Goal: Task Accomplishment & Management: Use online tool/utility

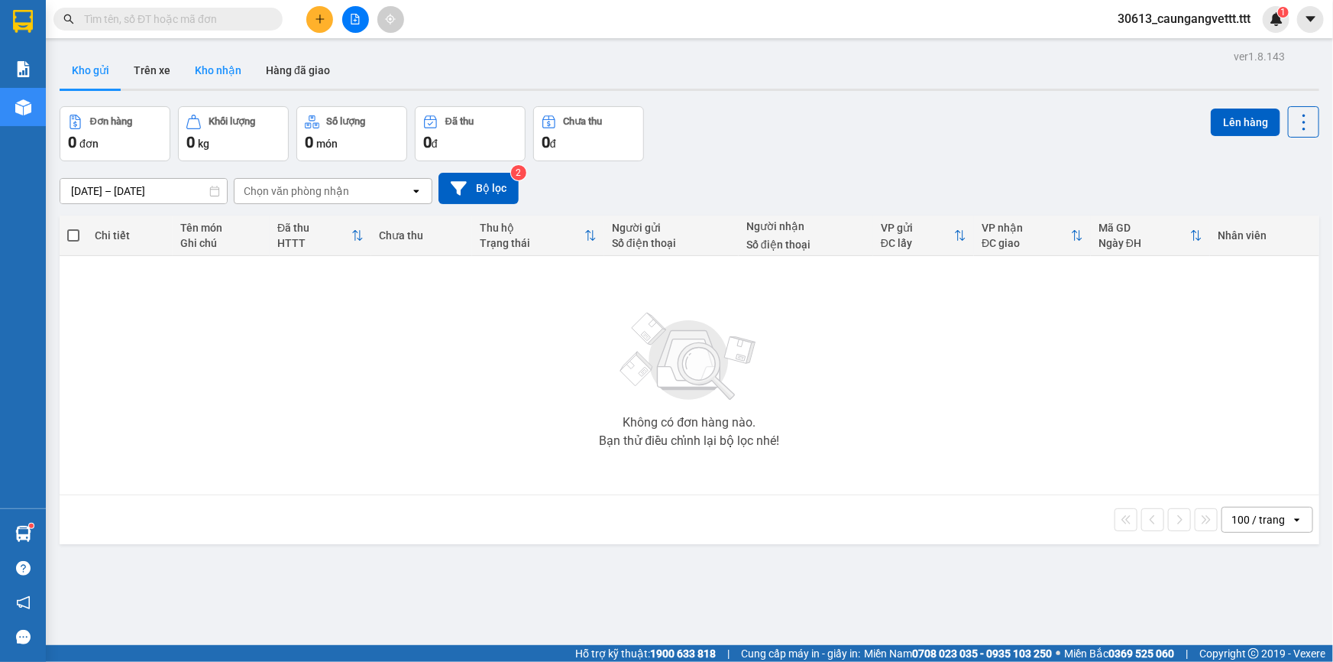
click at [207, 70] on button "Kho nhận" at bounding box center [218, 70] width 71 height 37
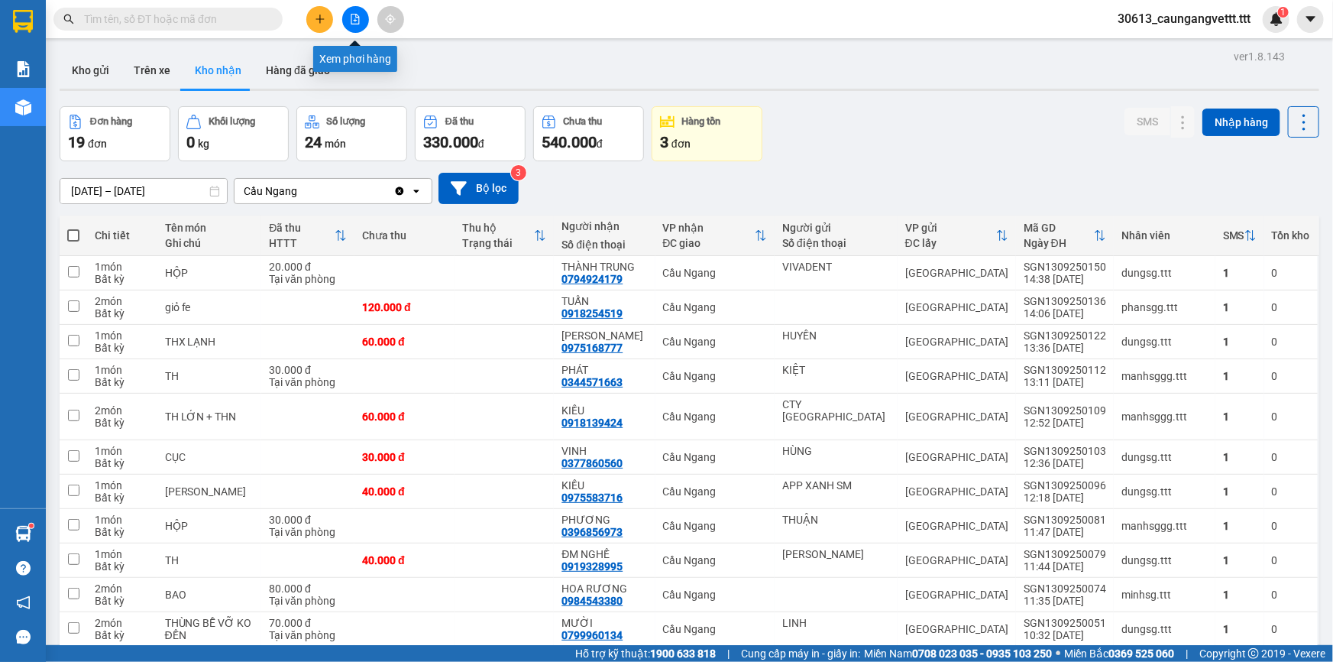
click at [354, 11] on button at bounding box center [355, 19] width 27 height 27
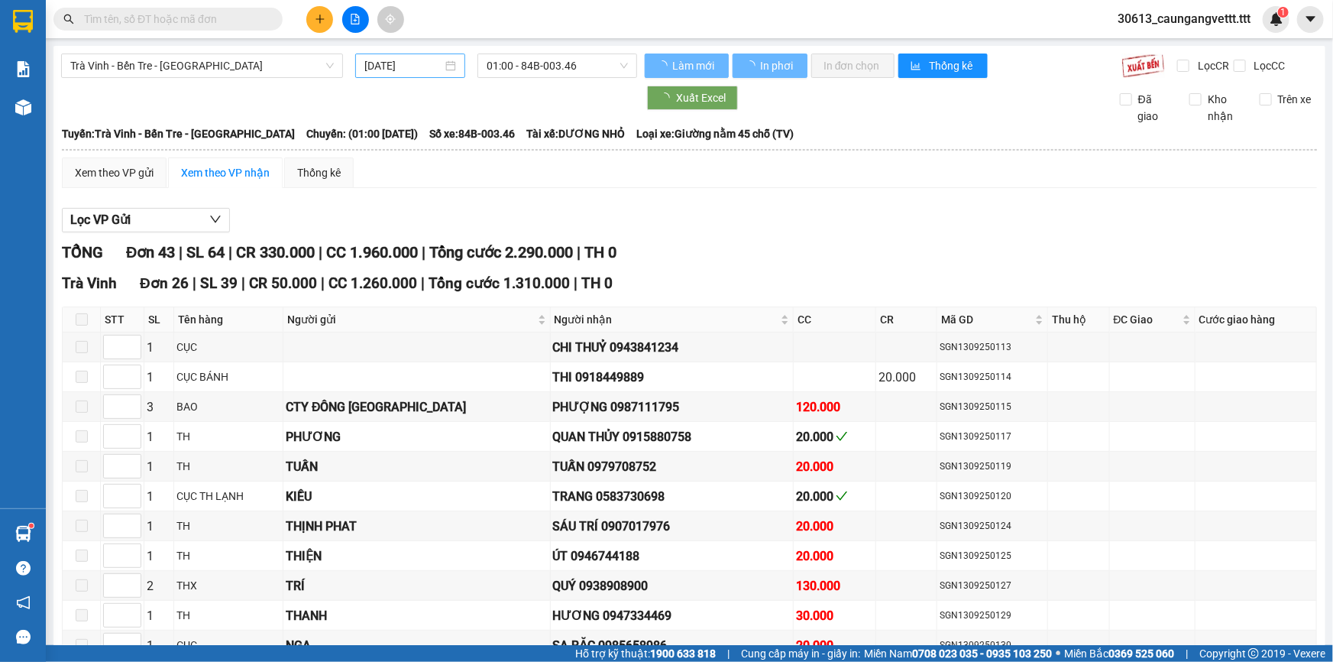
click at [370, 66] on input "[DATE]" at bounding box center [403, 65] width 78 height 17
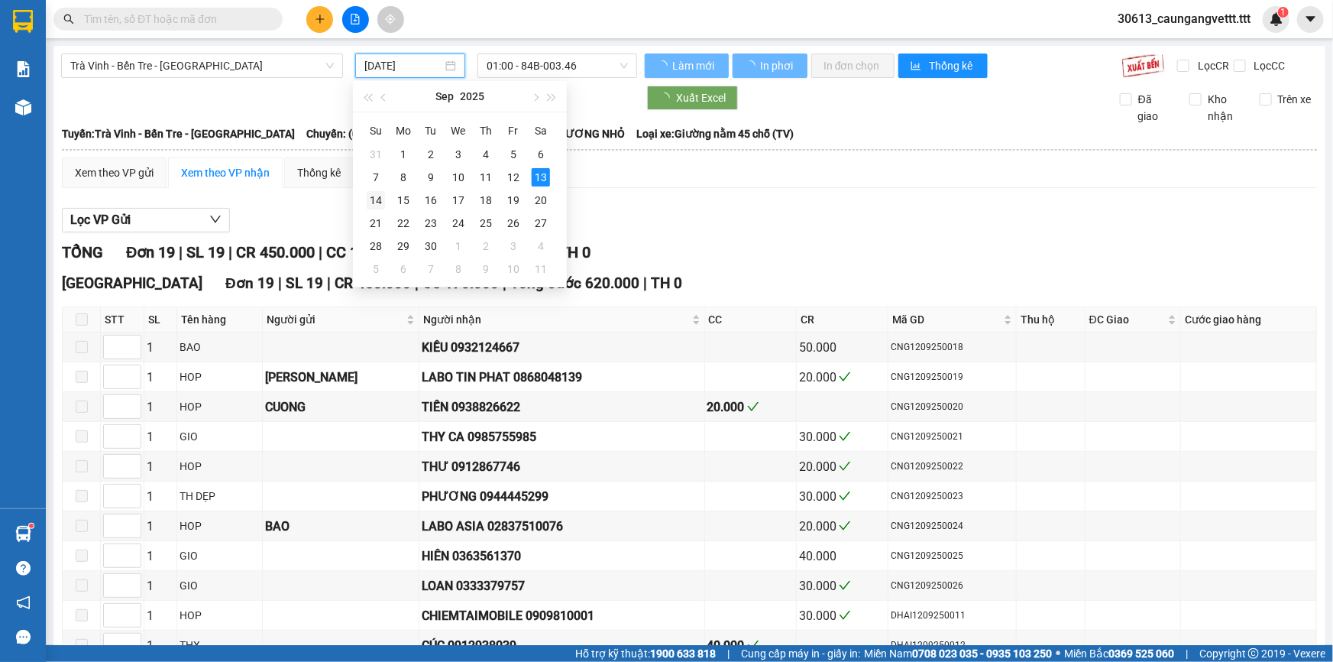
click at [373, 197] on div "14" at bounding box center [376, 200] width 18 height 18
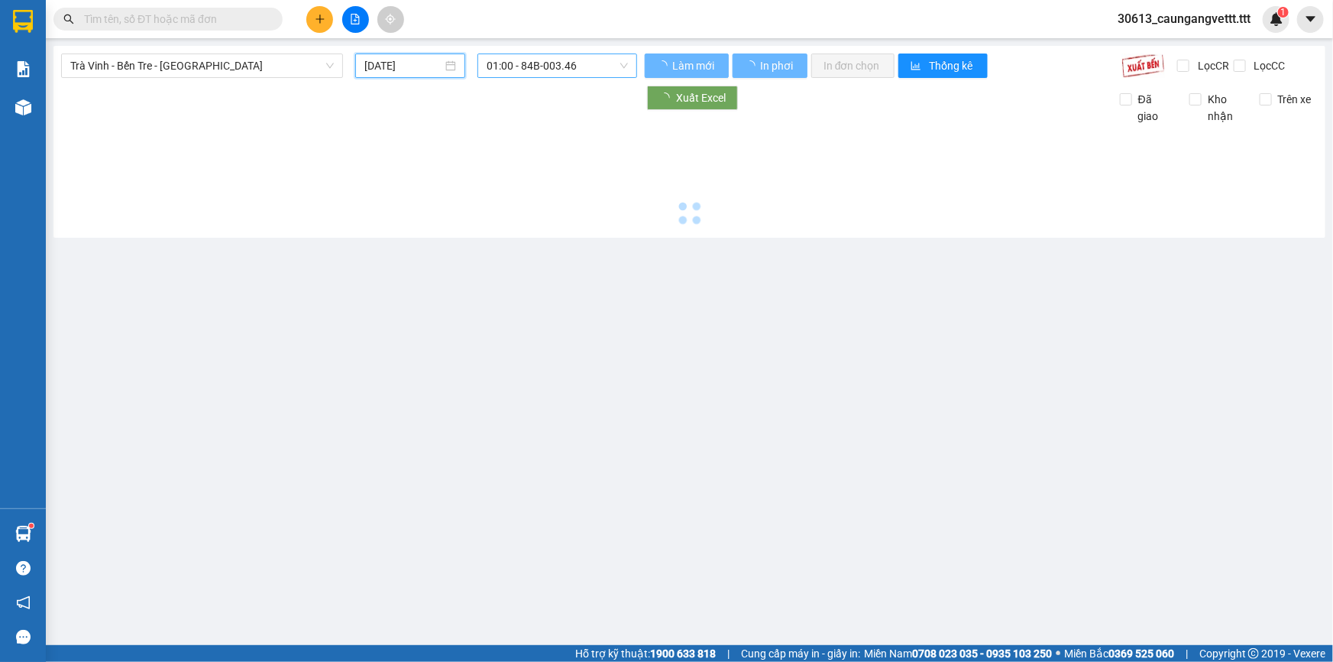
type input "[DATE]"
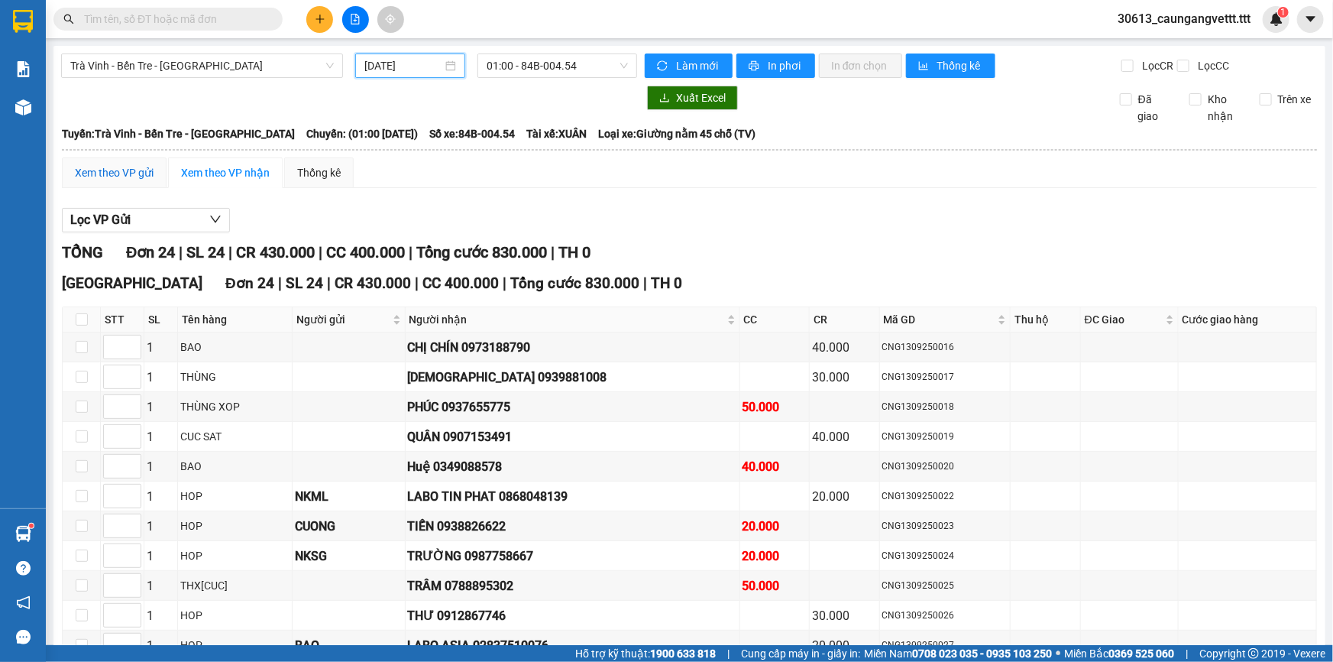
click at [122, 168] on div "Xem theo VP gửi" at bounding box center [114, 172] width 79 height 17
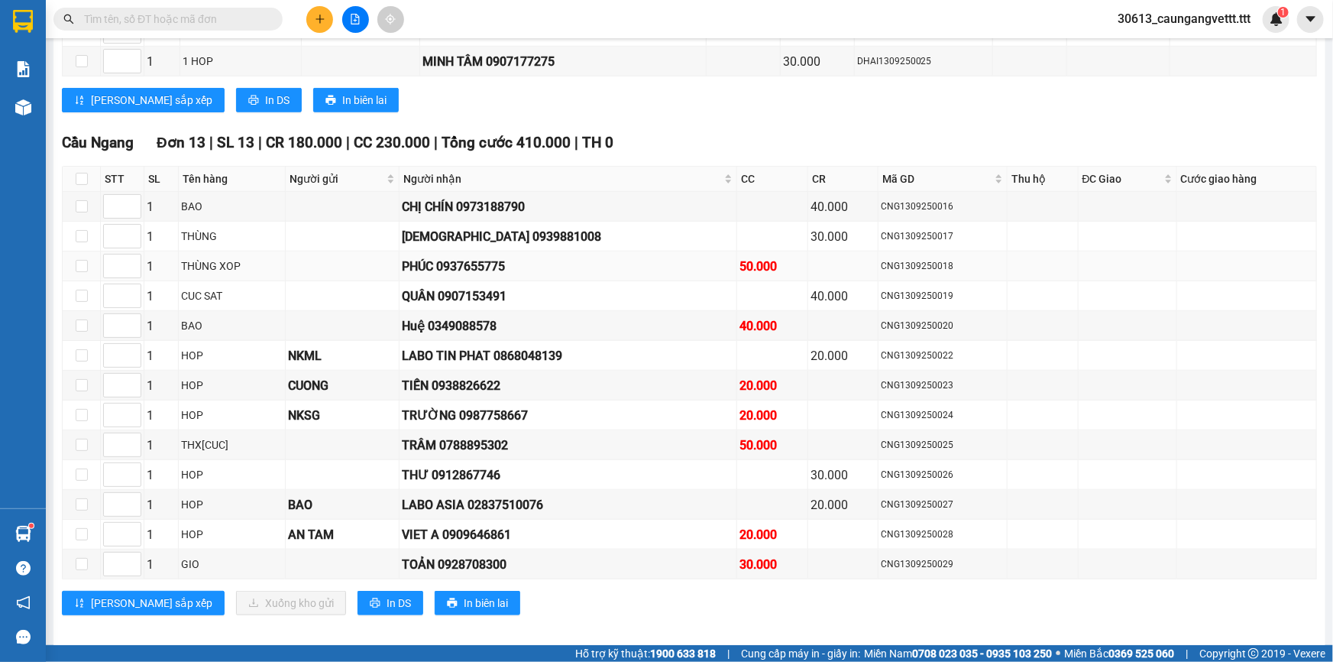
scroll to position [590, 0]
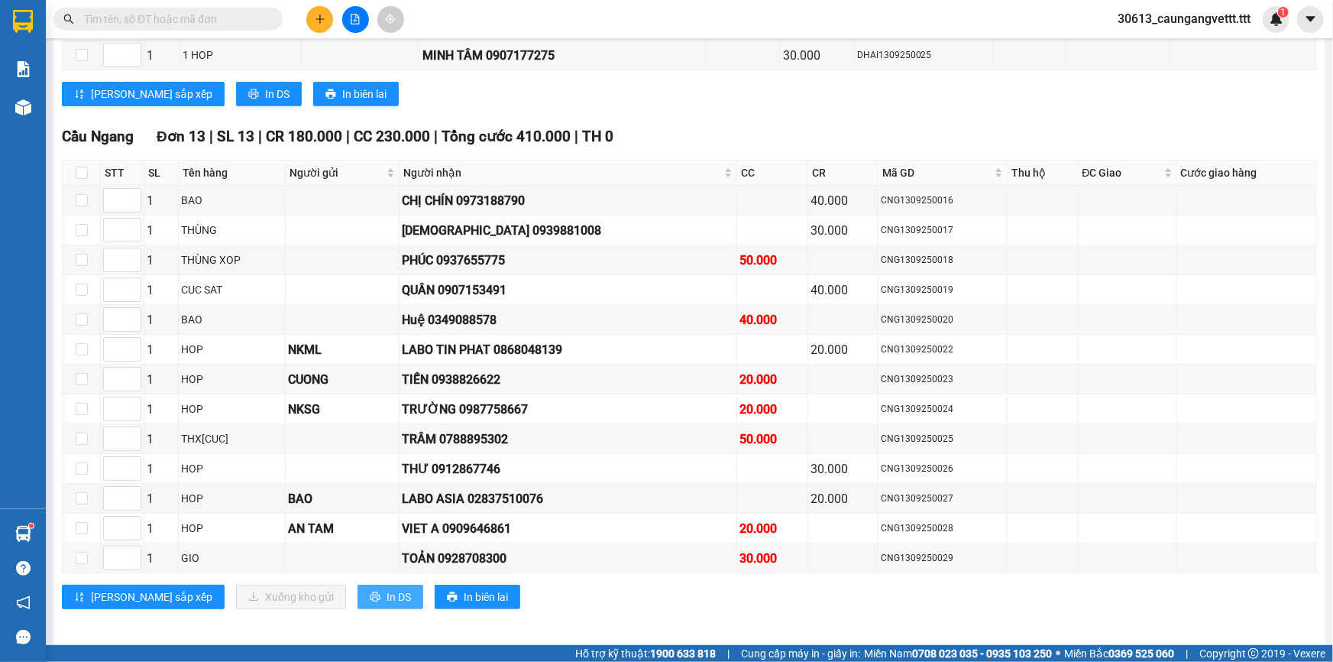
click at [387, 591] on span "In DS" at bounding box center [399, 596] width 24 height 17
click at [316, 14] on icon "plus" at bounding box center [320, 19] width 11 height 11
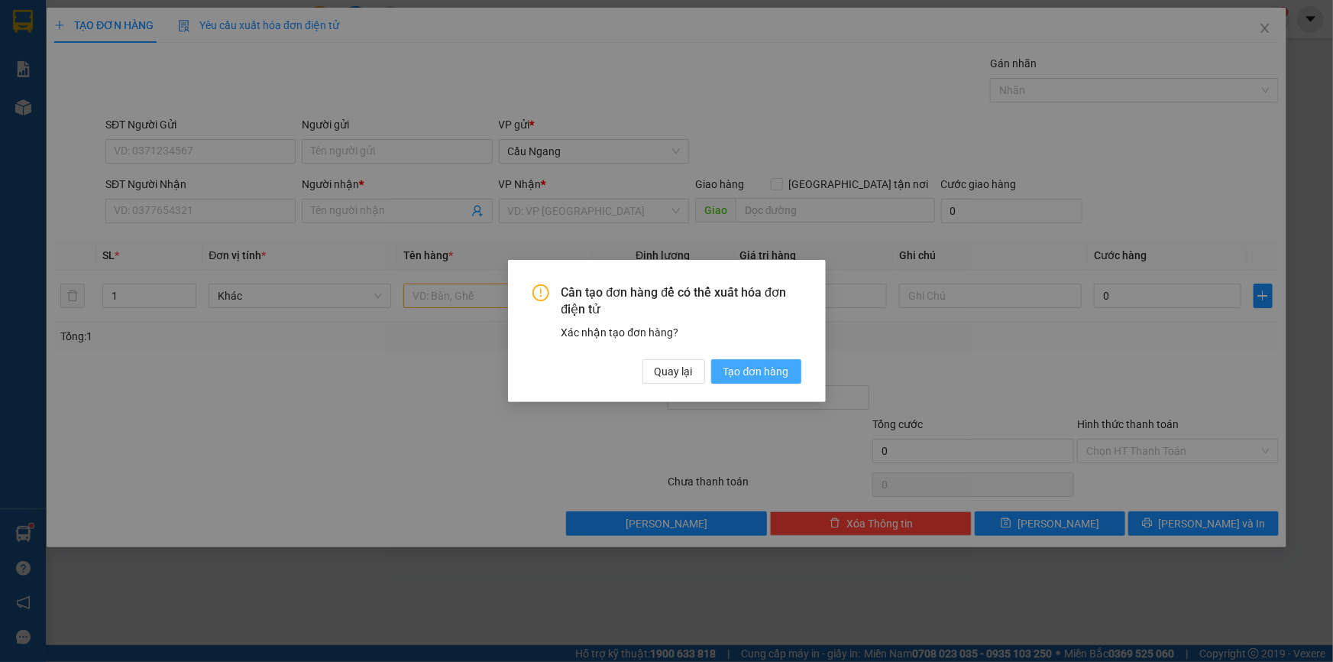
click at [750, 374] on span "Tạo đơn hàng" at bounding box center [756, 371] width 66 height 17
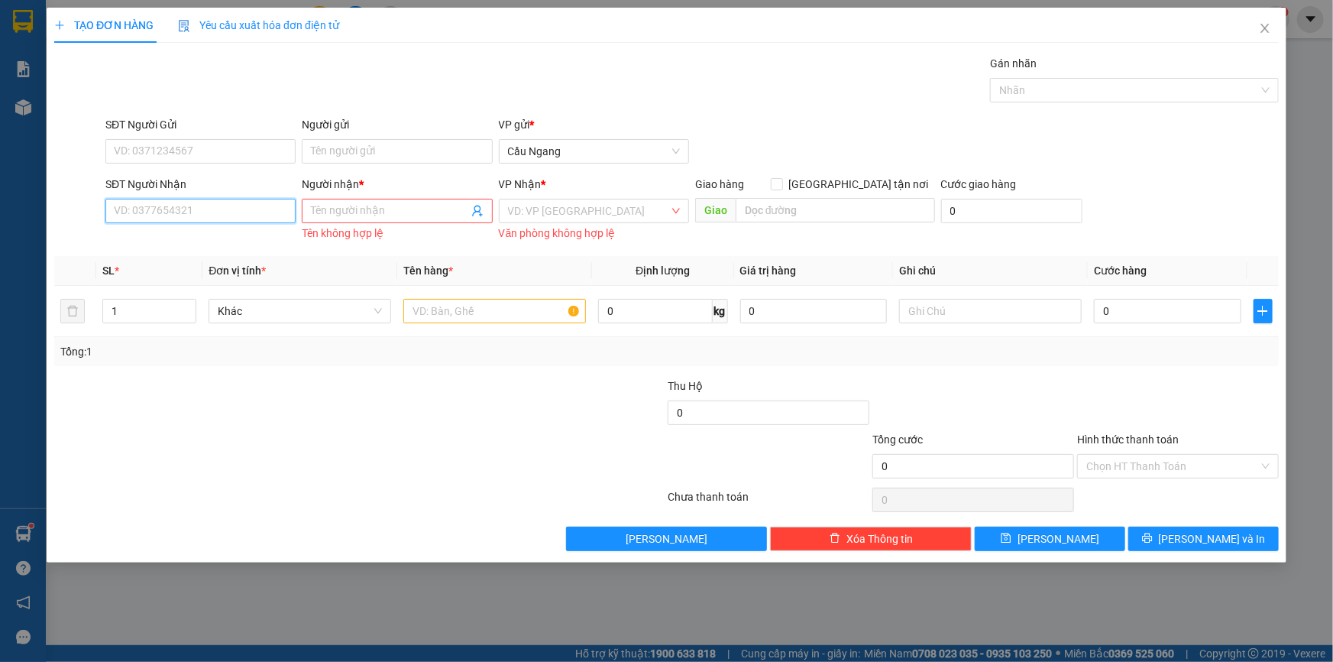
click at [170, 206] on input "SĐT Người Nhận" at bounding box center [200, 211] width 190 height 24
click at [186, 241] on div "0363561370 - HIÊN" at bounding box center [201, 241] width 172 height 17
type input "0363561370"
type input "HIÊN"
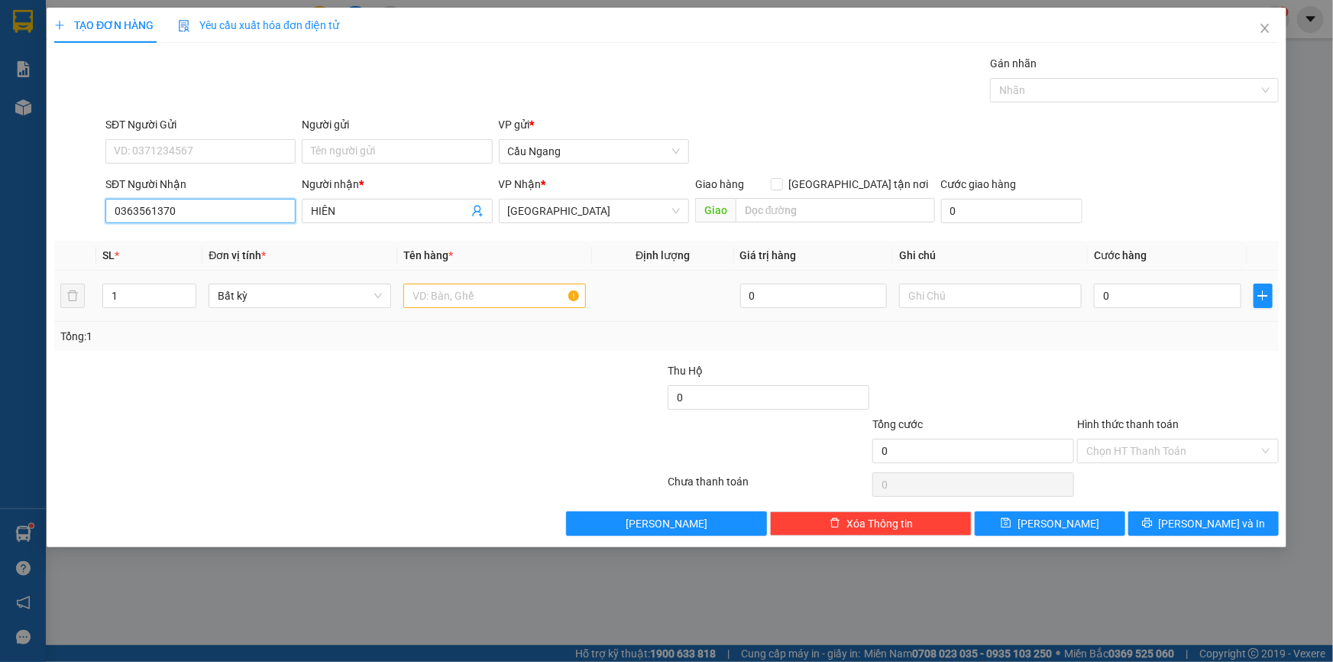
type input "0363561370"
click at [481, 299] on input "text" at bounding box center [494, 295] width 183 height 24
type input "GIO"
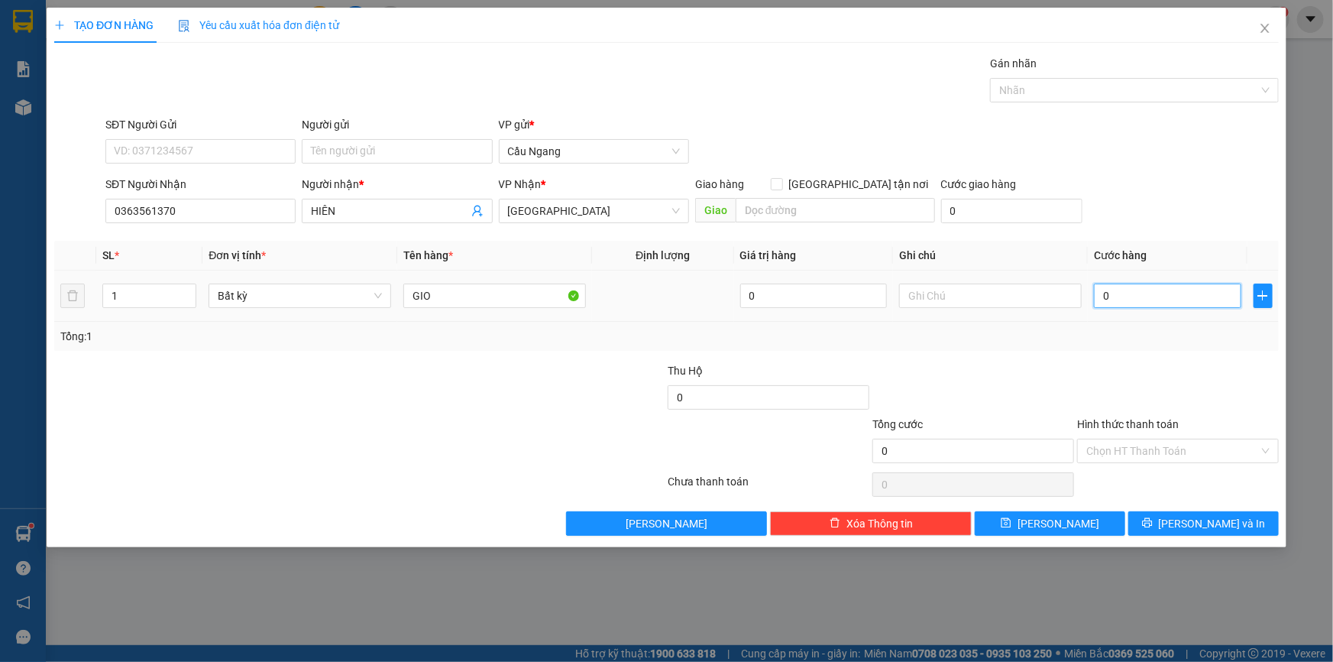
click at [1161, 294] on input "0" at bounding box center [1167, 295] width 147 height 24
type input "4"
type input "40"
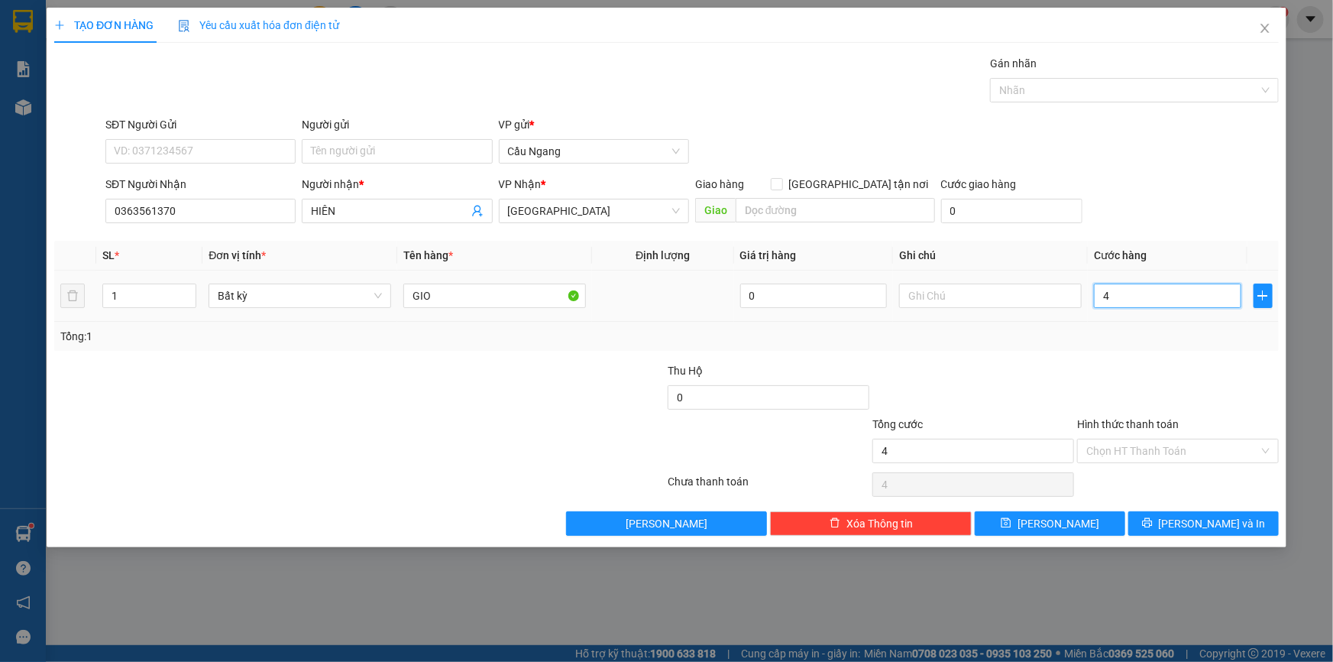
type input "40"
type input "400"
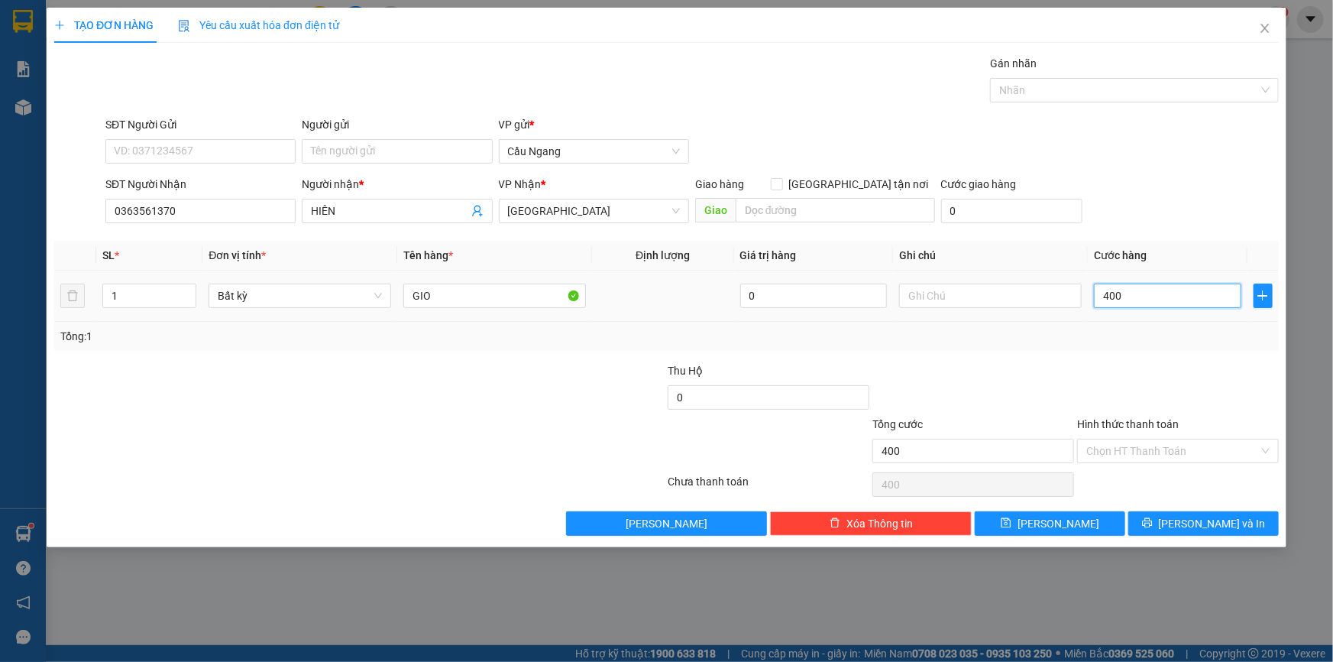
type input "4.000"
type input "40.000"
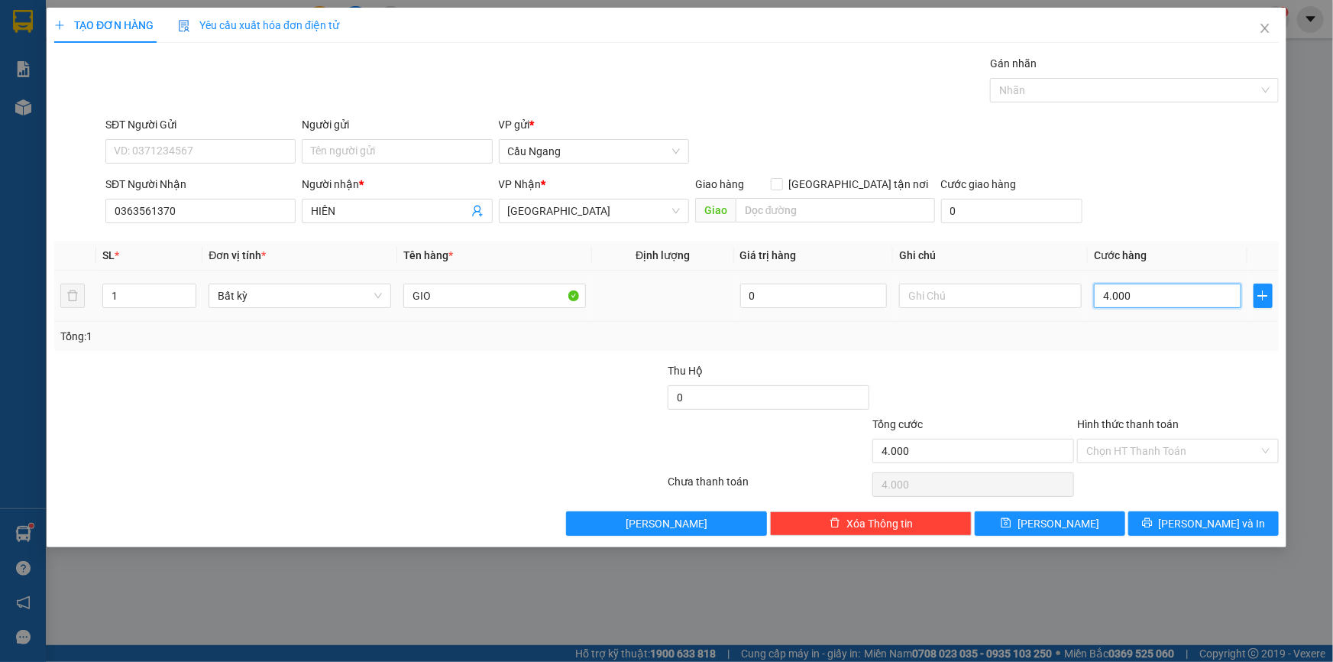
type input "40.000"
click at [1146, 454] on input "Hình thức thanh toán" at bounding box center [1172, 450] width 173 height 23
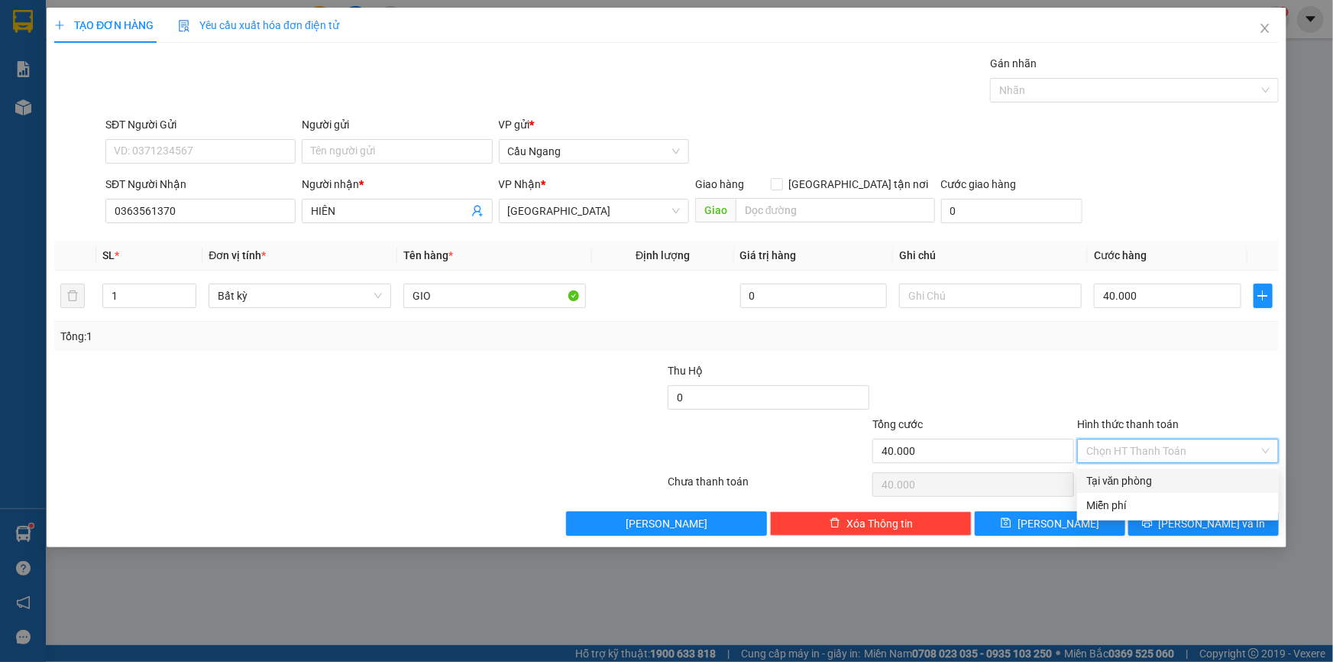
click at [1142, 474] on div "Tại văn phòng" at bounding box center [1177, 480] width 183 height 17
type input "0"
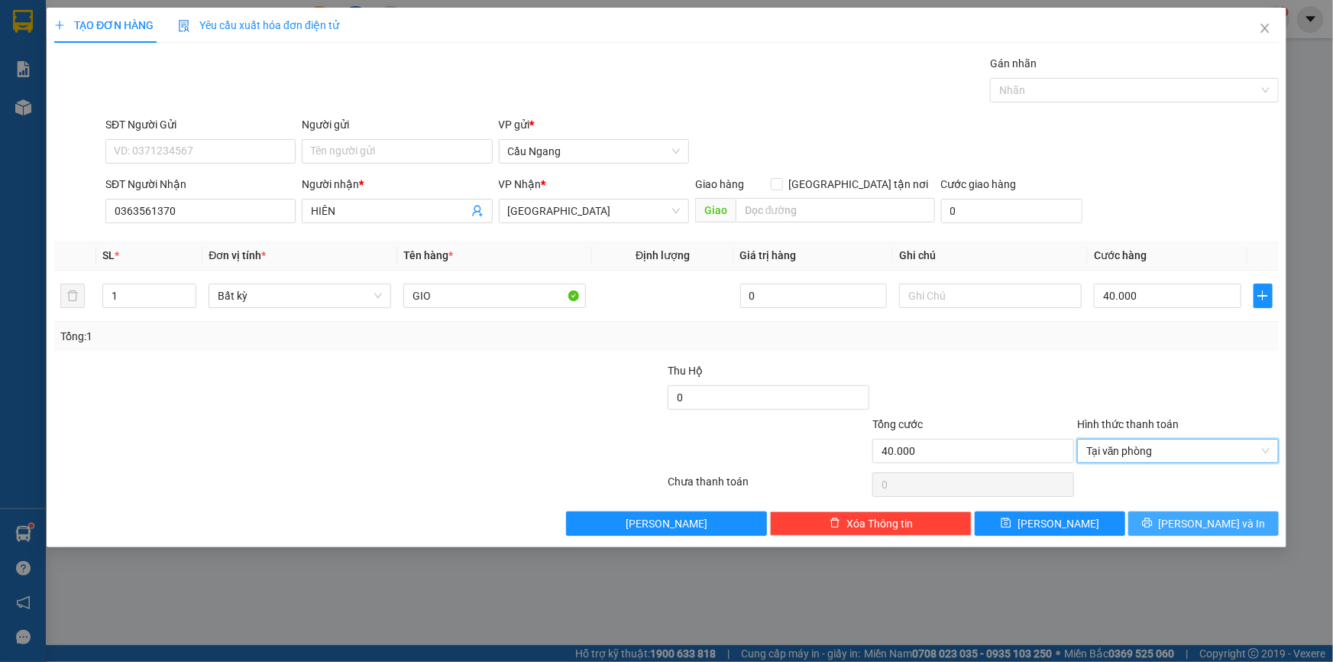
click at [1196, 518] on span "[PERSON_NAME] và In" at bounding box center [1212, 523] width 107 height 17
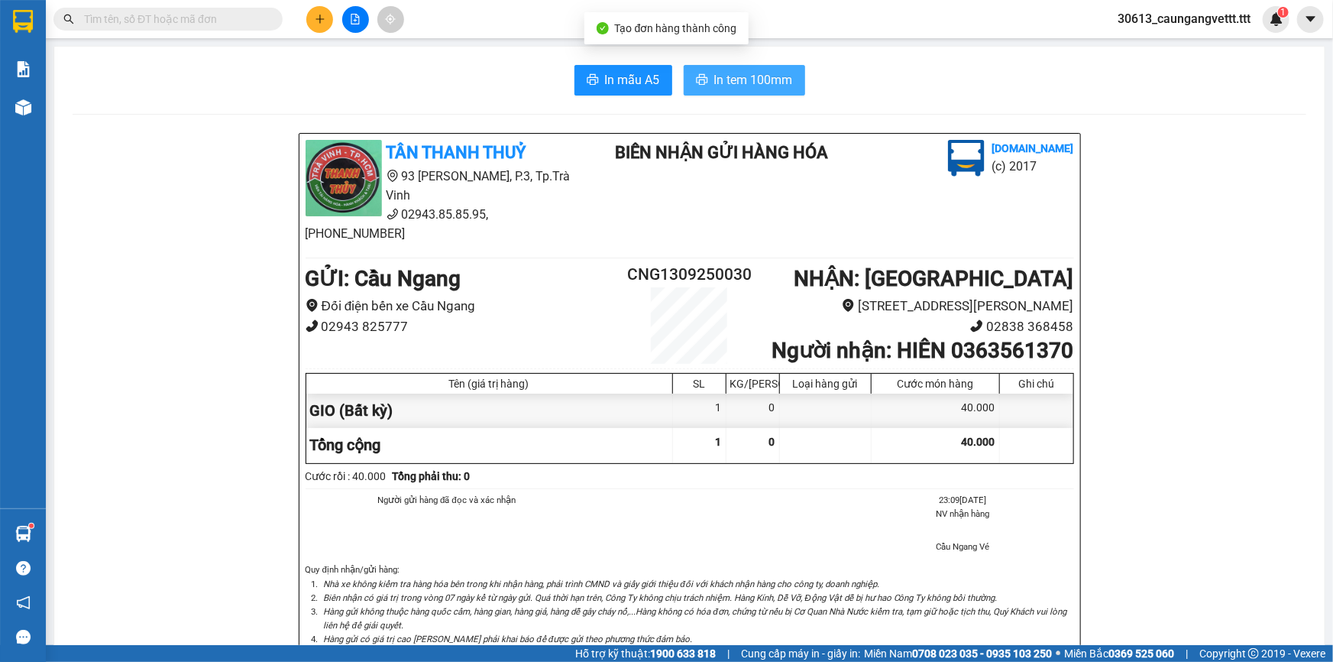
click at [732, 73] on span "In tem 100mm" at bounding box center [753, 79] width 79 height 19
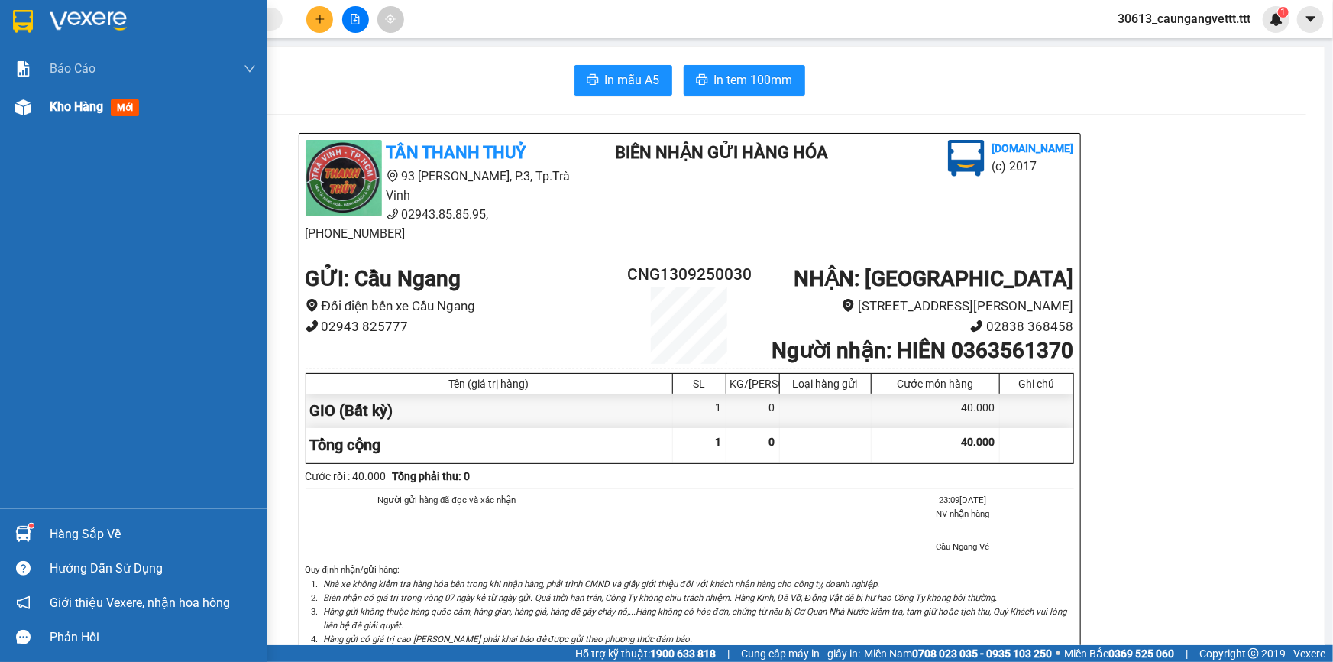
click at [78, 109] on span "Kho hàng" at bounding box center [76, 106] width 53 height 15
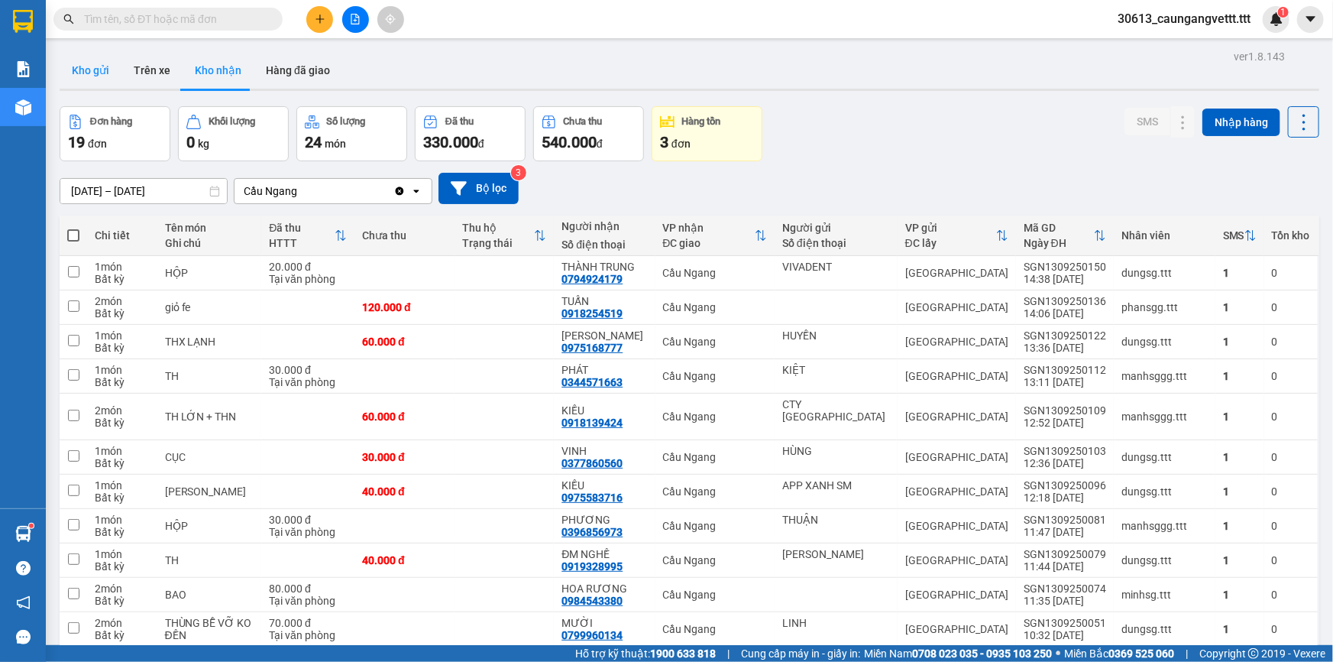
click at [102, 73] on button "Kho gửi" at bounding box center [91, 70] width 62 height 37
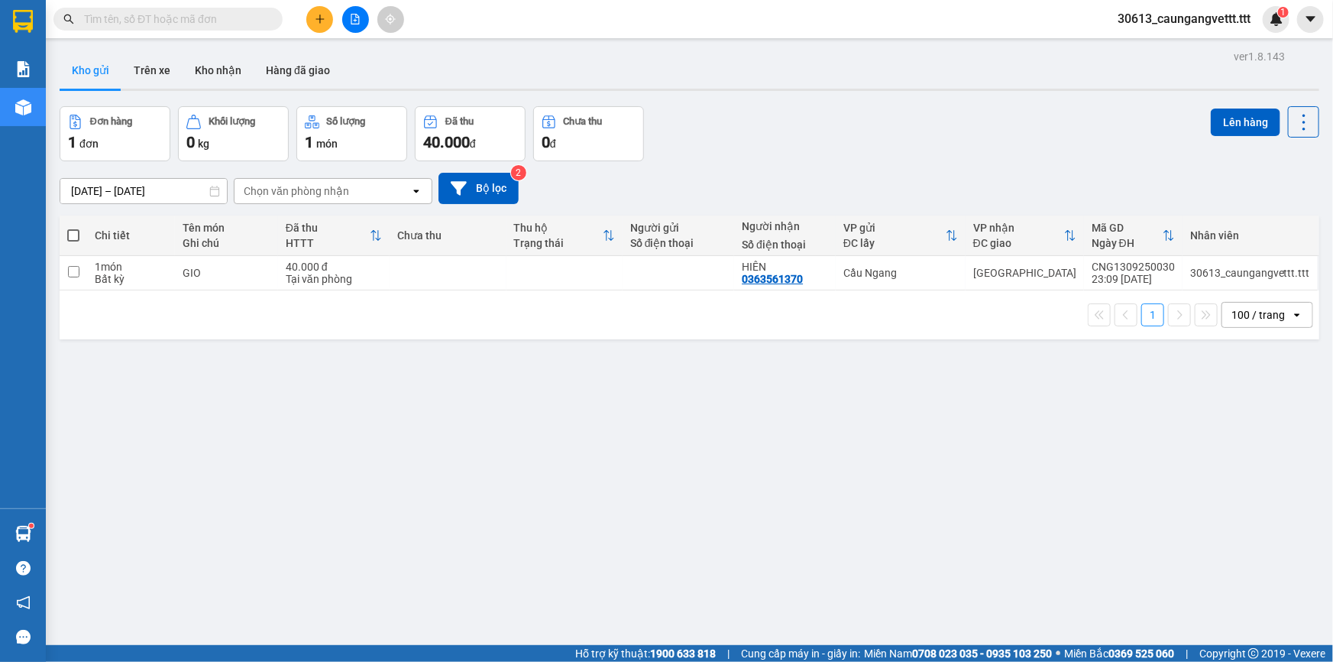
click at [72, 235] on span at bounding box center [73, 235] width 12 height 12
click at [73, 228] on input "checkbox" at bounding box center [73, 228] width 0 height 0
checkbox input "true"
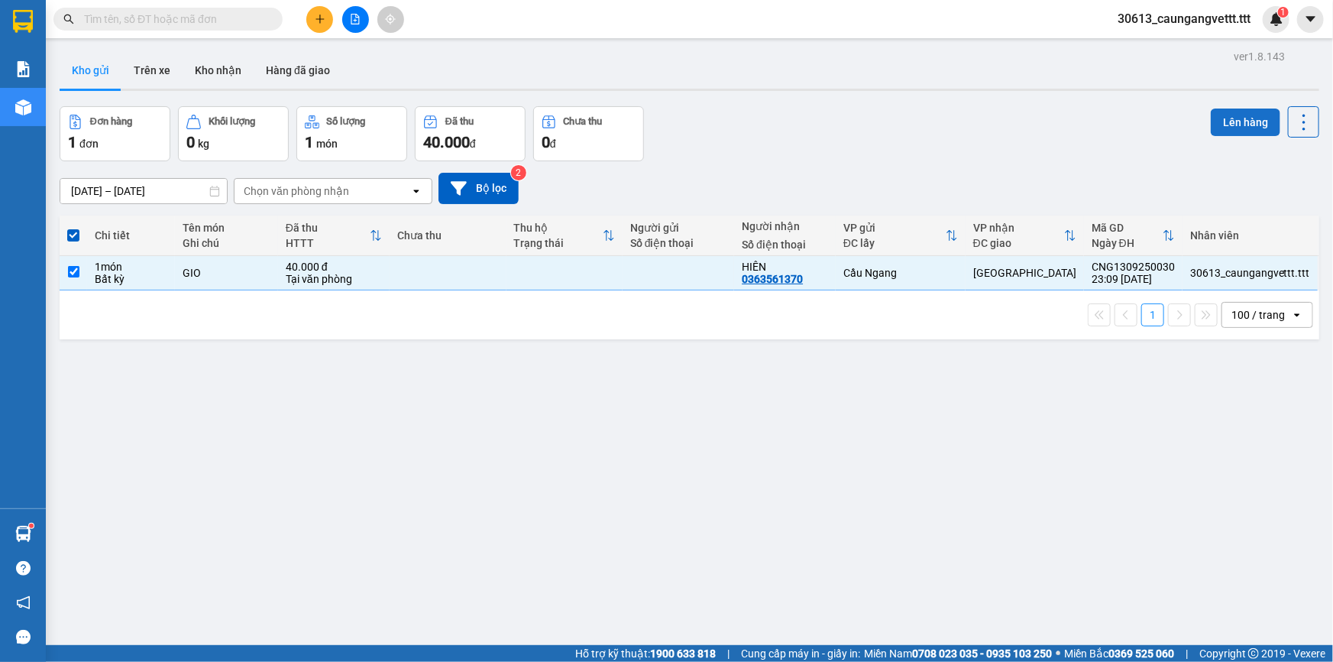
click at [1244, 115] on button "Lên hàng" at bounding box center [1246, 122] width 70 height 28
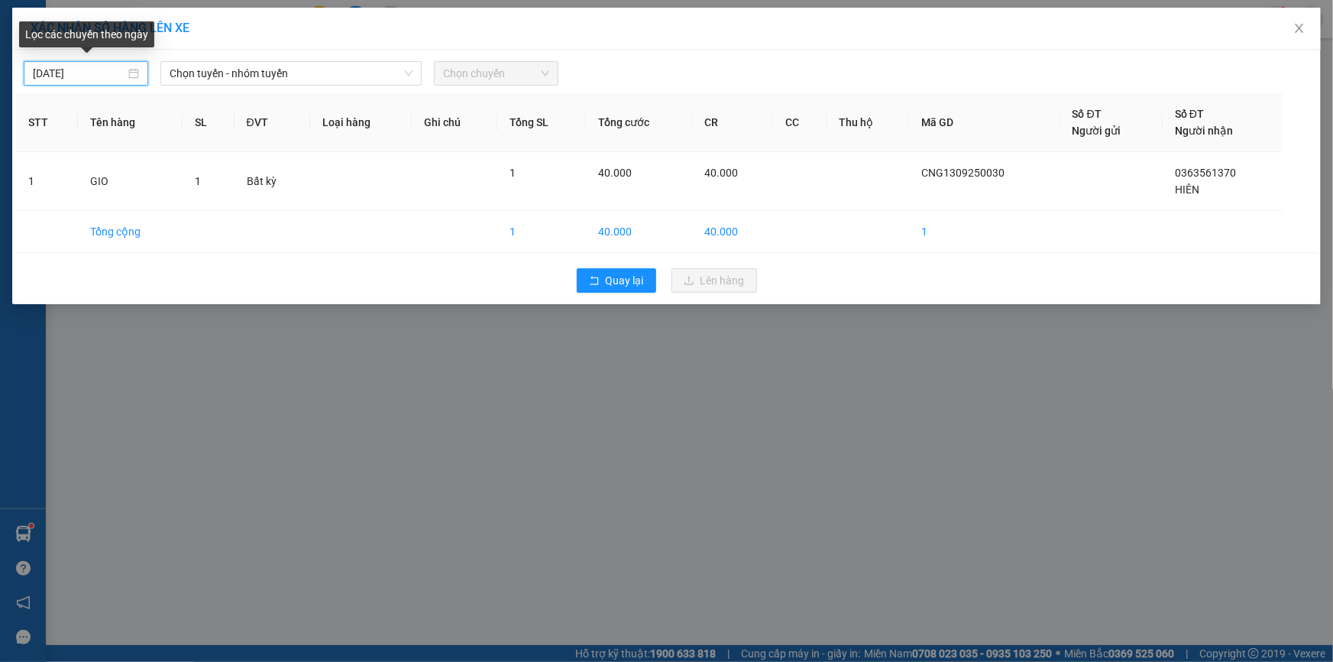
click at [35, 72] on input "[DATE]" at bounding box center [79, 73] width 92 height 17
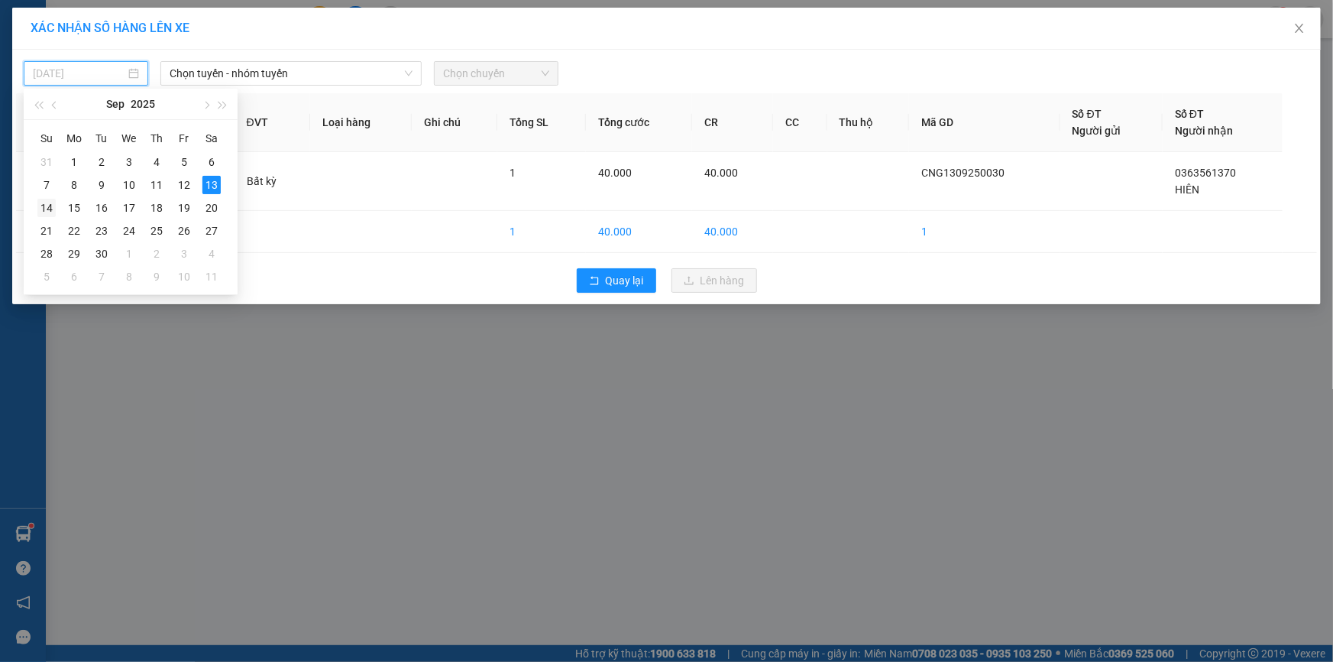
click at [47, 206] on div "14" at bounding box center [46, 208] width 18 height 18
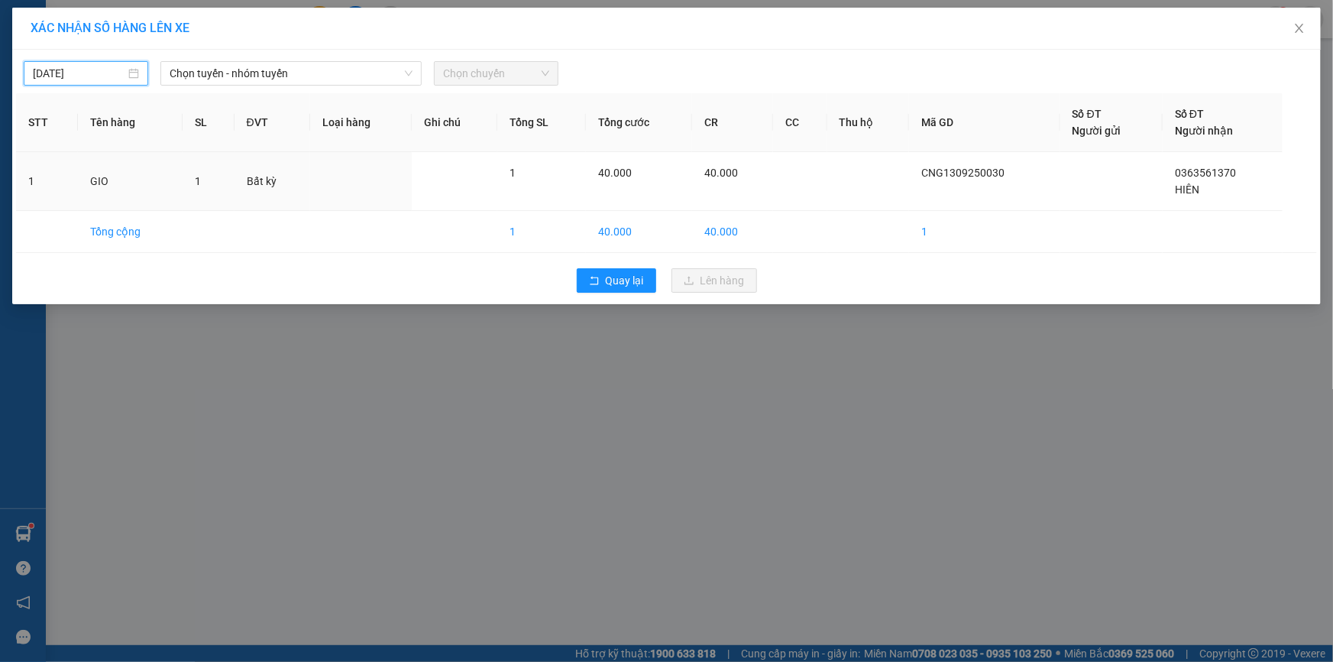
type input "[DATE]"
click at [247, 74] on span "Chọn tuyến - nhóm tuyến" at bounding box center [291, 73] width 243 height 23
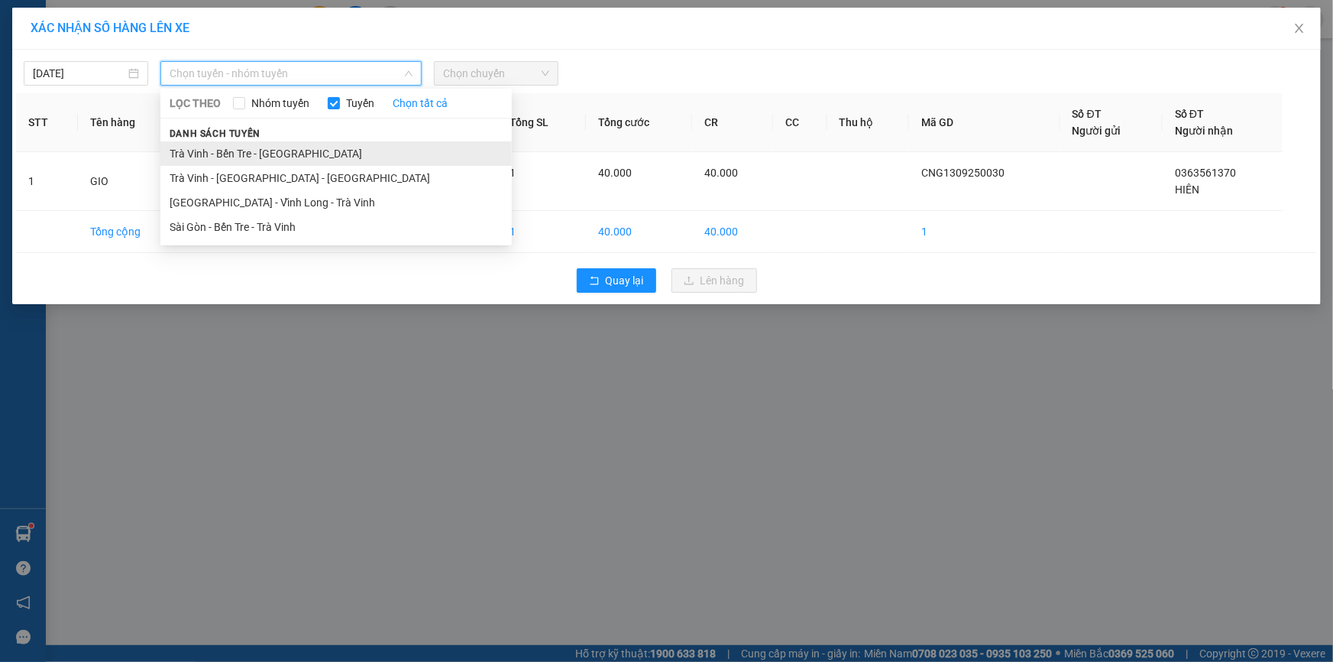
click at [226, 150] on li "Trà Vinh - Bến Tre - [GEOGRAPHIC_DATA]" at bounding box center [335, 153] width 351 height 24
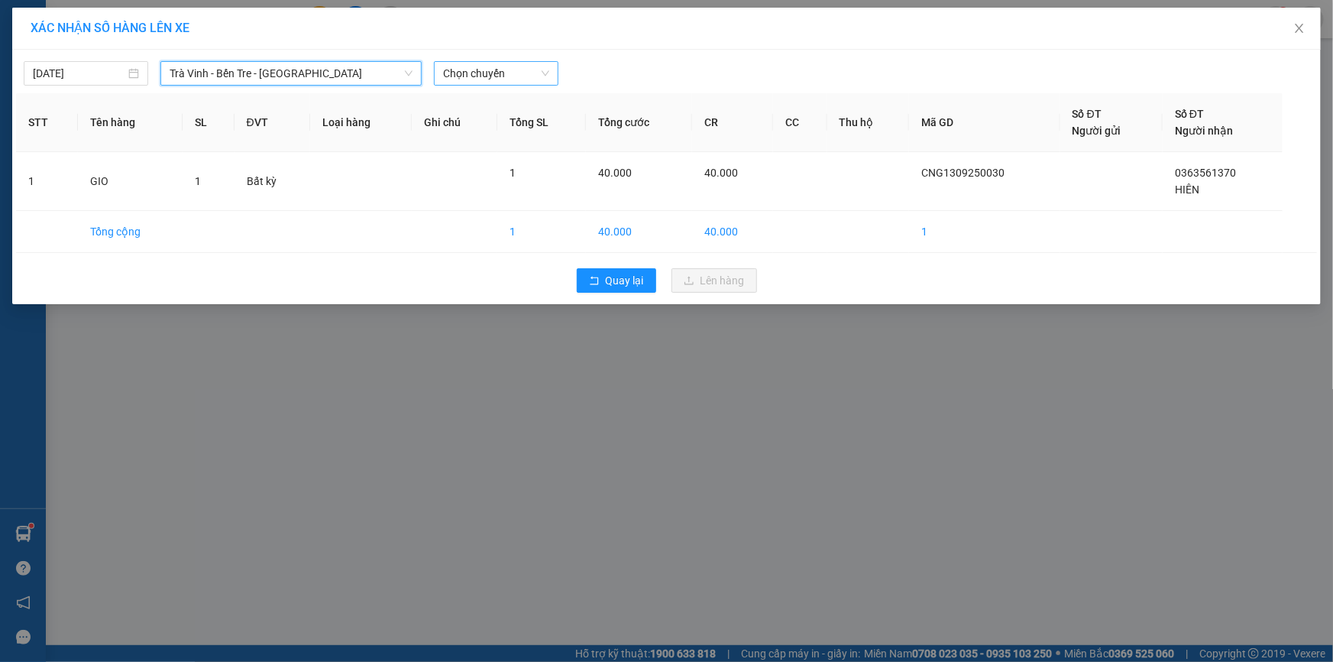
click at [474, 73] on span "Chọn chuyến" at bounding box center [496, 73] width 106 height 23
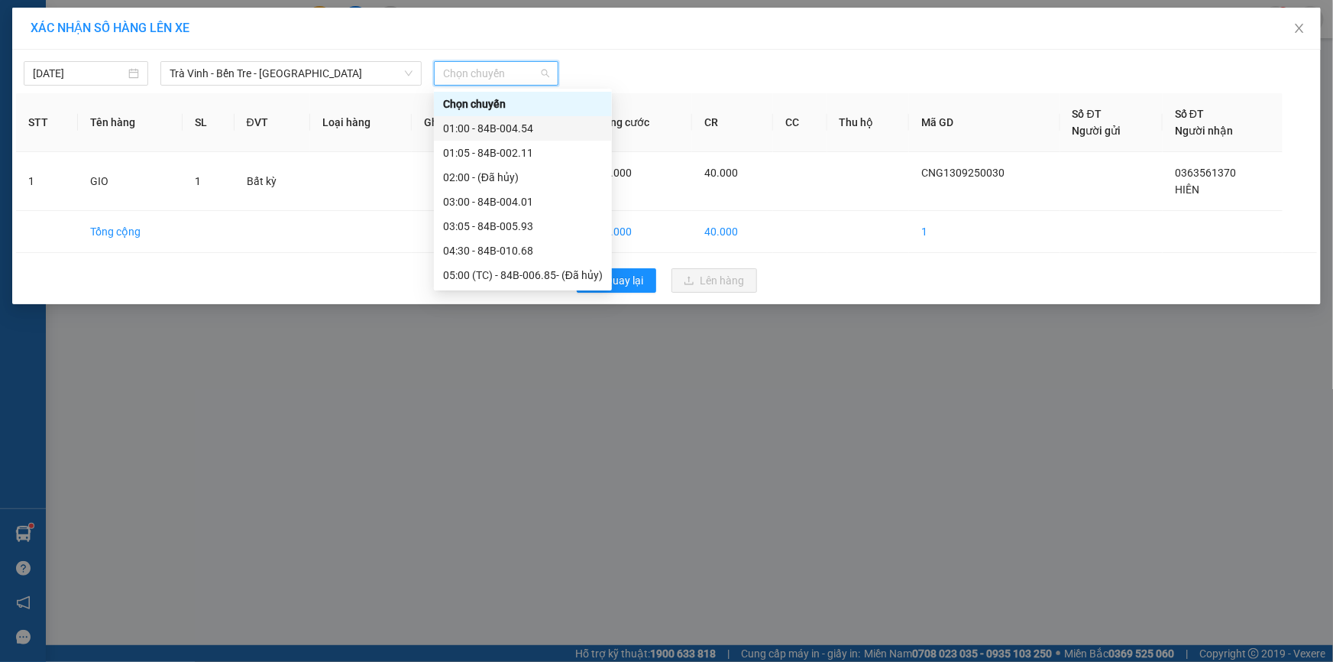
click at [501, 124] on div "01:00 - 84B-004.54" at bounding box center [523, 128] width 160 height 17
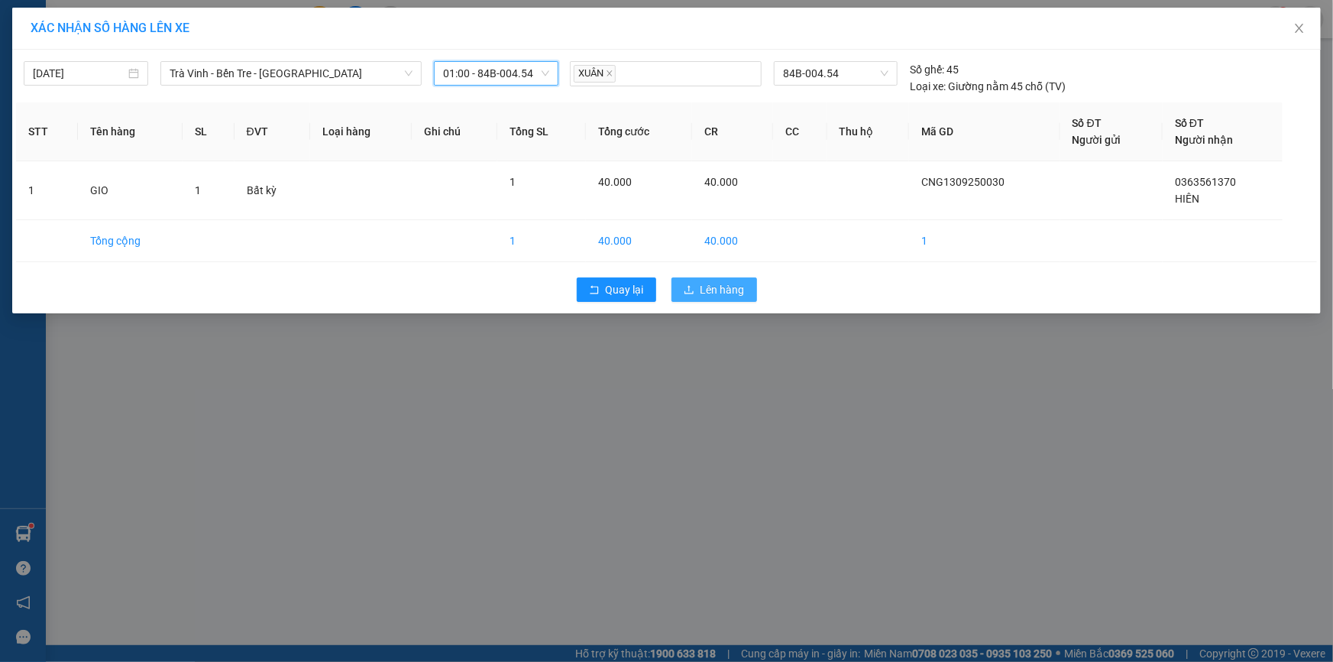
click at [726, 288] on span "Lên hàng" at bounding box center [723, 289] width 44 height 17
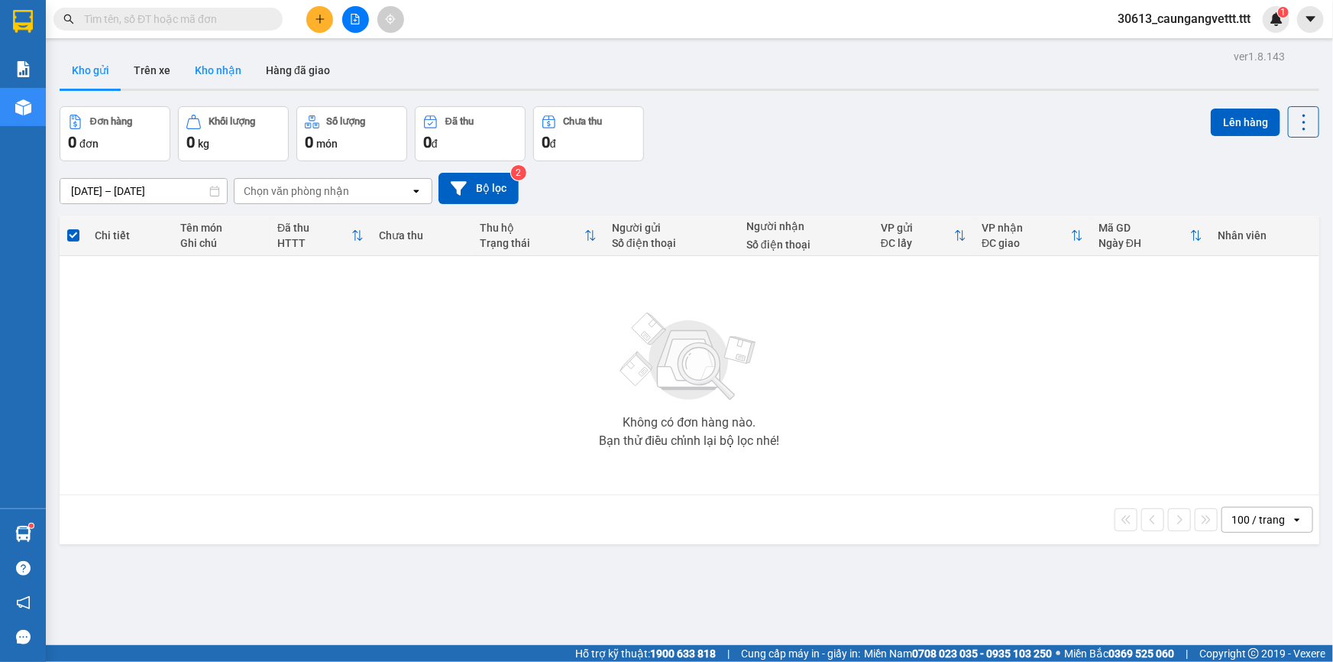
click at [216, 73] on button "Kho nhận" at bounding box center [218, 70] width 71 height 37
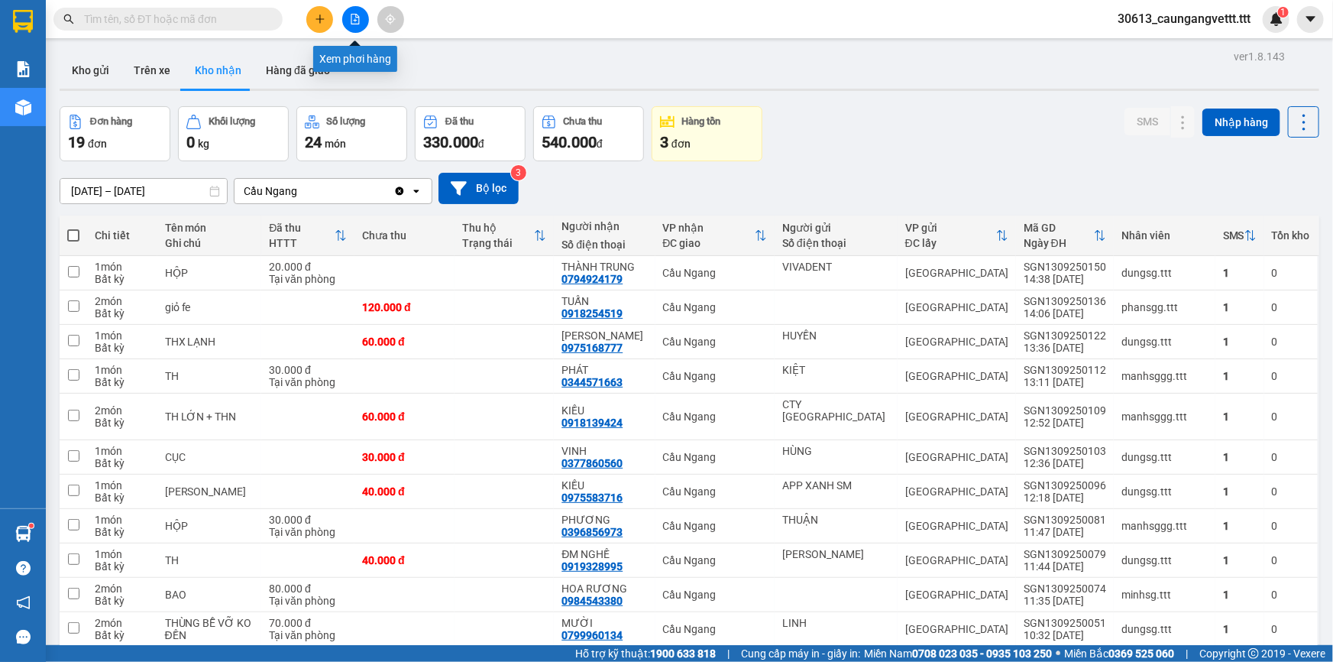
click at [355, 22] on icon "file-add" at bounding box center [355, 19] width 11 height 11
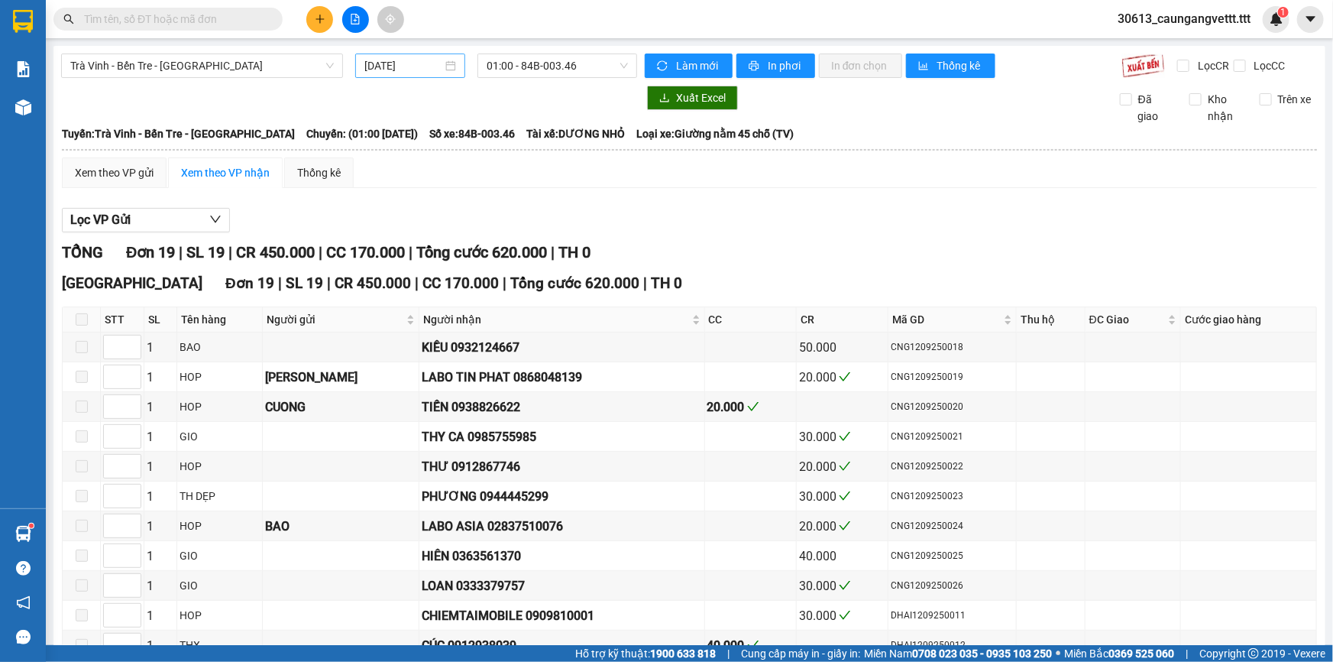
click at [373, 66] on input "[DATE]" at bounding box center [403, 65] width 78 height 17
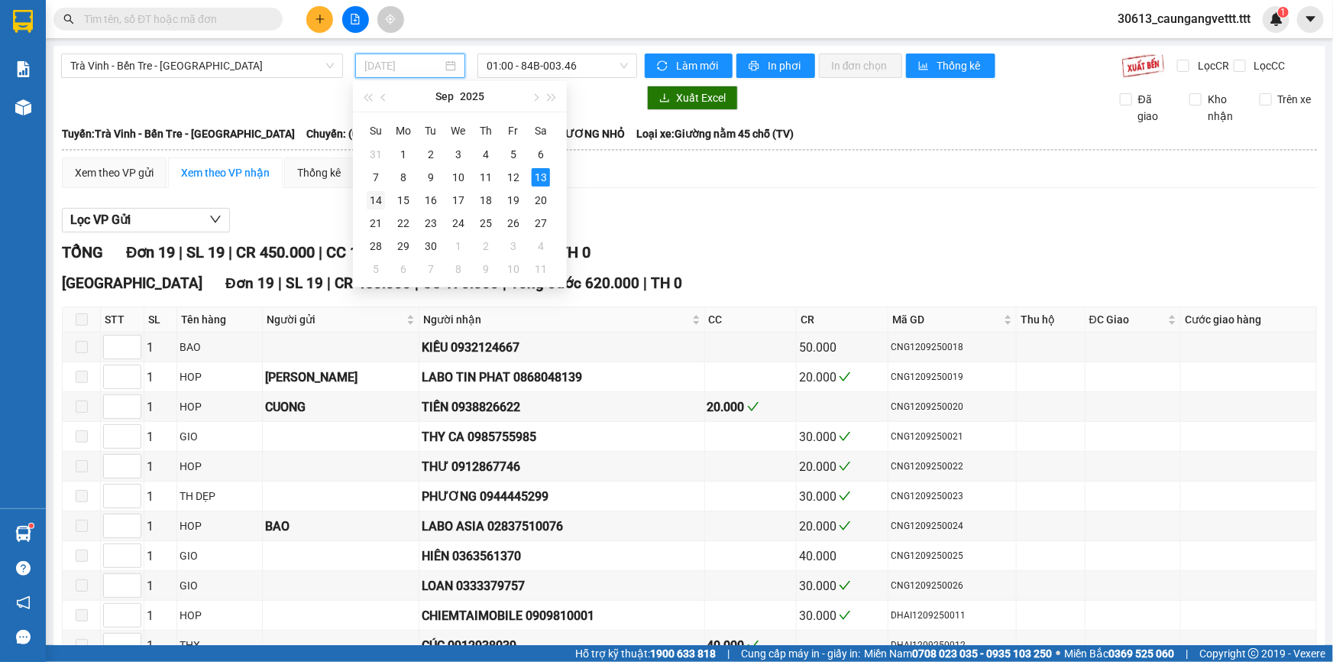
click at [374, 201] on div "14" at bounding box center [376, 200] width 18 height 18
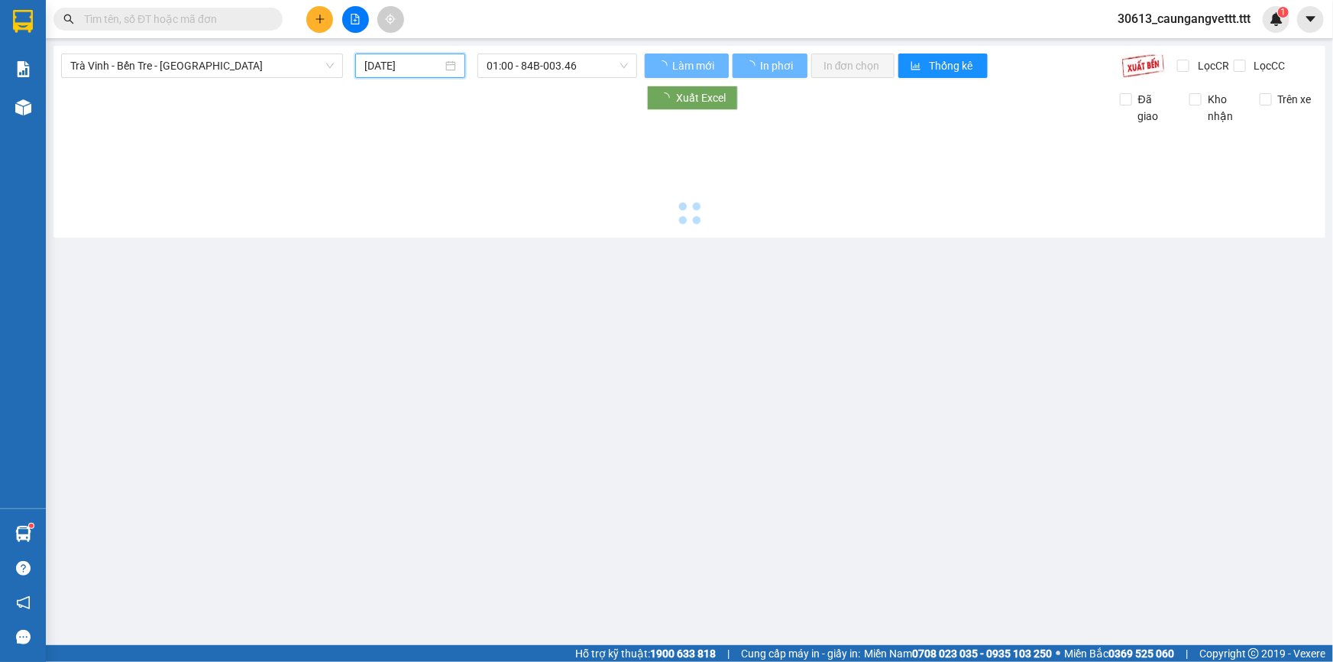
type input "[DATE]"
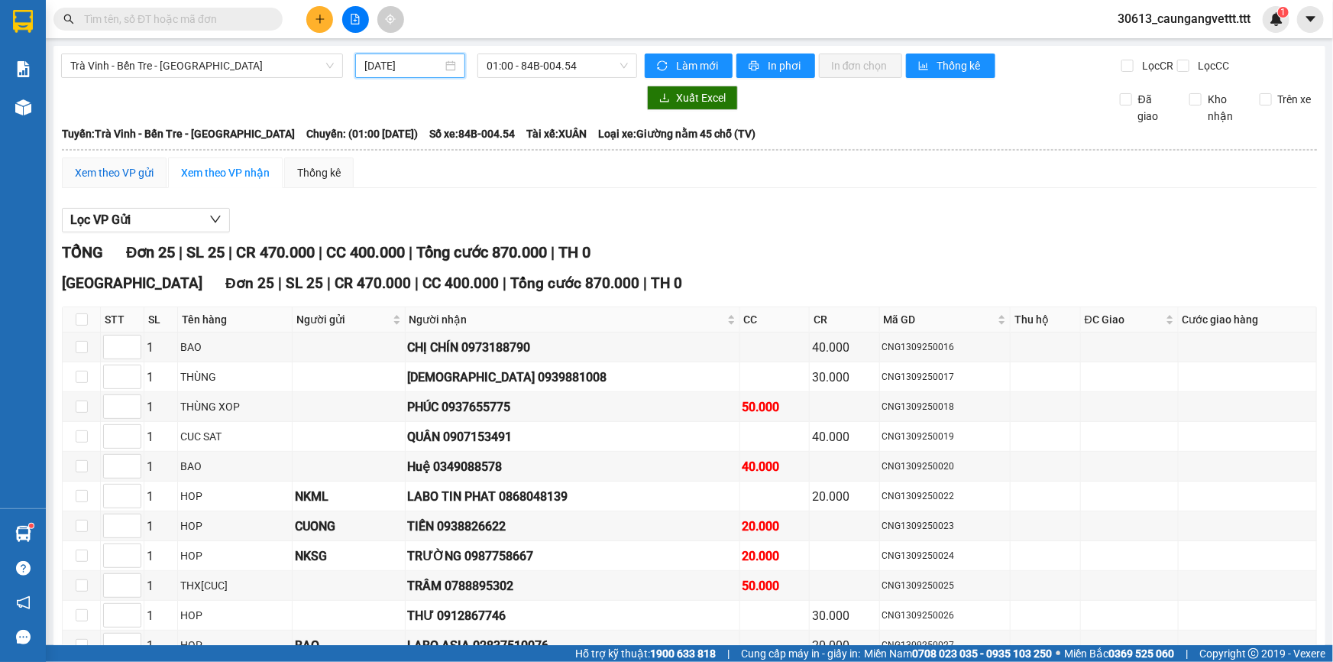
click at [115, 169] on div "Xem theo VP gửi" at bounding box center [114, 172] width 79 height 17
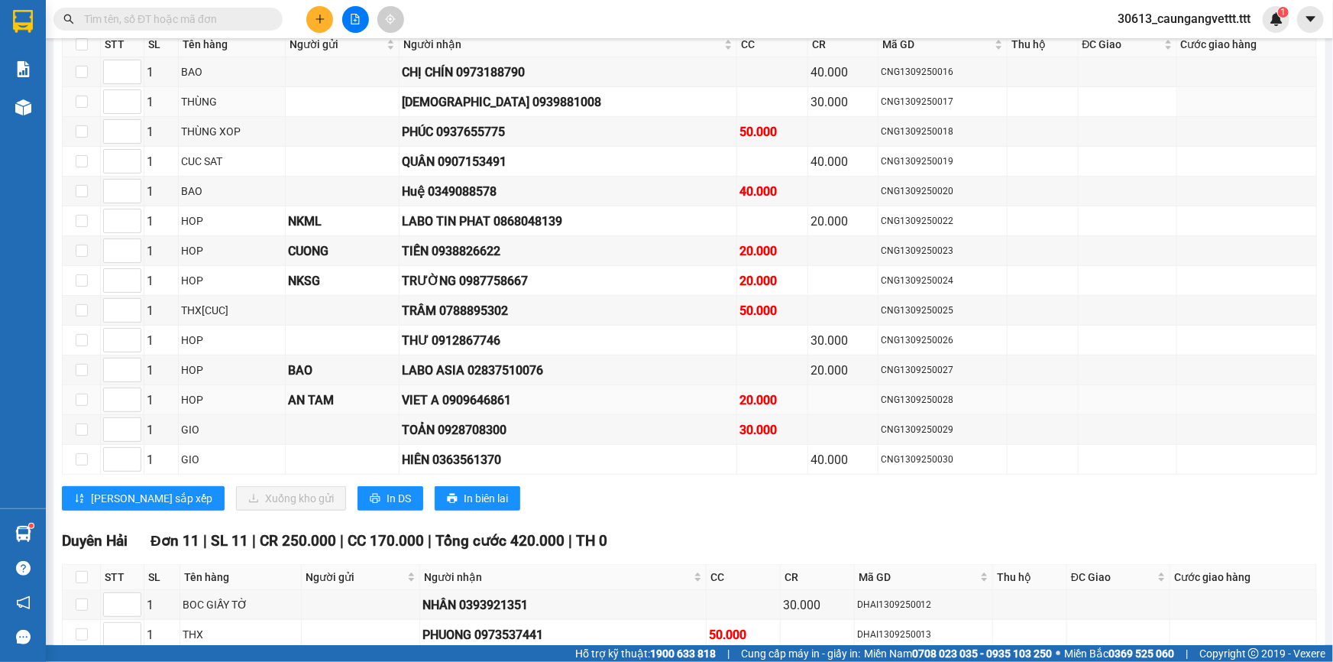
scroll to position [277, 0]
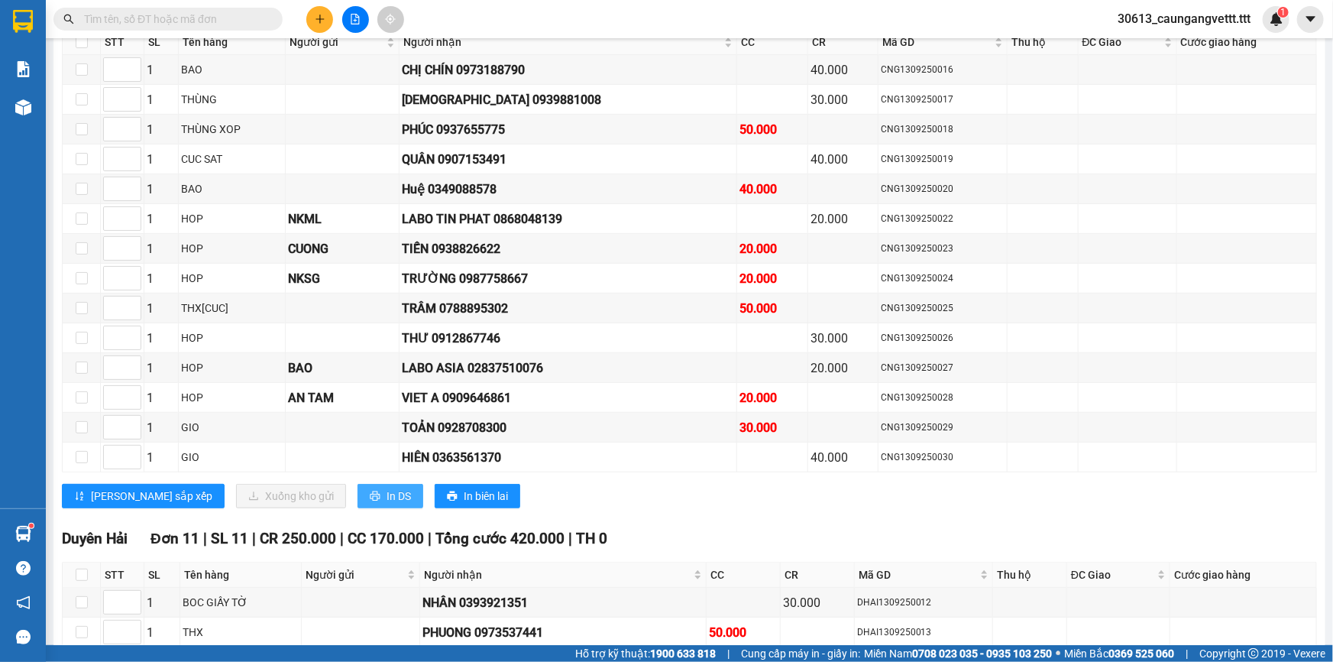
click at [387, 487] on span "In DS" at bounding box center [399, 495] width 24 height 17
click at [358, 484] on button "In DS" at bounding box center [391, 496] width 66 height 24
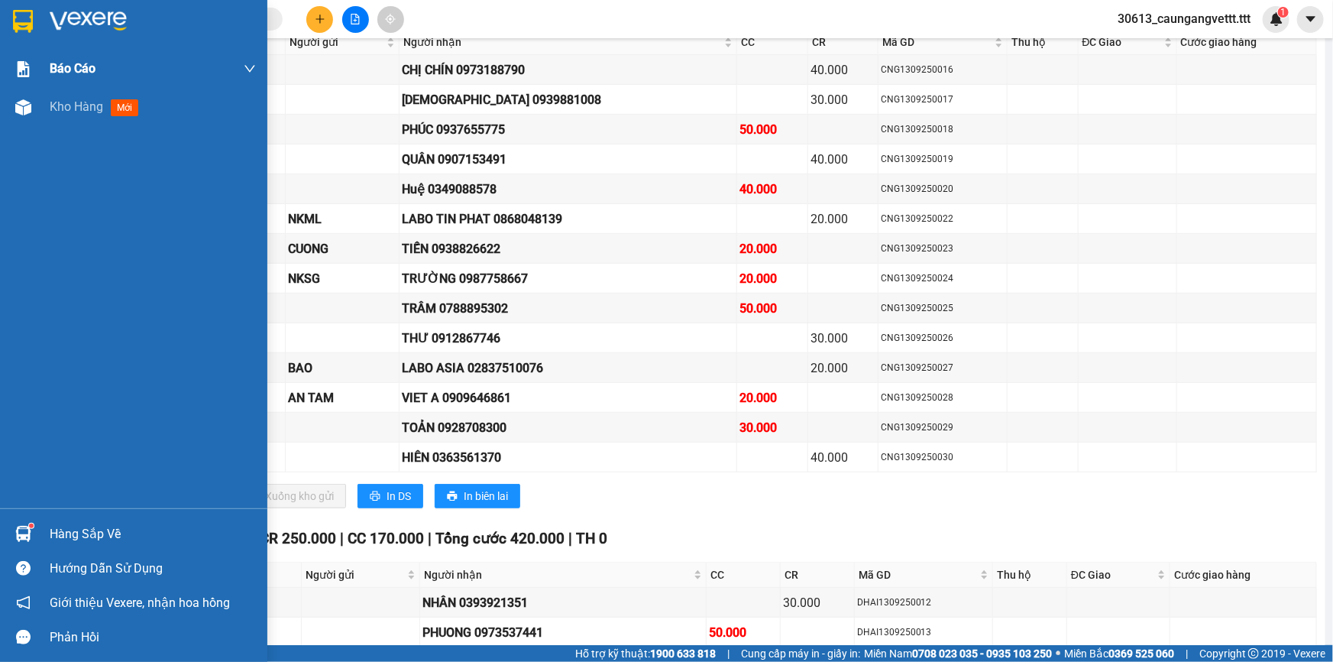
drag, startPoint x: 61, startPoint y: 112, endPoint x: 234, endPoint y: 83, distance: 175.2
click at [61, 112] on span "Kho hàng" at bounding box center [76, 106] width 53 height 15
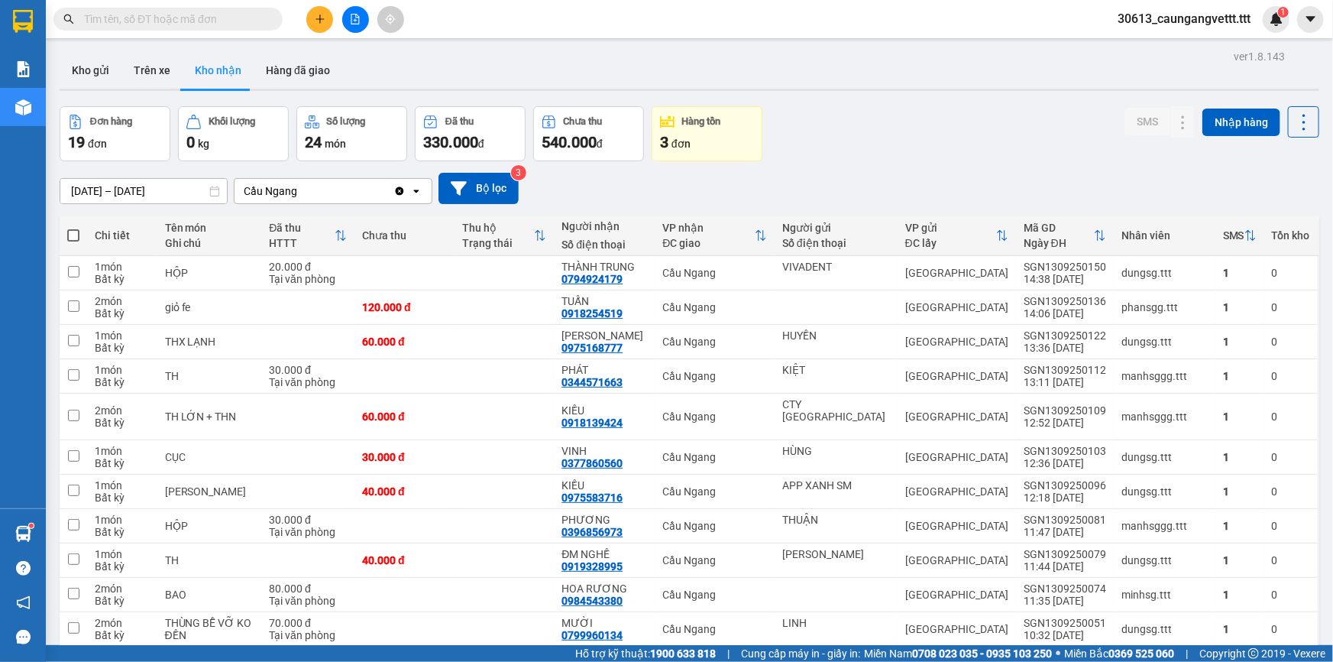
click at [348, 19] on button at bounding box center [355, 19] width 27 height 27
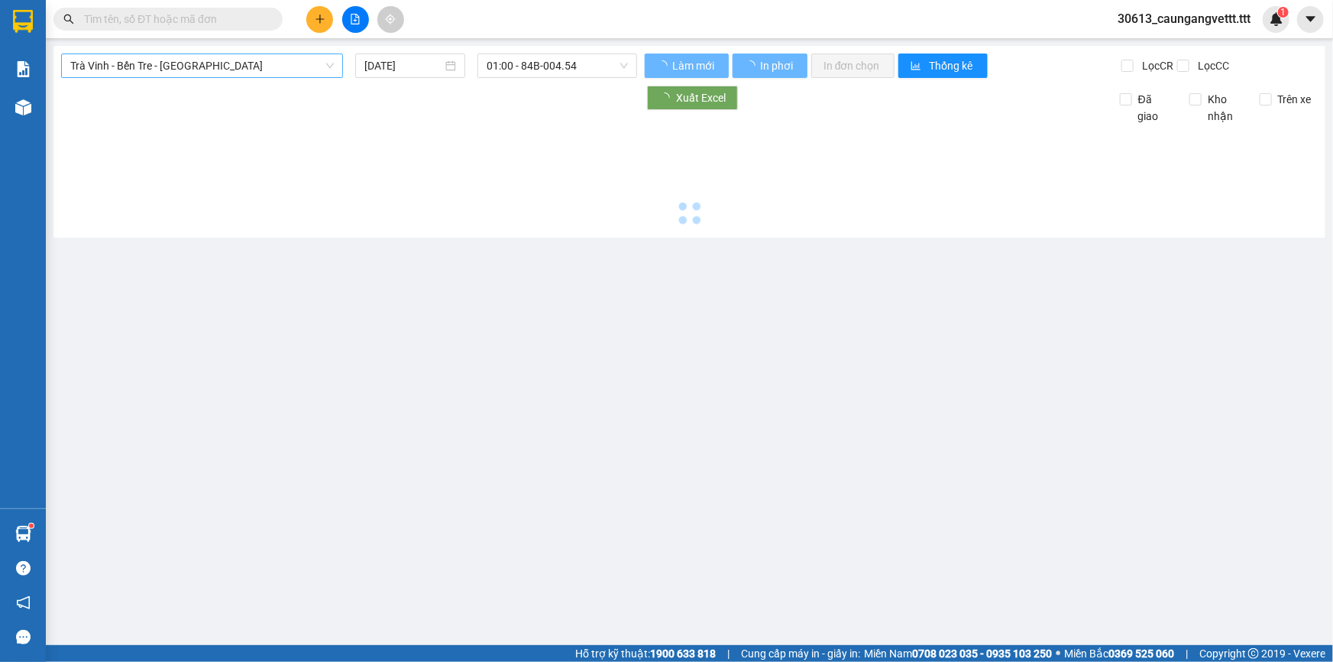
type input "[DATE]"
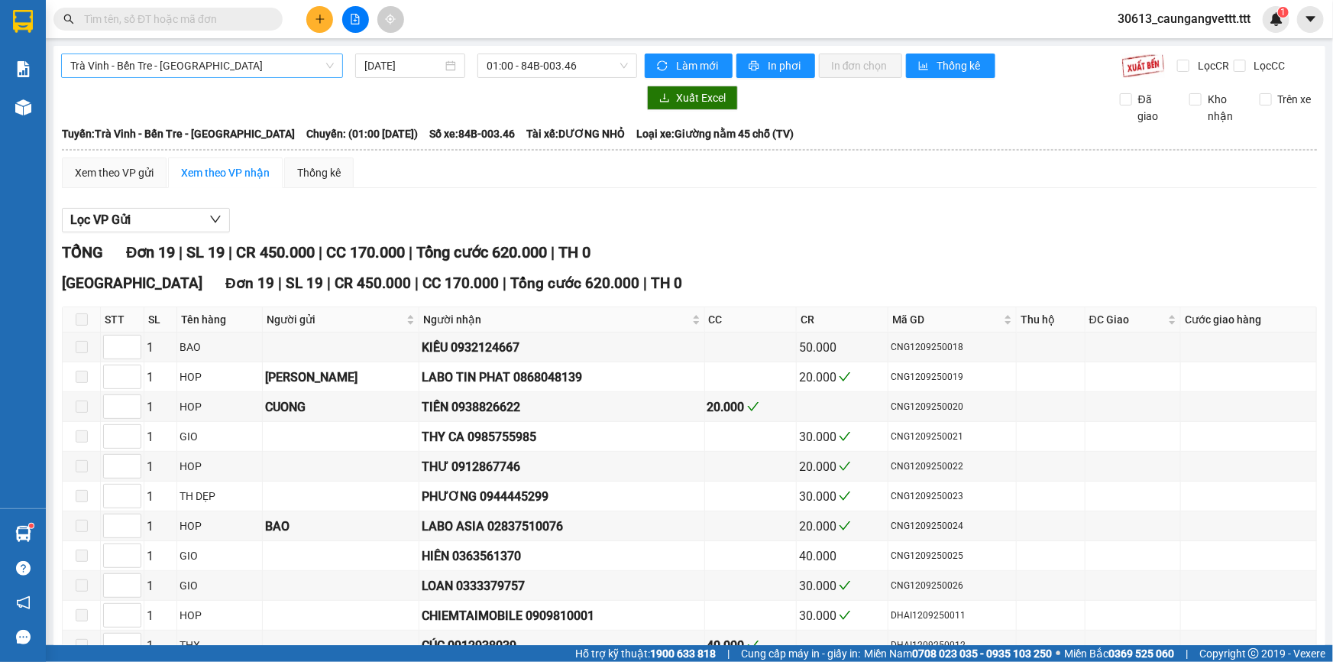
click at [213, 66] on span "Trà Vinh - Bến Tre - [GEOGRAPHIC_DATA]" at bounding box center [202, 65] width 264 height 23
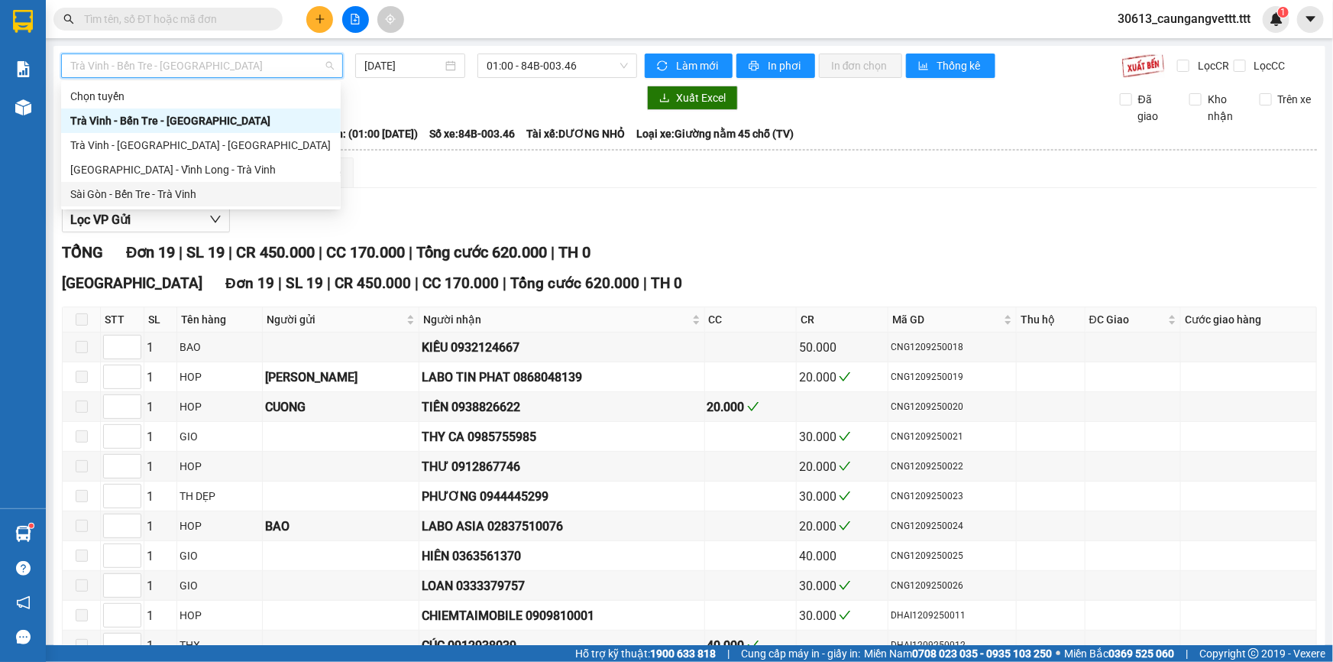
drag, startPoint x: 187, startPoint y: 198, endPoint x: 270, endPoint y: 115, distance: 116.7
click at [186, 197] on div "Sài Gòn - Bến Tre - Trà Vinh" at bounding box center [200, 194] width 261 height 17
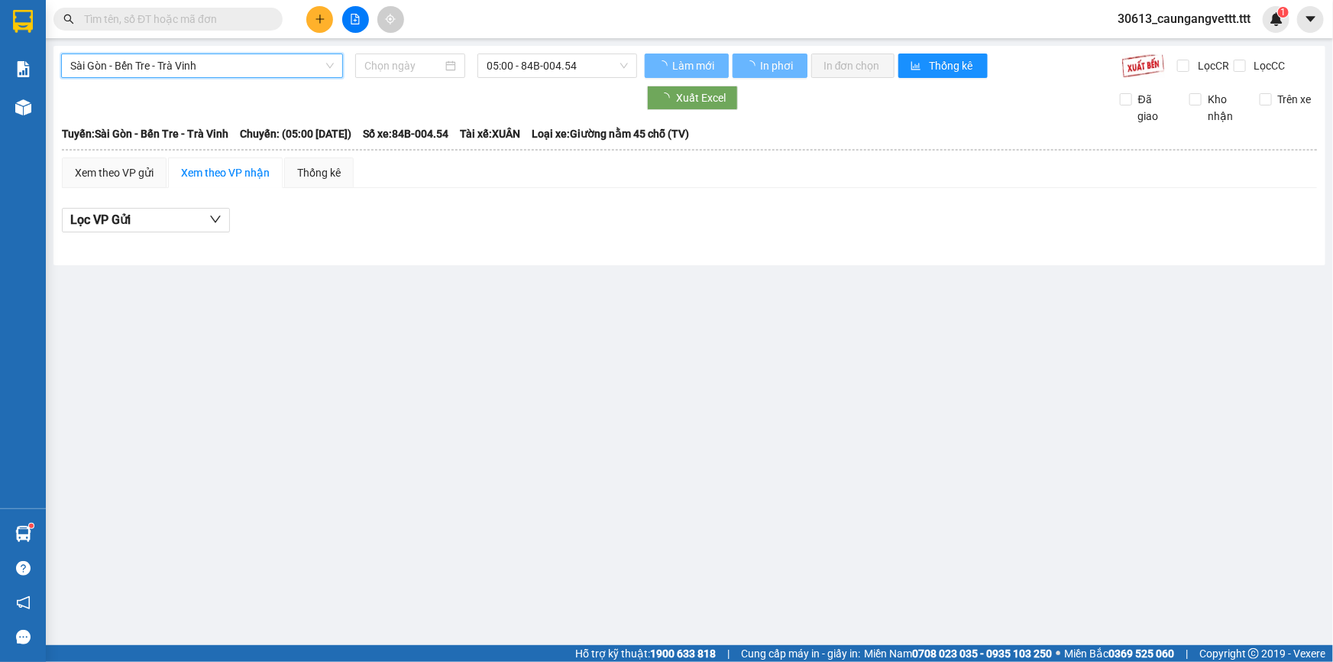
type input "[DATE]"
click at [374, 63] on input "[DATE]" at bounding box center [403, 65] width 78 height 17
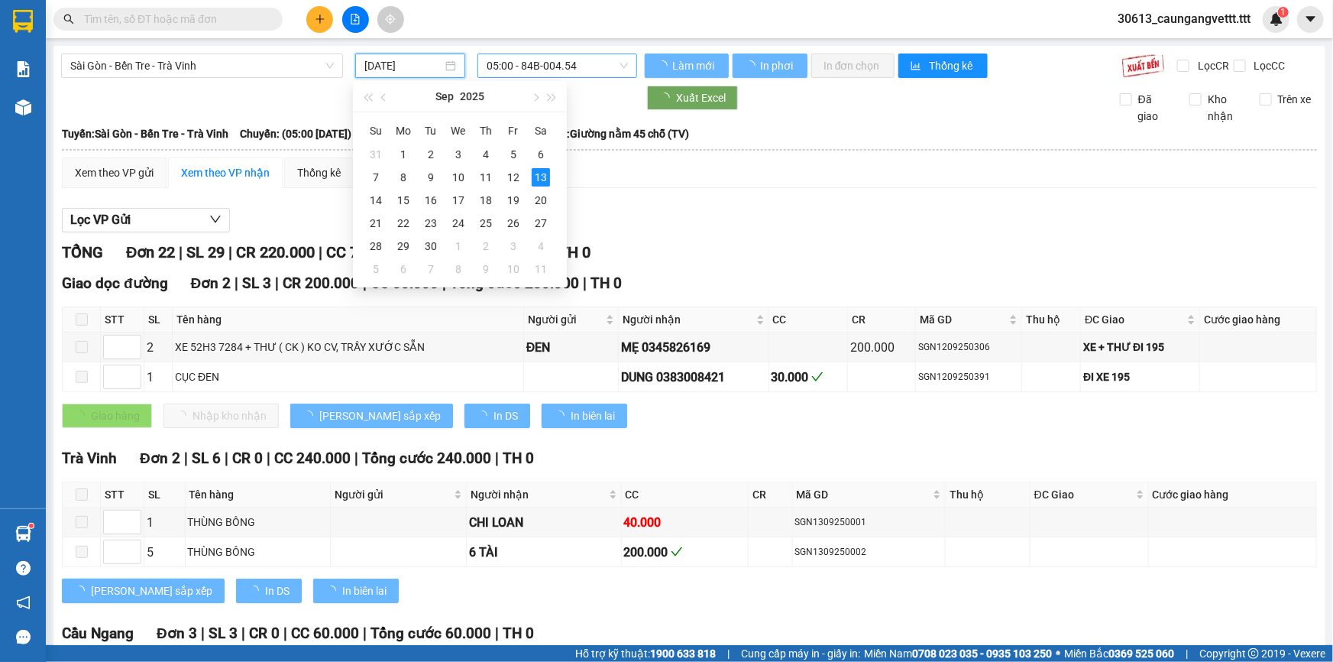
click at [581, 69] on span "05:00 - 84B-004.54" at bounding box center [557, 65] width 141 height 23
click at [590, 66] on span "05:00 - 84B-004.54" at bounding box center [557, 65] width 141 height 23
click at [574, 69] on span "05:00 - 84B-004.54" at bounding box center [557, 65] width 141 height 23
click at [579, 69] on span "05:00 - 84B-004.54" at bounding box center [557, 65] width 141 height 23
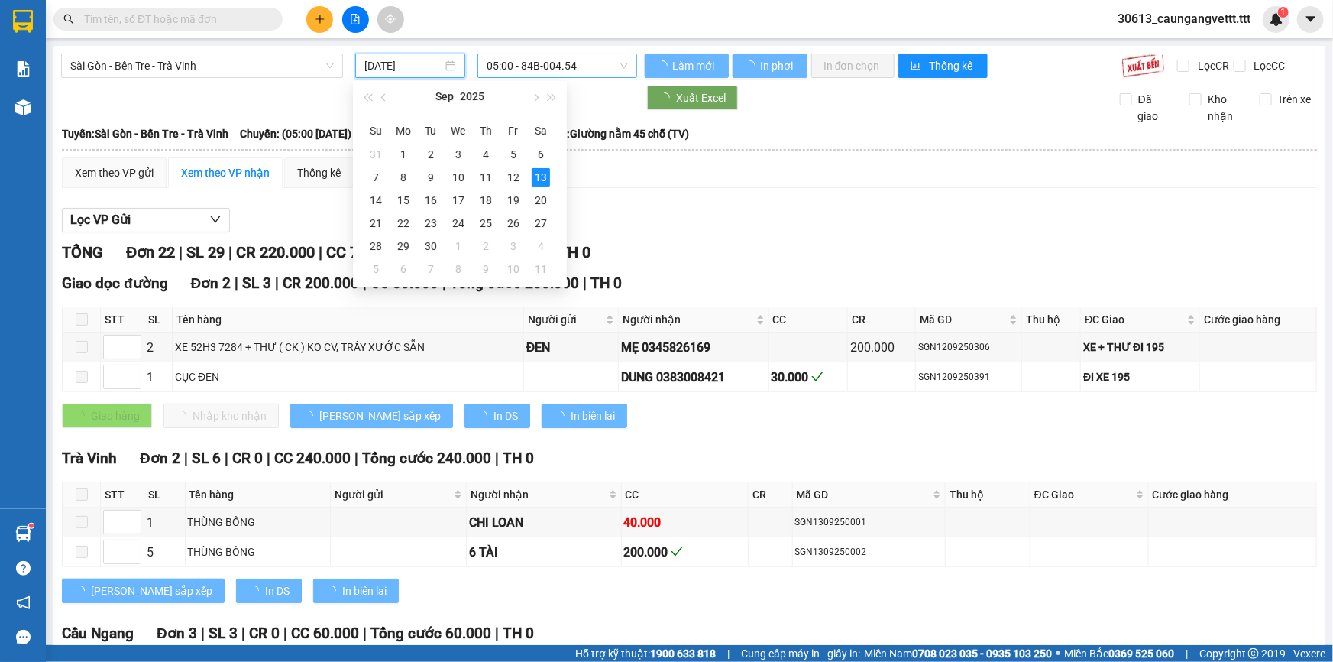
click at [560, 64] on span "05:00 - 84B-004.54" at bounding box center [557, 65] width 141 height 23
click at [613, 67] on span "05:00 - 84B-004.54" at bounding box center [557, 65] width 141 height 23
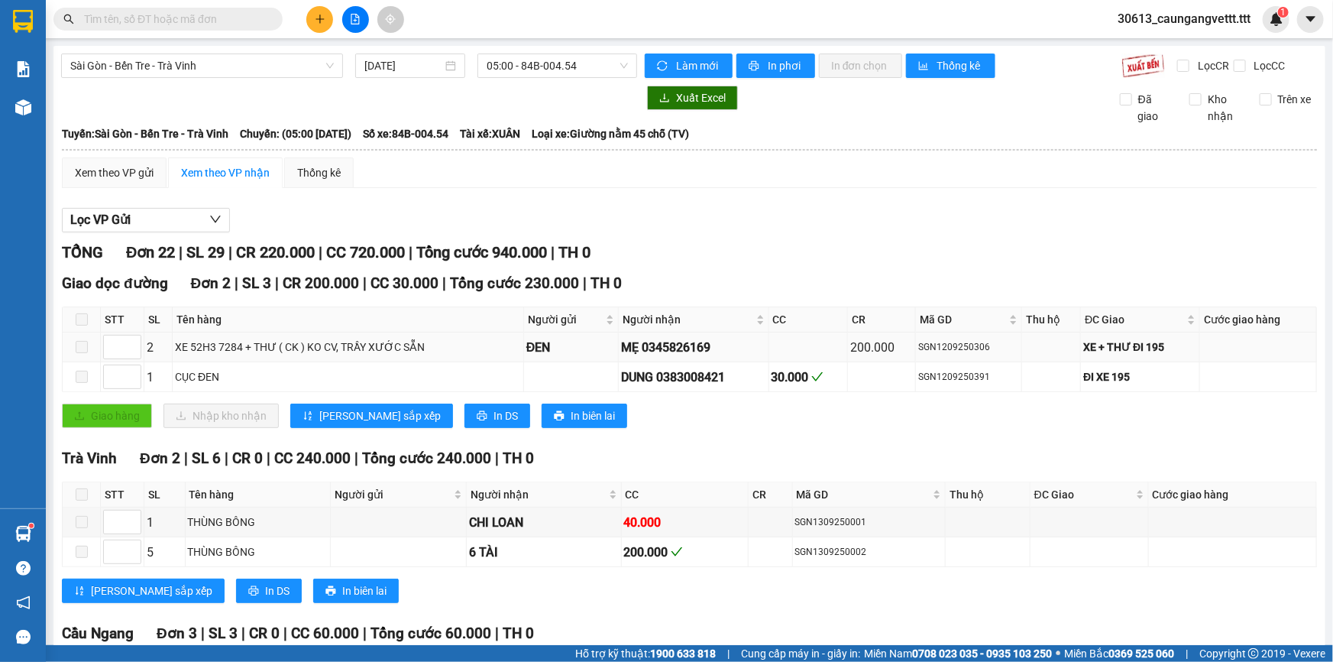
click at [616, 86] on div "Xuất Excel Đã giao Kho nhận Trên xe" at bounding box center [689, 105] width 1257 height 39
click at [591, 63] on span "05:00 - 84B-004.54" at bounding box center [557, 65] width 141 height 23
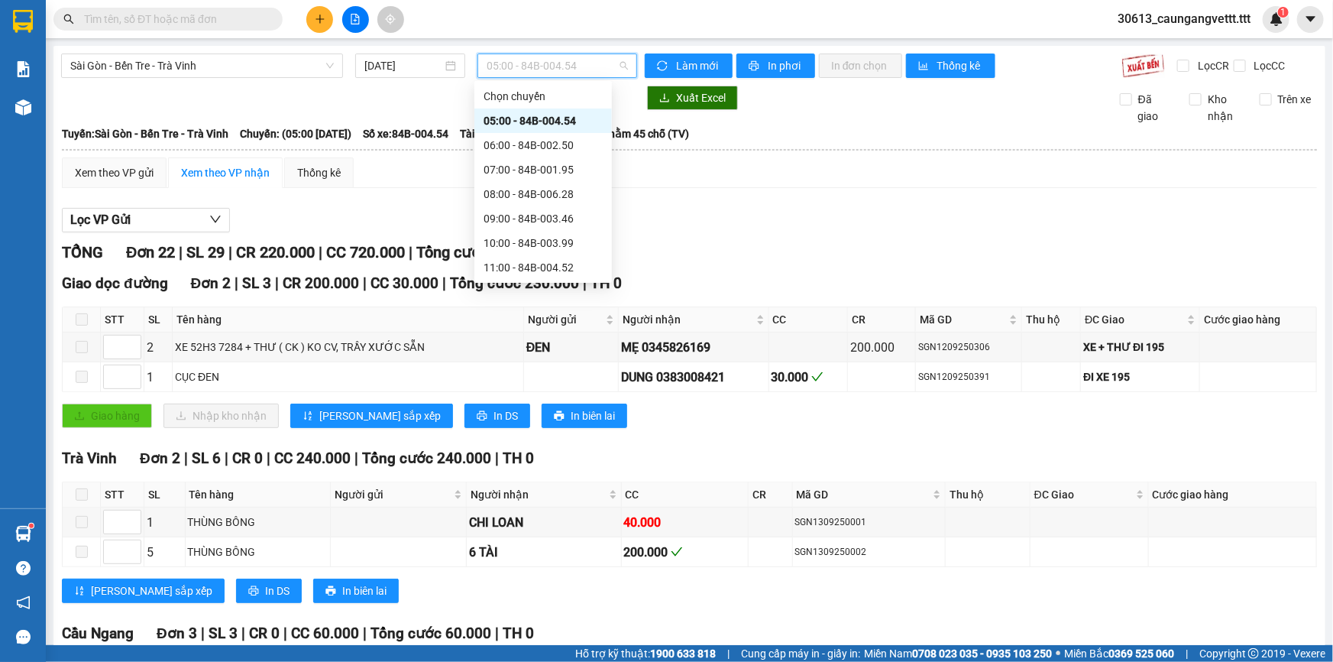
click at [538, 381] on div "16:00 - 84B-002.69" at bounding box center [543, 389] width 119 height 17
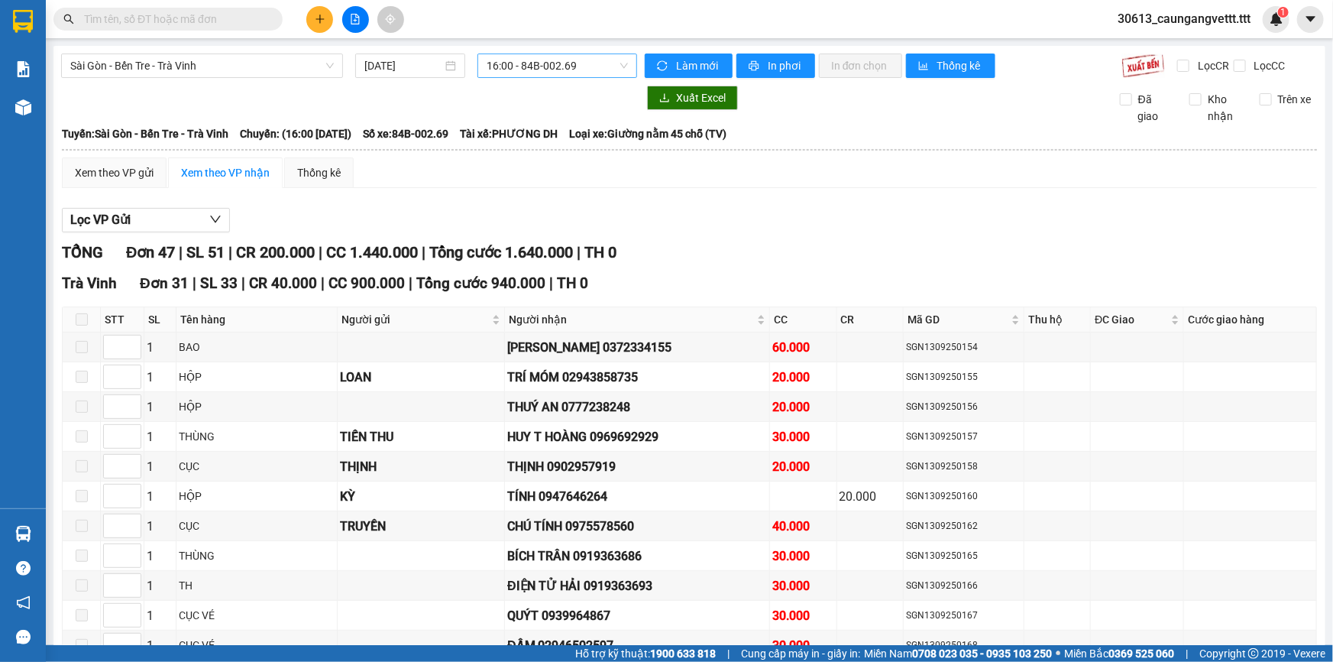
click at [582, 66] on span "16:00 - 84B-002.69" at bounding box center [557, 65] width 141 height 23
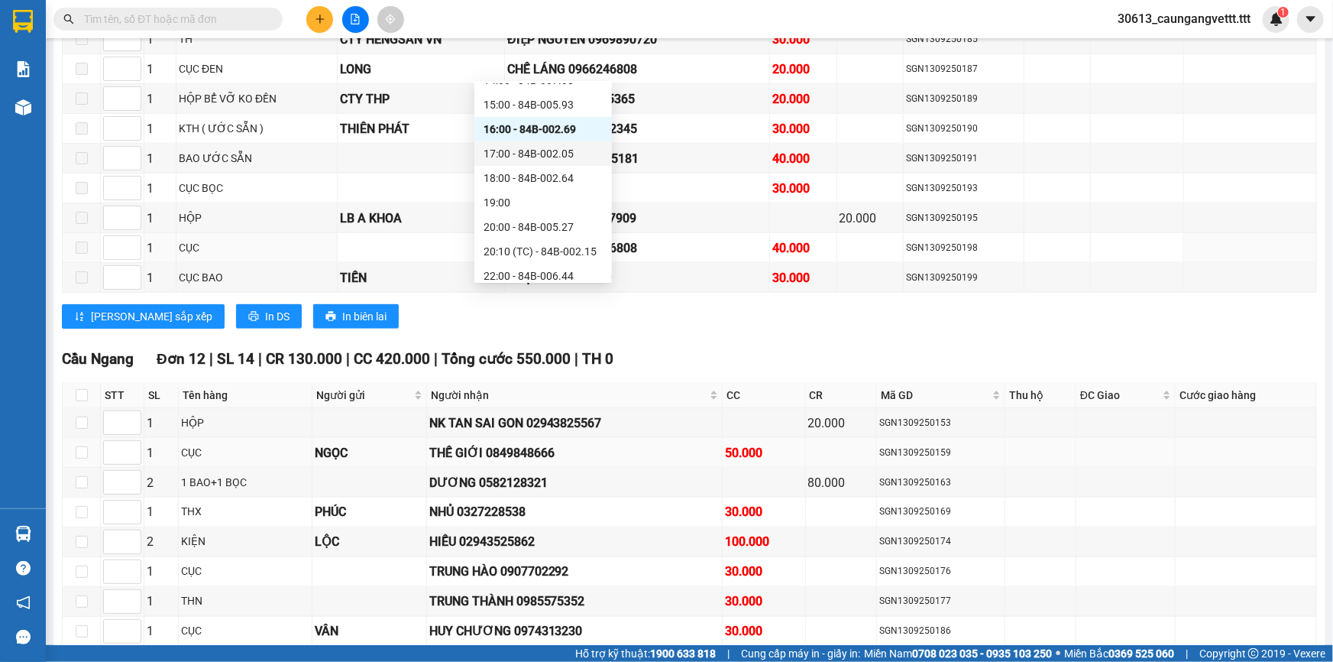
scroll to position [972, 0]
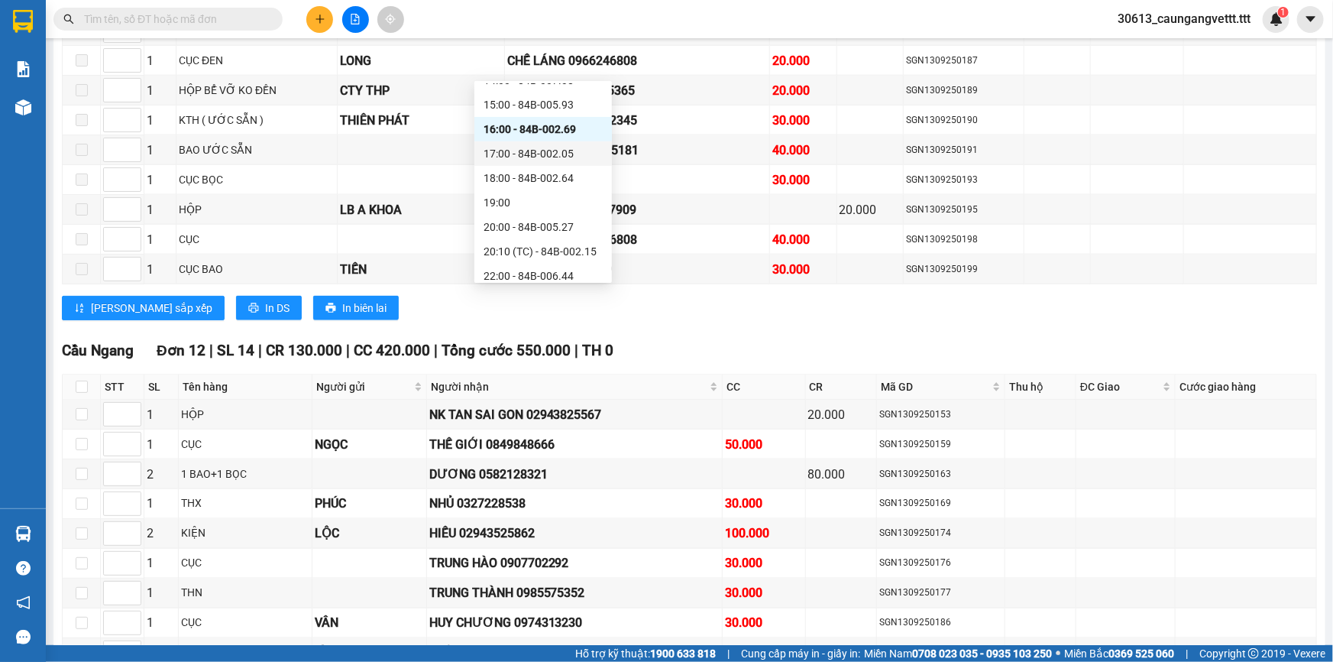
click at [416, 296] on div "Lưu sắp xếp In DS In biên lai" at bounding box center [689, 308] width 1255 height 24
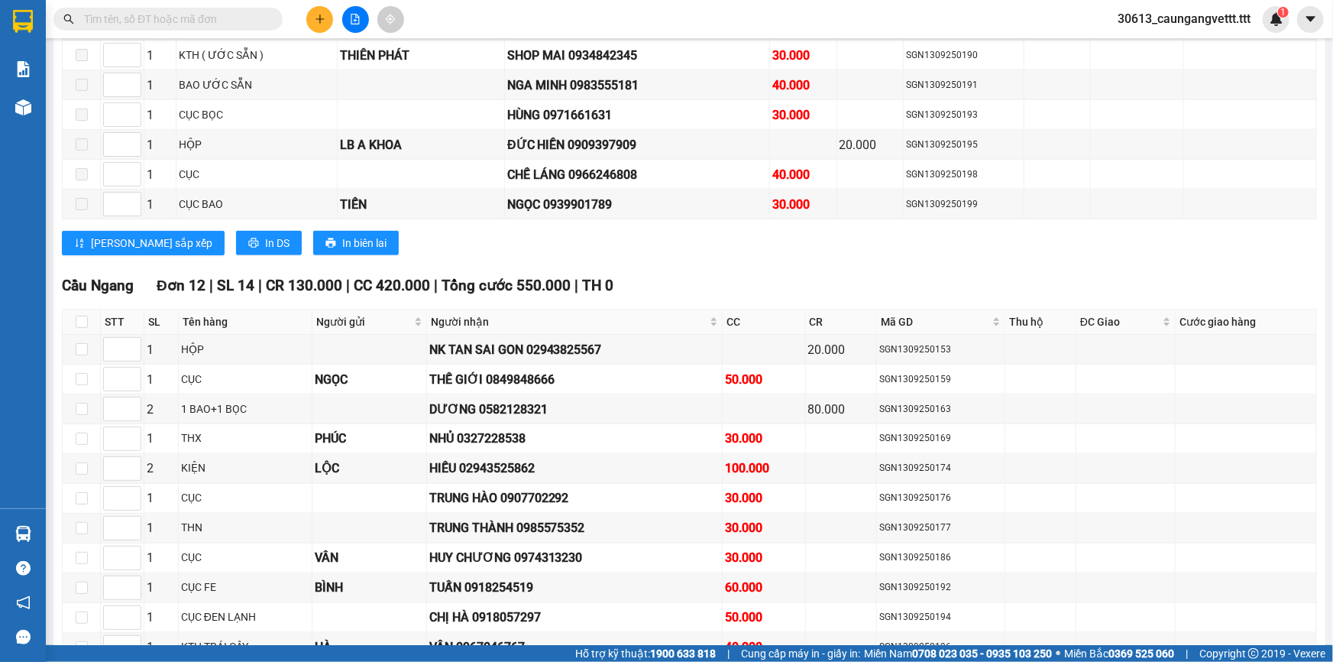
scroll to position [1157, 0]
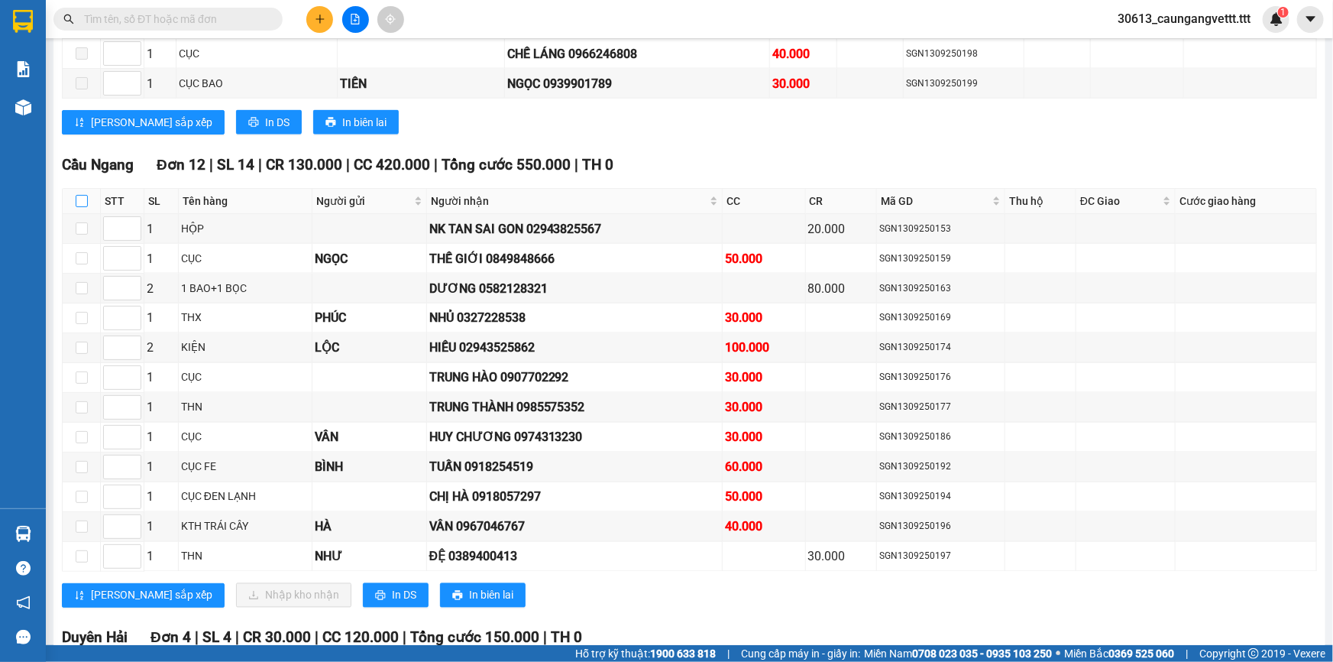
click at [83, 195] on input "checkbox" at bounding box center [82, 201] width 12 height 12
checkbox input "true"
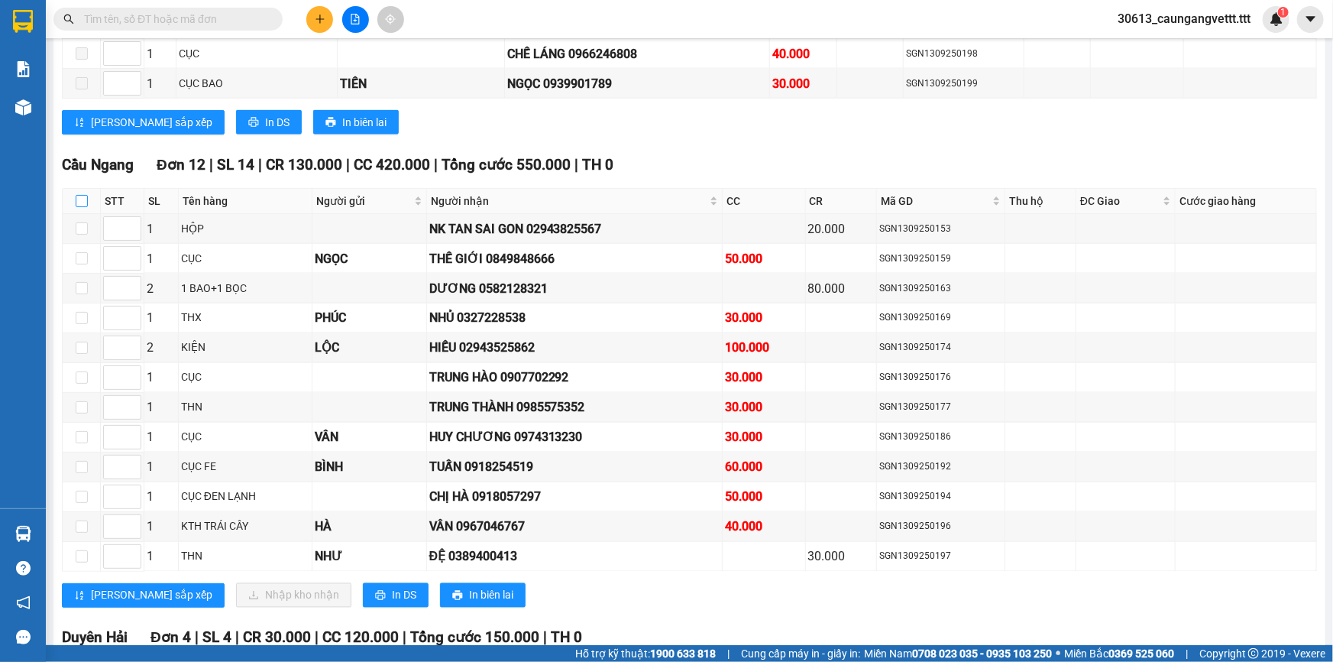
checkbox input "true"
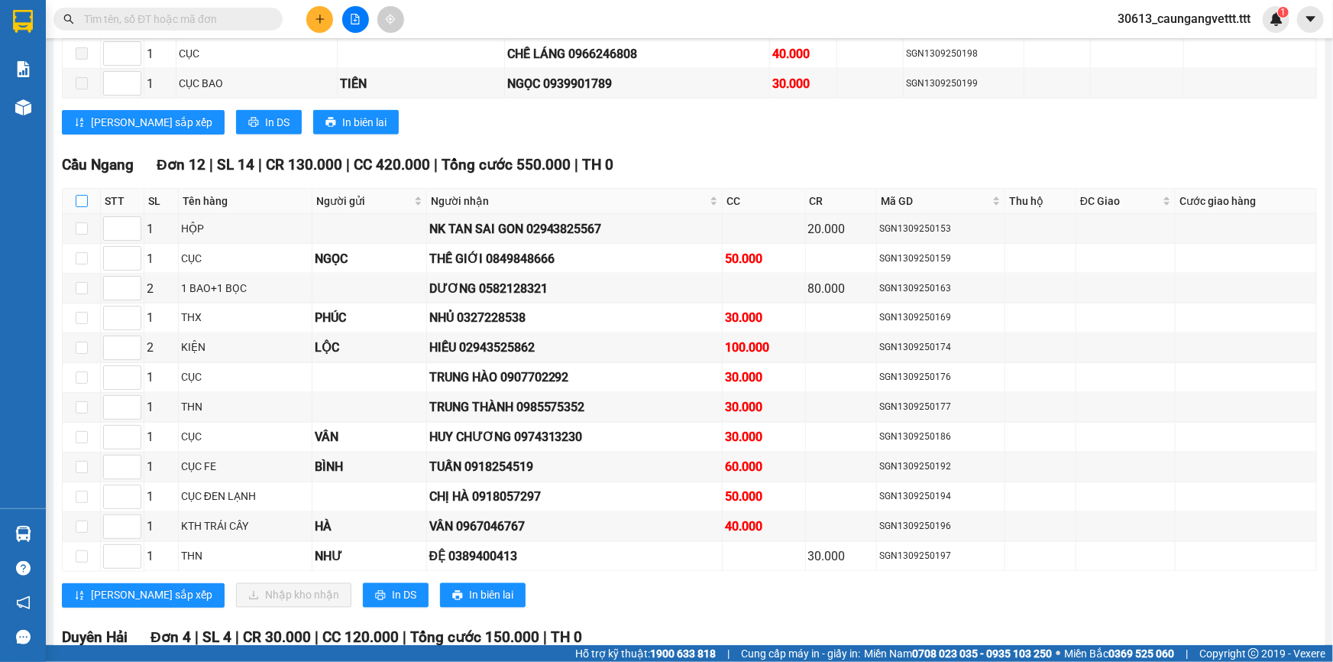
checkbox input "true"
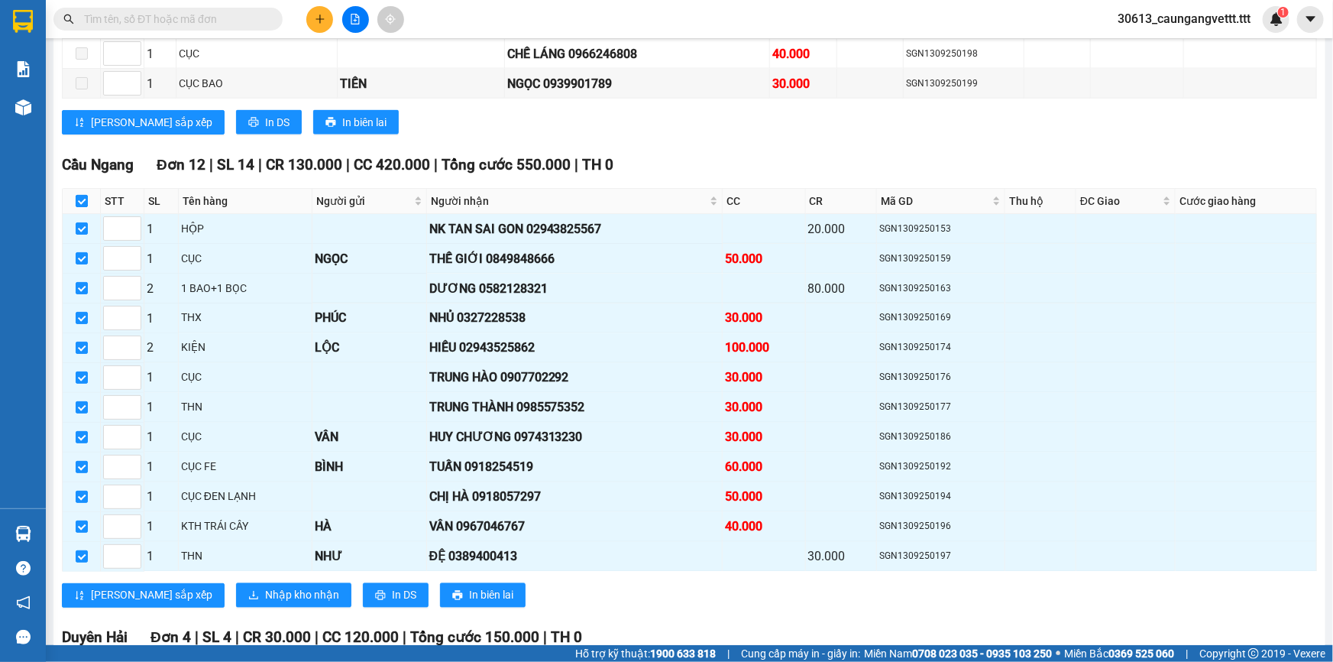
click at [83, 195] on input "checkbox" at bounding box center [82, 201] width 12 height 12
checkbox input "false"
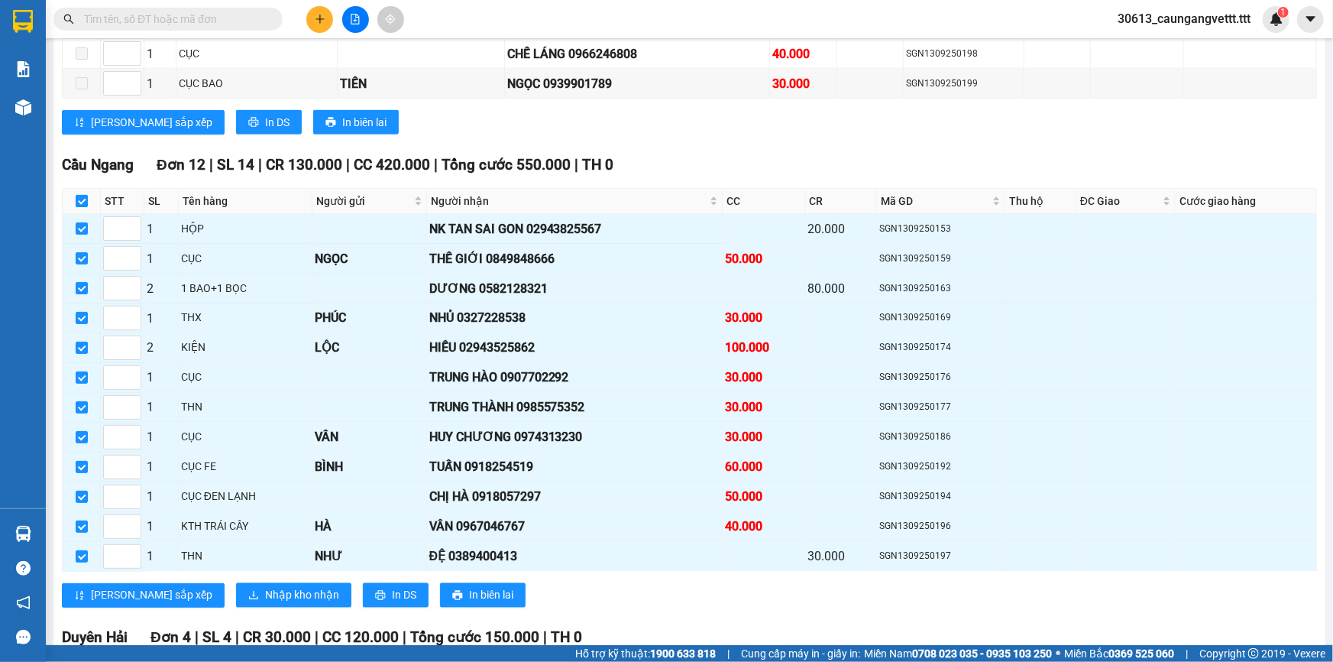
checkbox input "false"
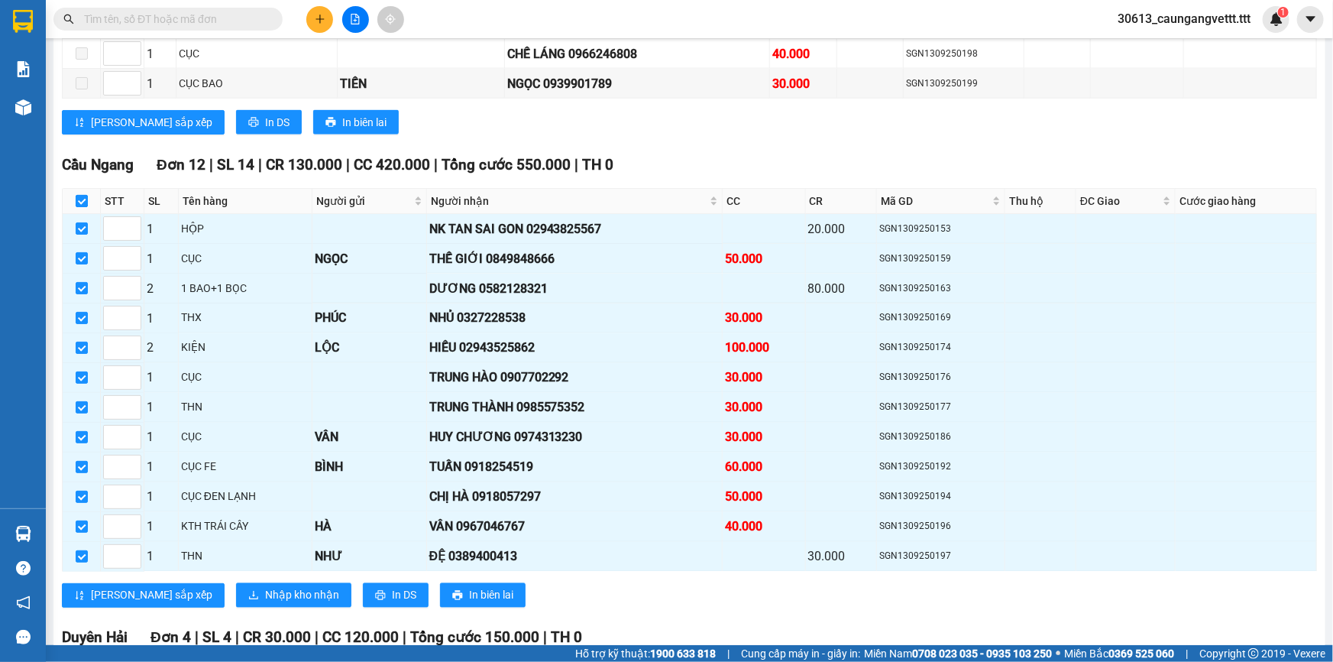
checkbox input "false"
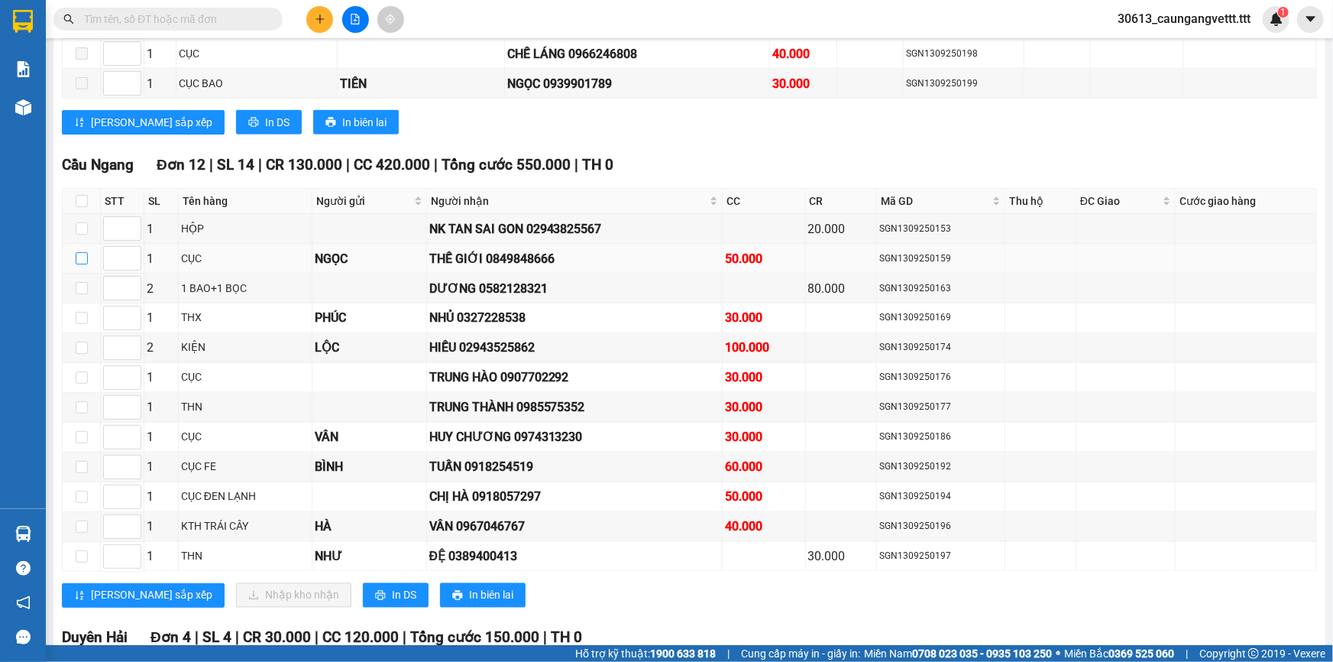
click at [82, 252] on input "checkbox" at bounding box center [82, 258] width 12 height 12
checkbox input "true"
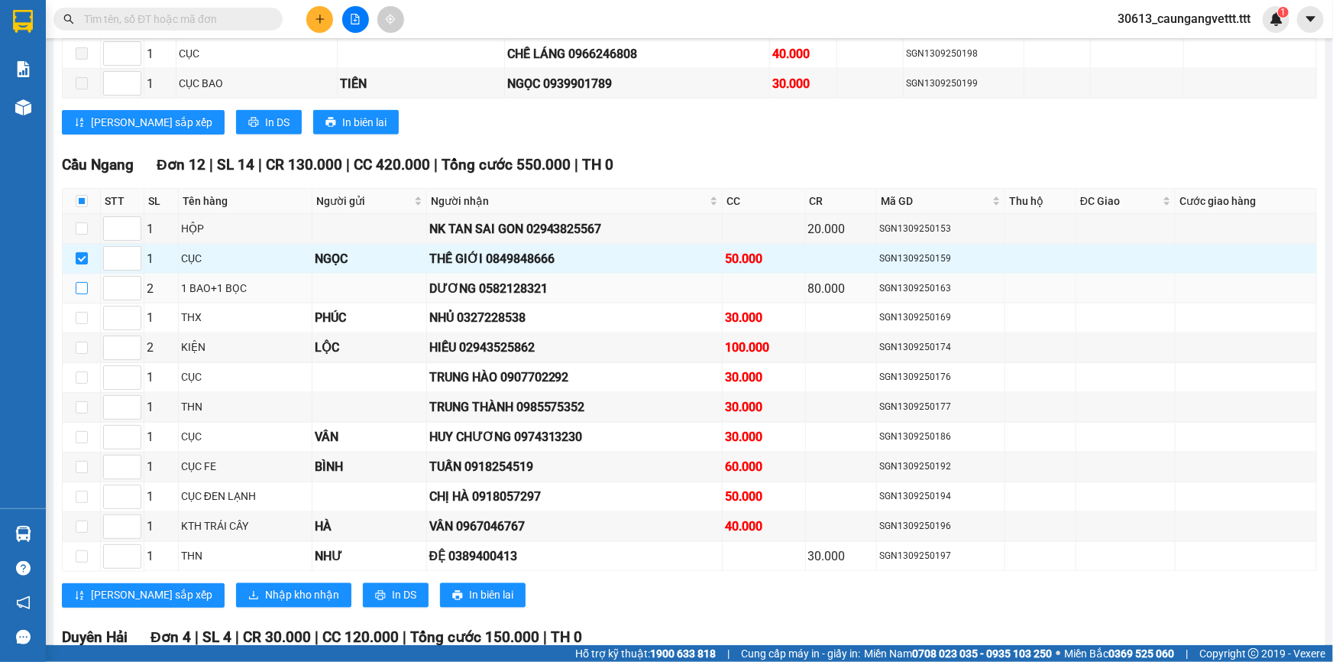
click at [79, 282] on input "checkbox" at bounding box center [82, 288] width 12 height 12
checkbox input "true"
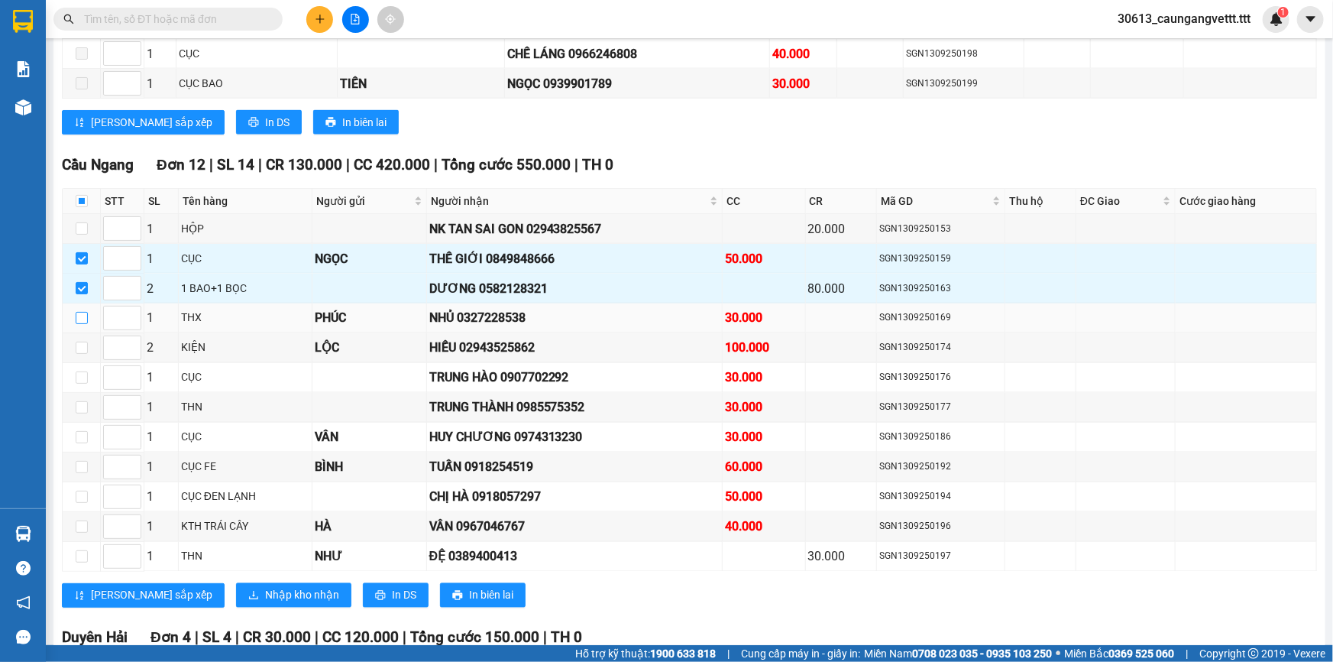
click at [81, 312] on input "checkbox" at bounding box center [82, 318] width 12 height 12
checkbox input "true"
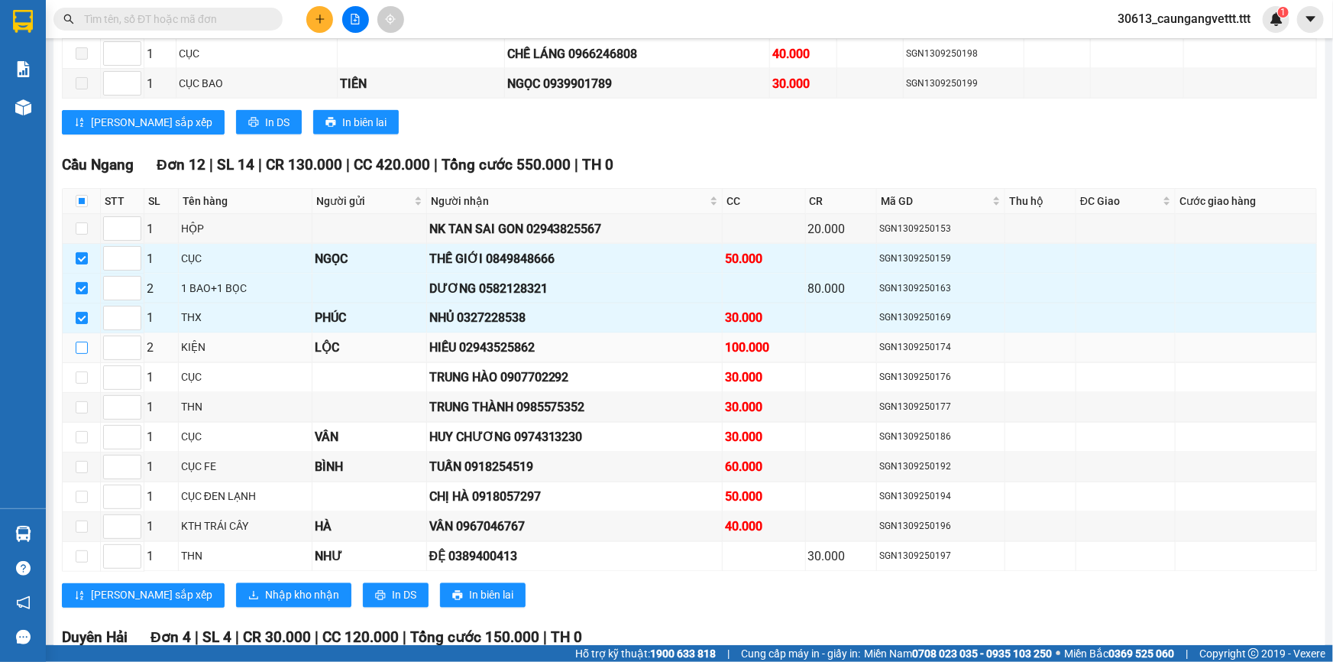
click at [79, 341] on input "checkbox" at bounding box center [82, 347] width 12 height 12
checkbox input "true"
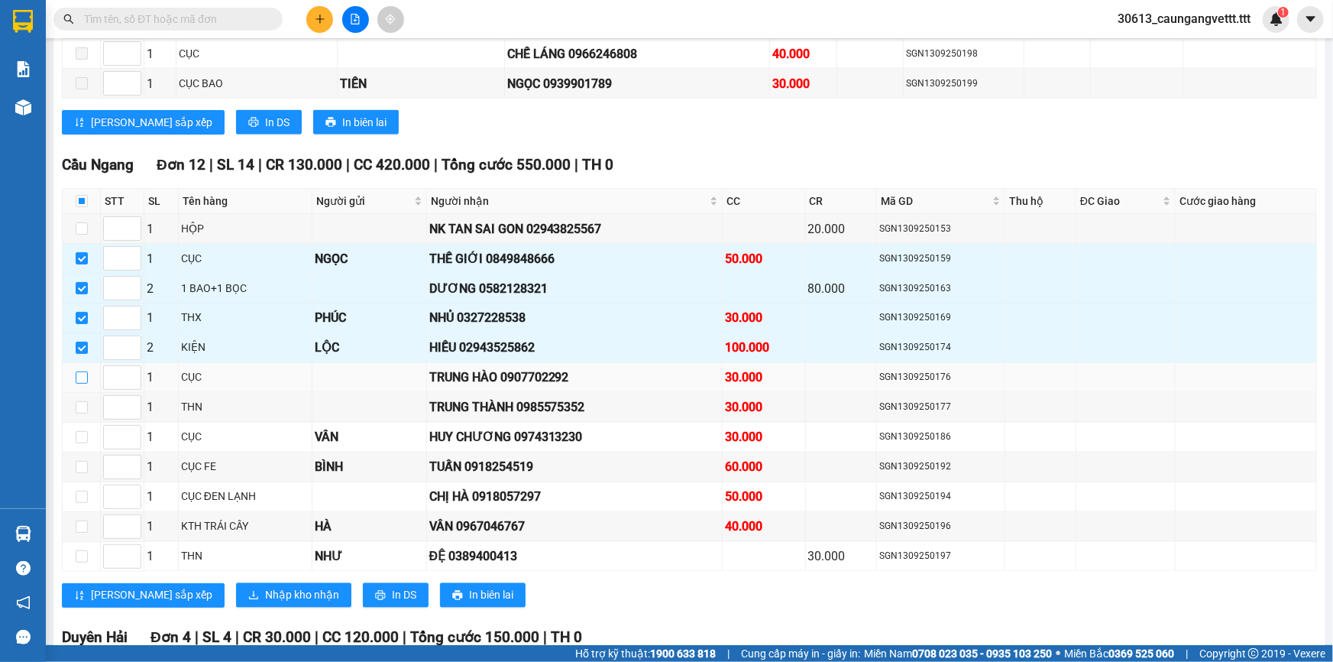
click at [83, 371] on input "checkbox" at bounding box center [82, 377] width 12 height 12
checkbox input "true"
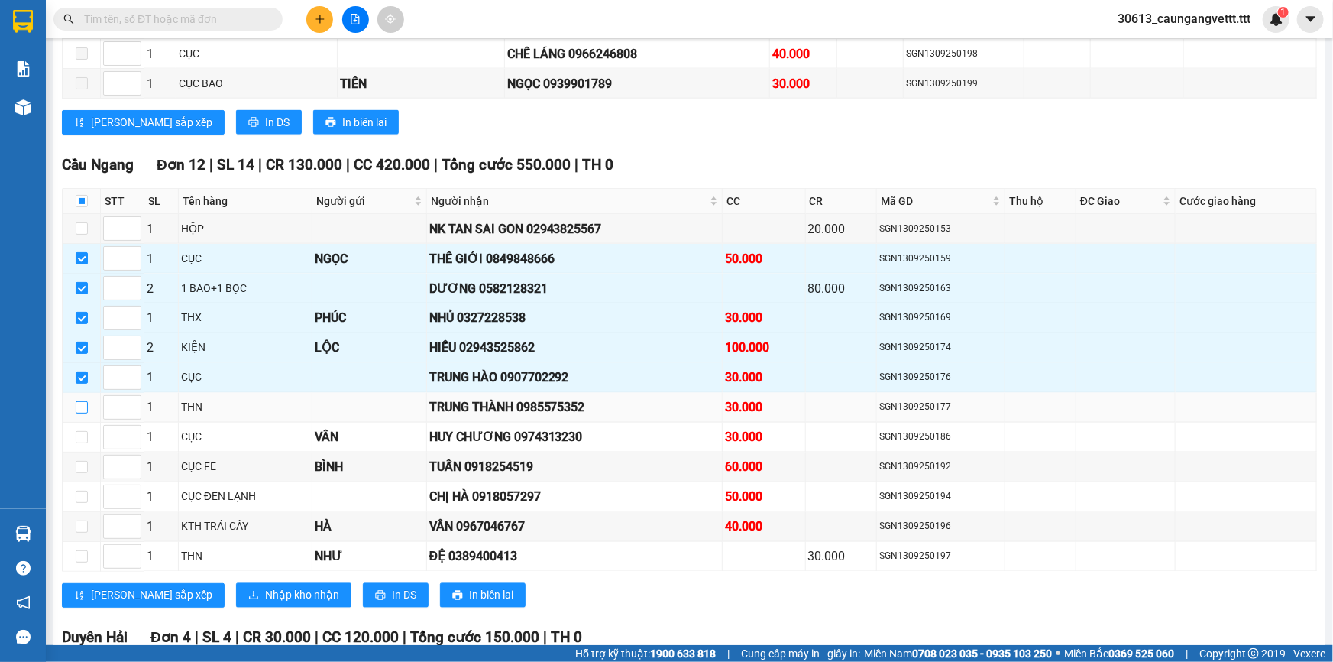
click at [77, 401] on input "checkbox" at bounding box center [82, 407] width 12 height 12
checkbox input "true"
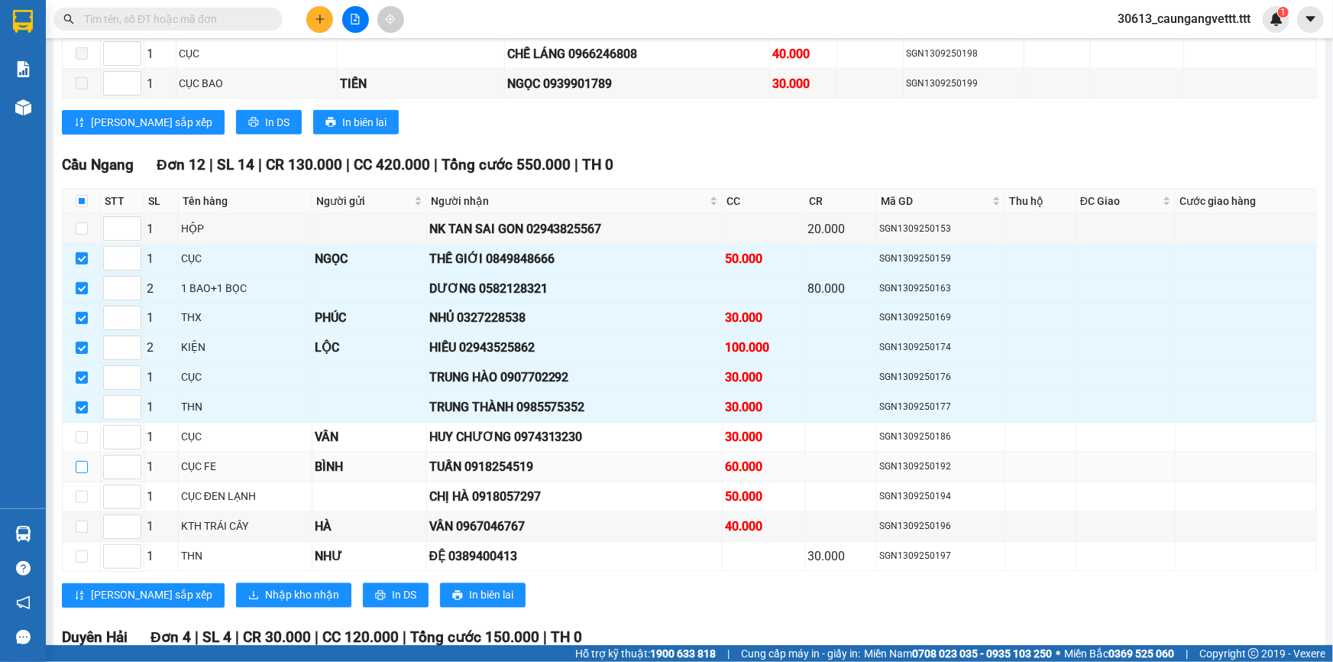
click at [82, 461] on input "checkbox" at bounding box center [82, 467] width 12 height 12
checkbox input "true"
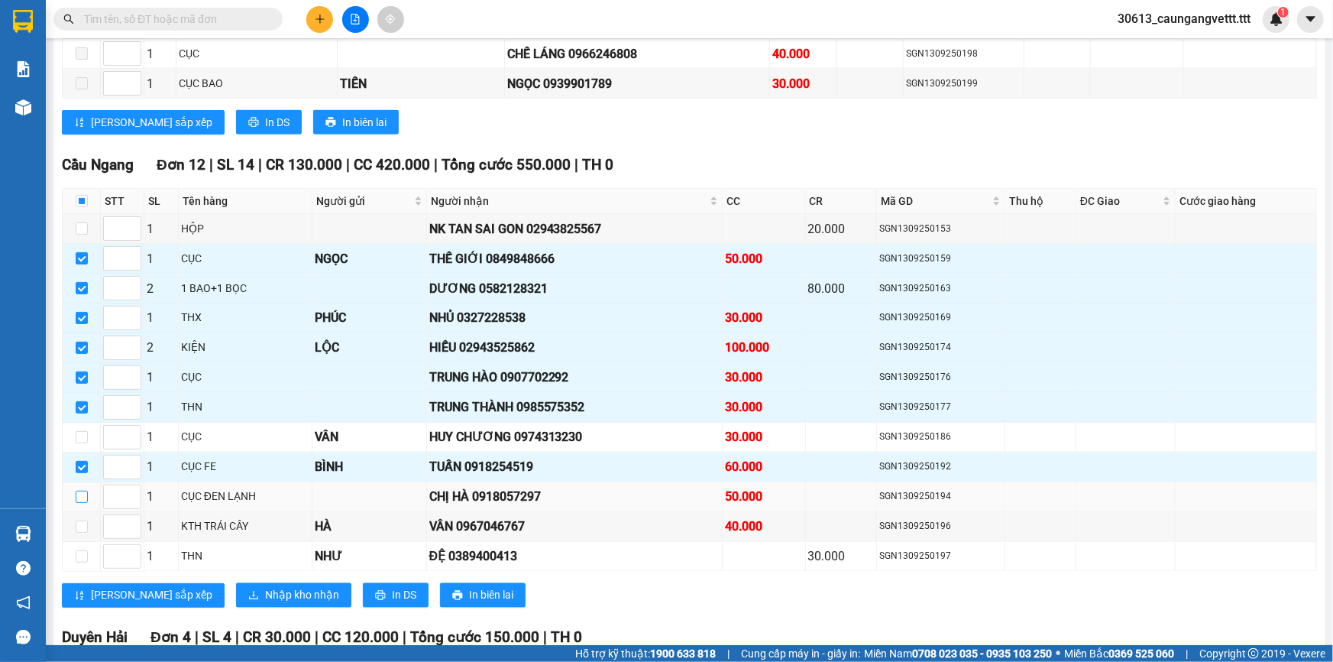
click at [80, 490] on input "checkbox" at bounding box center [82, 496] width 12 height 12
checkbox input "true"
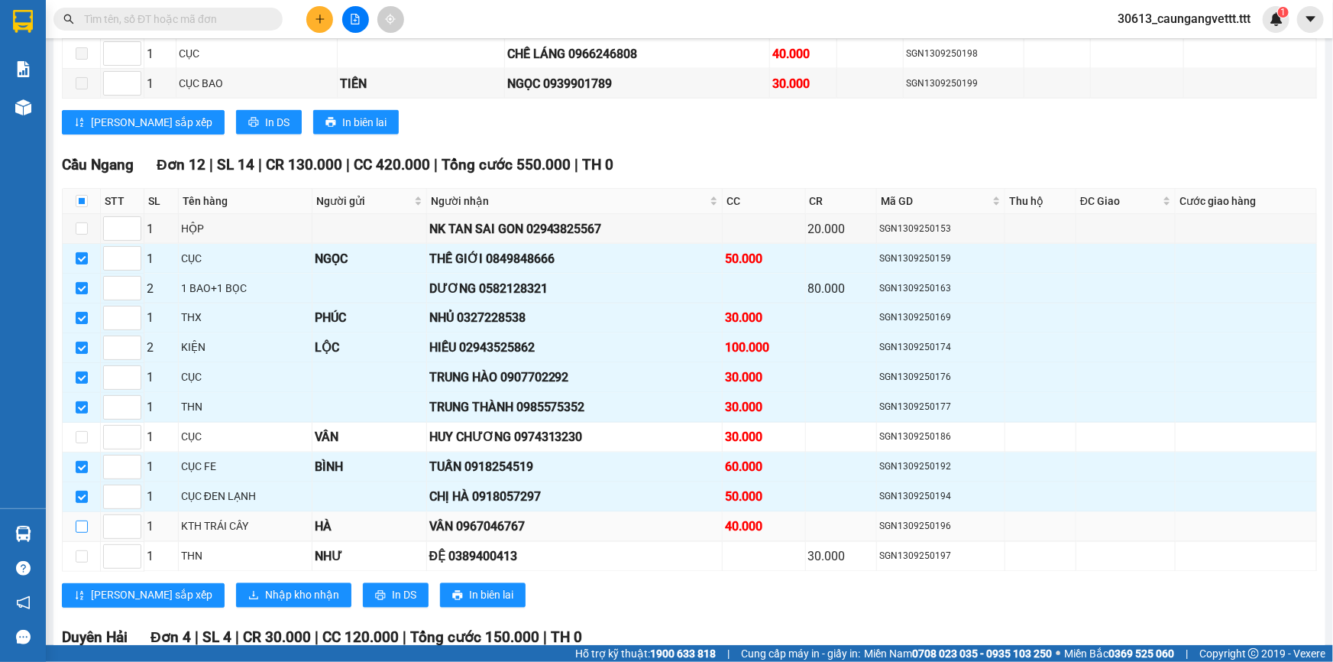
click at [83, 520] on input "checkbox" at bounding box center [82, 526] width 12 height 12
checkbox input "true"
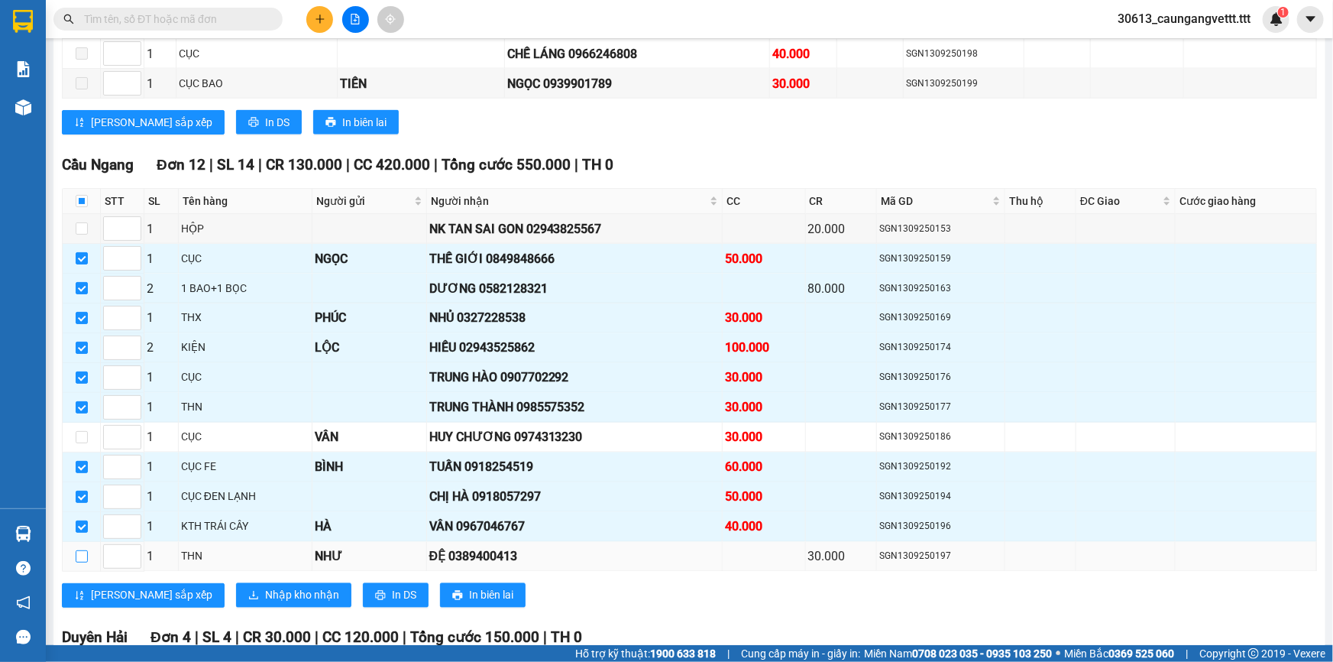
click at [82, 550] on input "checkbox" at bounding box center [82, 556] width 12 height 12
checkbox input "true"
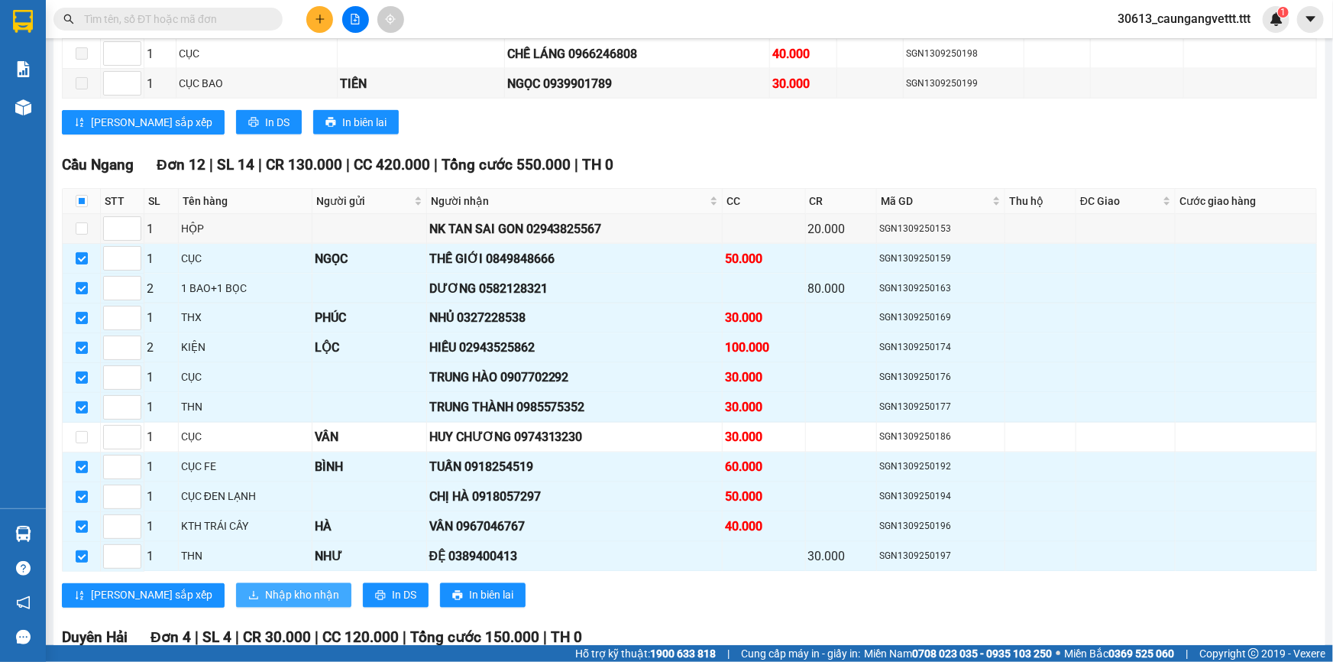
click at [265, 587] on span "Nhập kho nhận" at bounding box center [302, 595] width 74 height 17
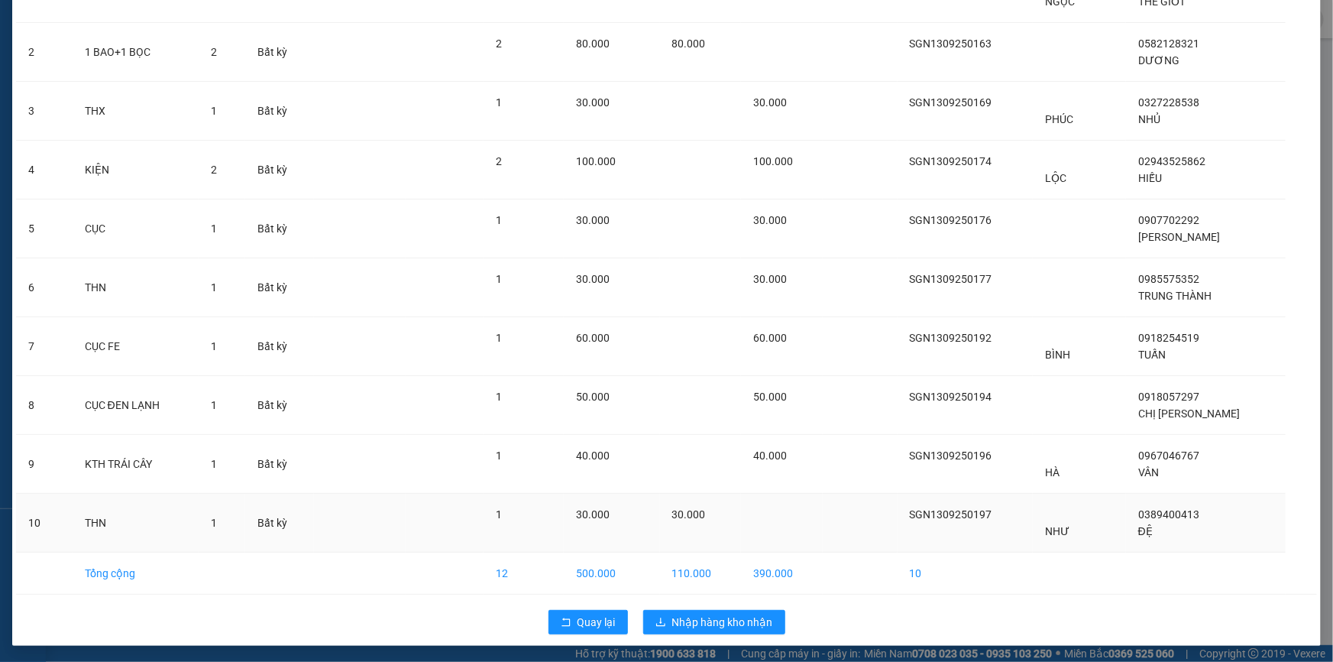
scroll to position [165, 0]
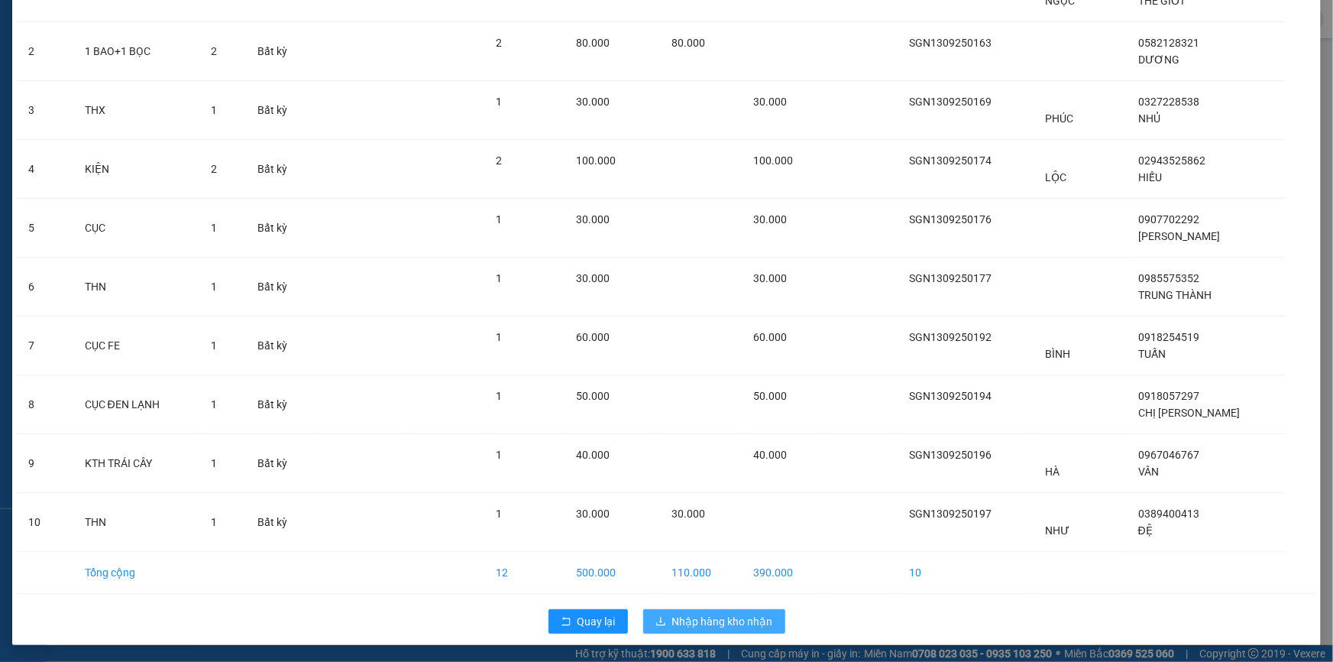
click at [717, 622] on span "Nhập hàng kho nhận" at bounding box center [722, 621] width 101 height 17
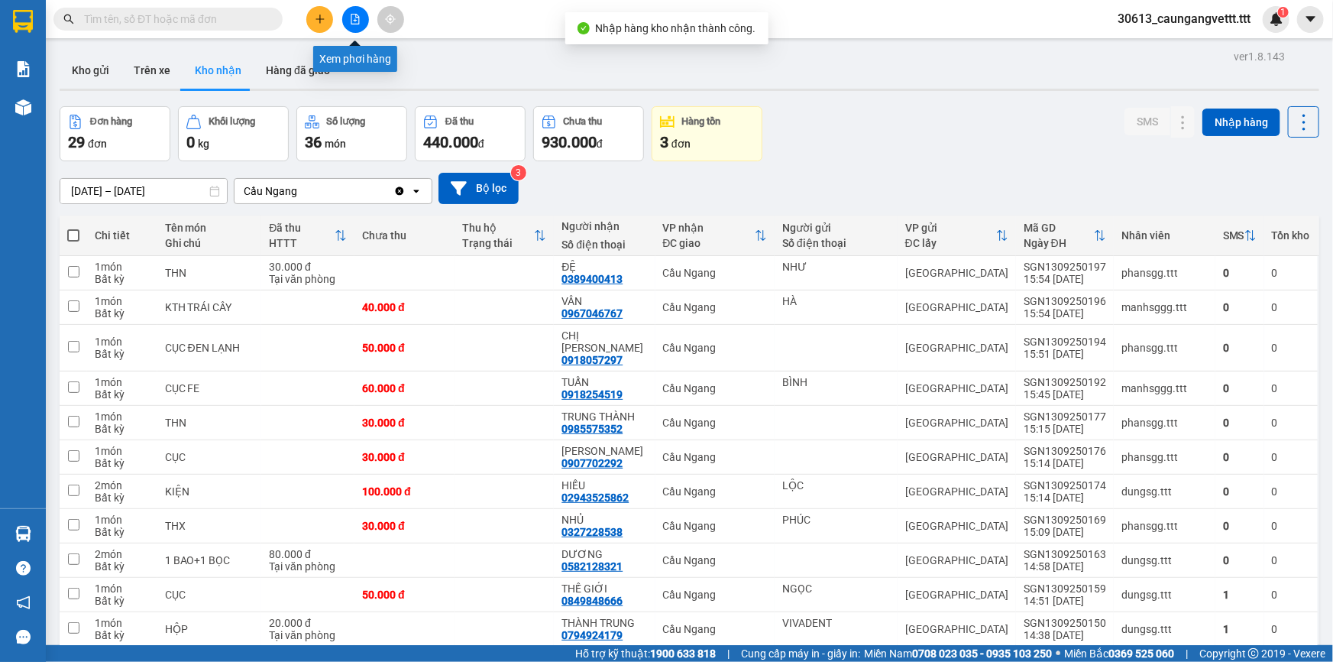
click at [356, 19] on icon "file-add" at bounding box center [355, 19] width 11 height 11
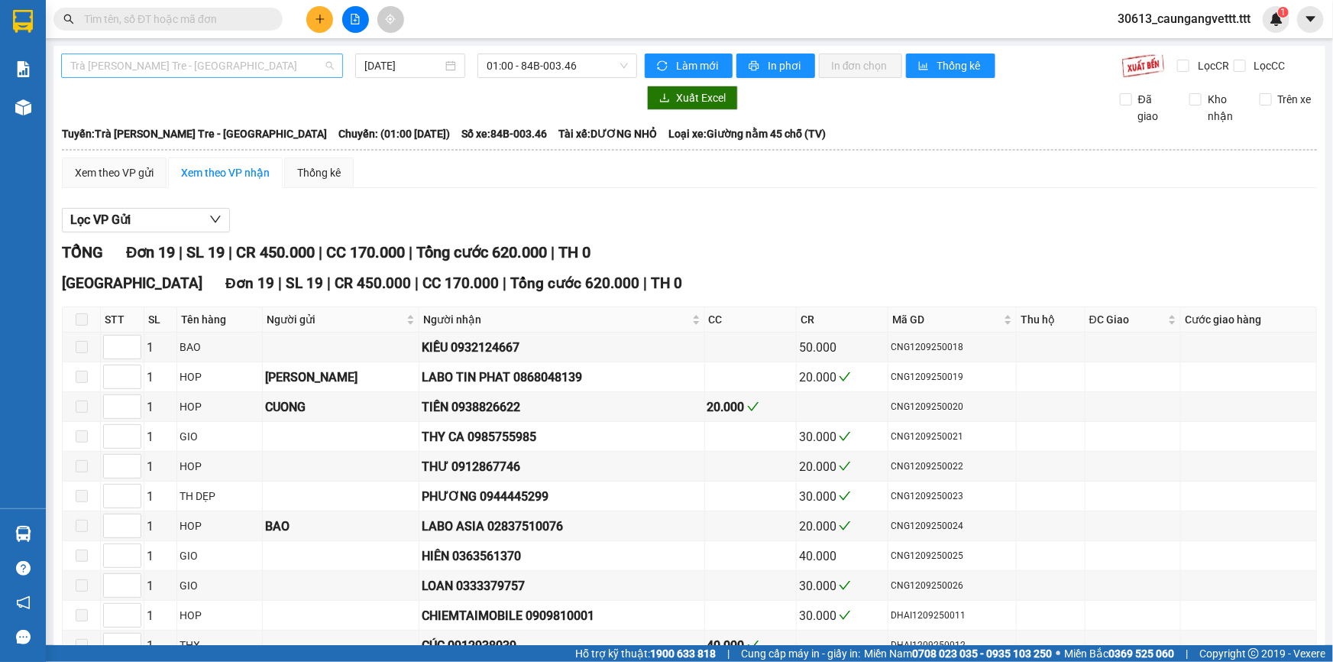
click at [236, 69] on span "Trà Vinh - Bến Tre - [GEOGRAPHIC_DATA]" at bounding box center [202, 65] width 264 height 23
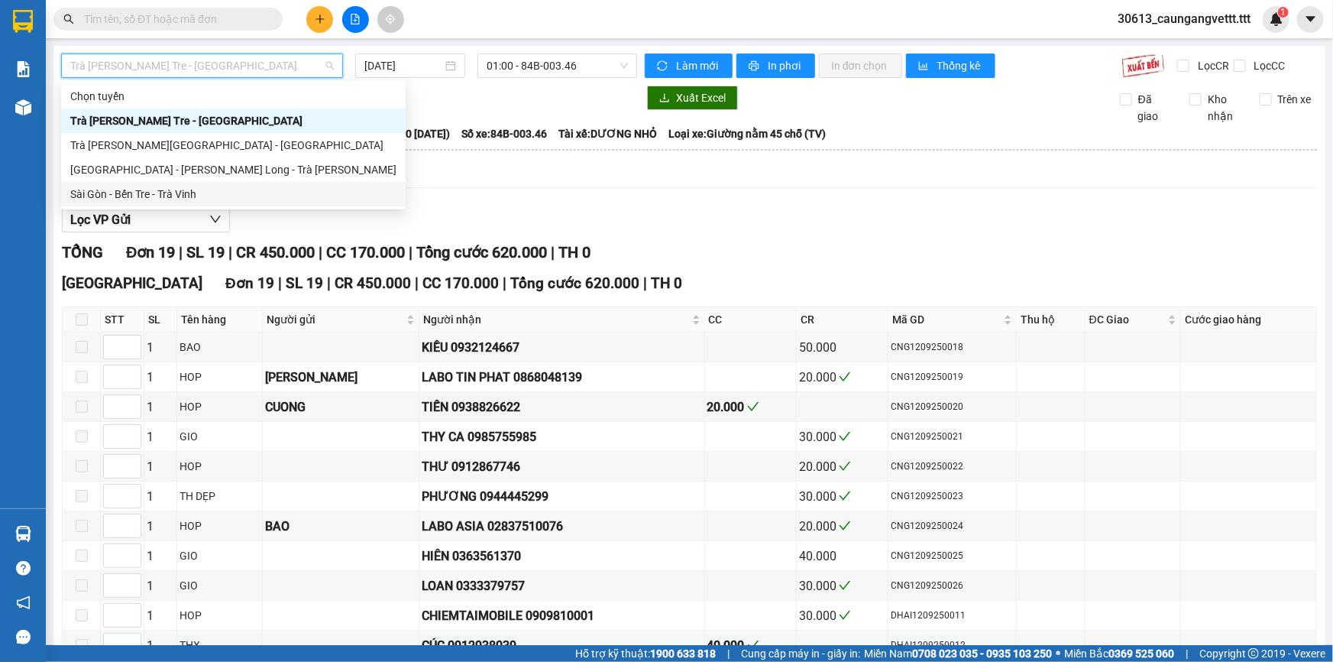
click at [186, 194] on div "Sài Gòn - Bến Tre - Trà Vinh" at bounding box center [233, 194] width 326 height 17
type input "[DATE]"
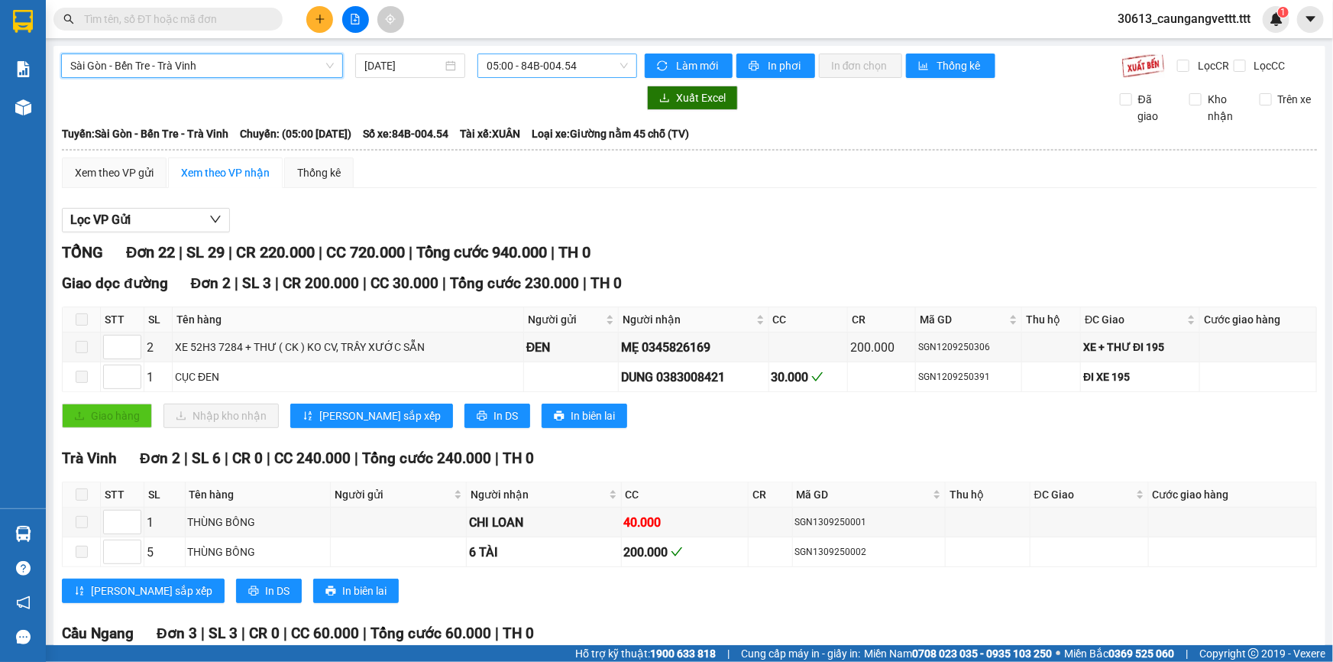
click at [566, 66] on span "05:00 - 84B-004.54" at bounding box center [557, 65] width 141 height 23
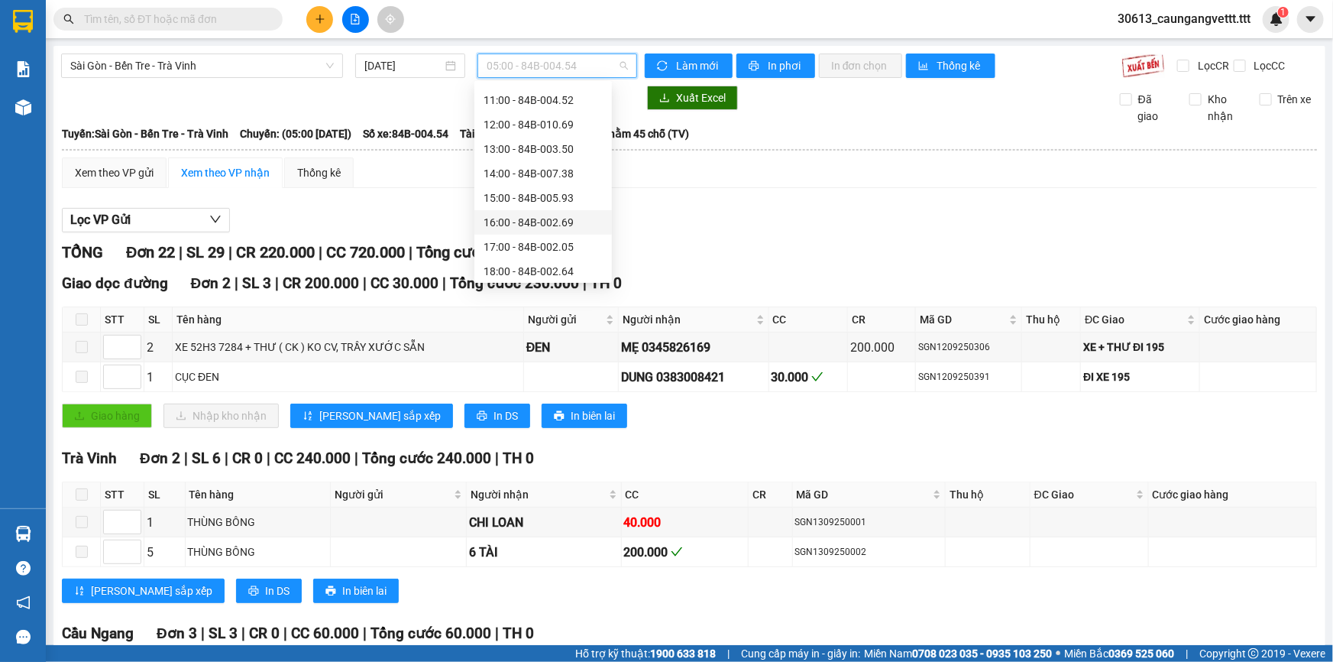
scroll to position [268, 0]
click at [523, 147] on div "17:00 - 84B-002.05" at bounding box center [543, 146] width 119 height 17
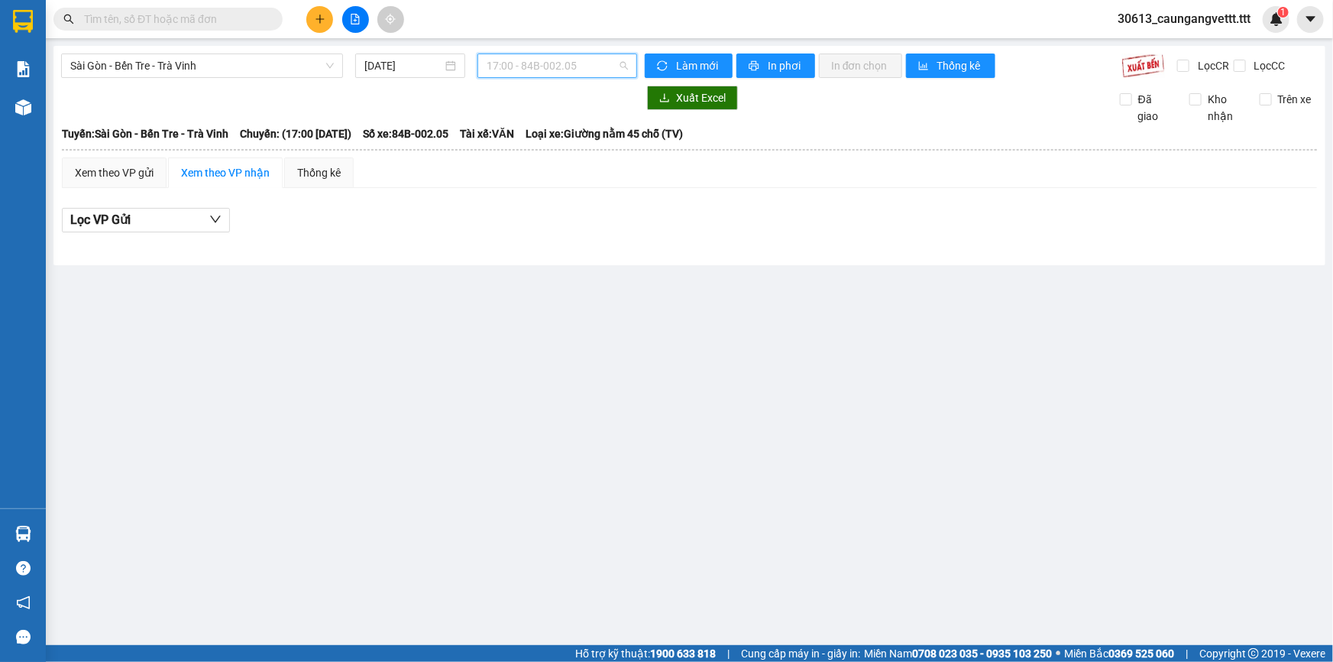
drag, startPoint x: 538, startPoint y: 61, endPoint x: 541, endPoint y: 116, distance: 55.1
click at [538, 64] on span "17:00 - 84B-002.05" at bounding box center [557, 65] width 141 height 23
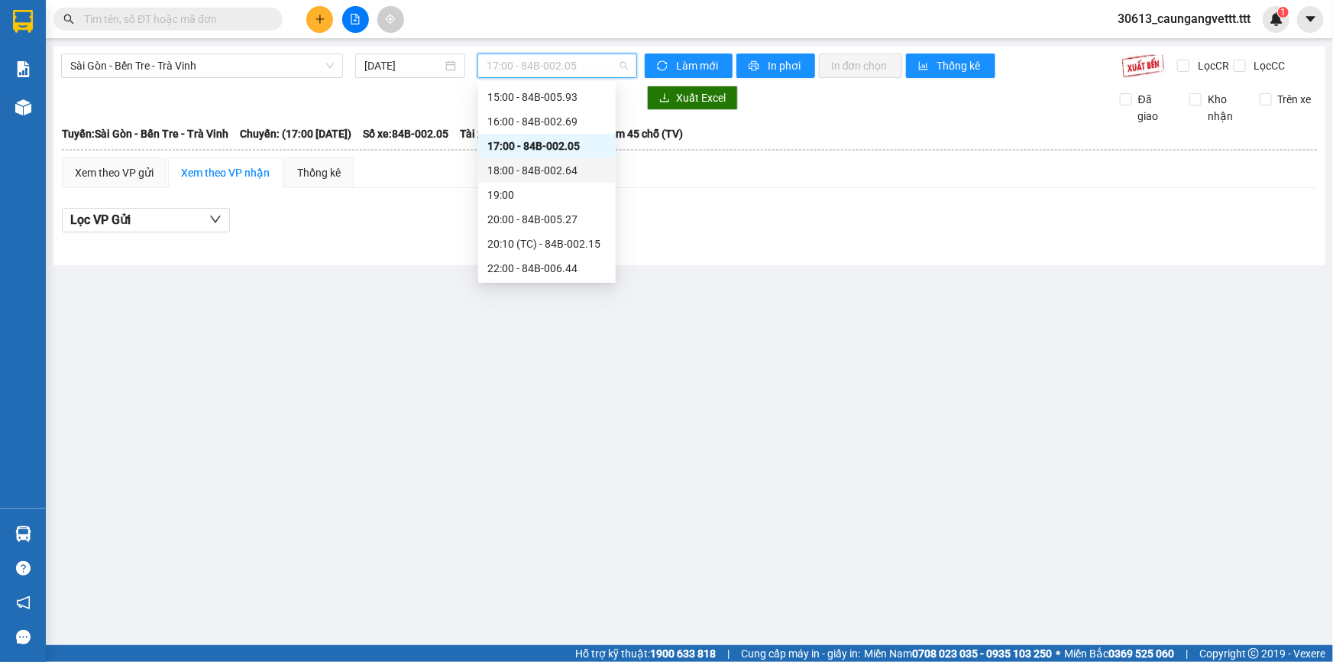
click at [532, 167] on div "18:00 - 84B-002.64" at bounding box center [546, 170] width 119 height 17
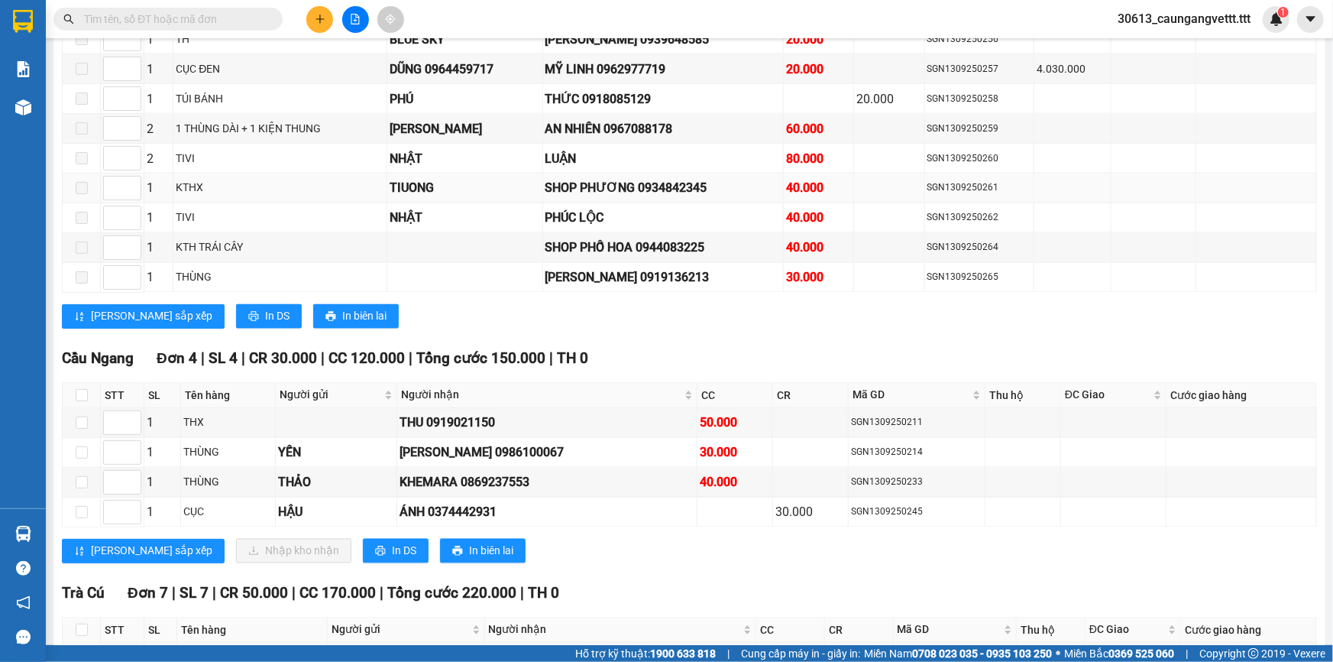
scroll to position [1296, 0]
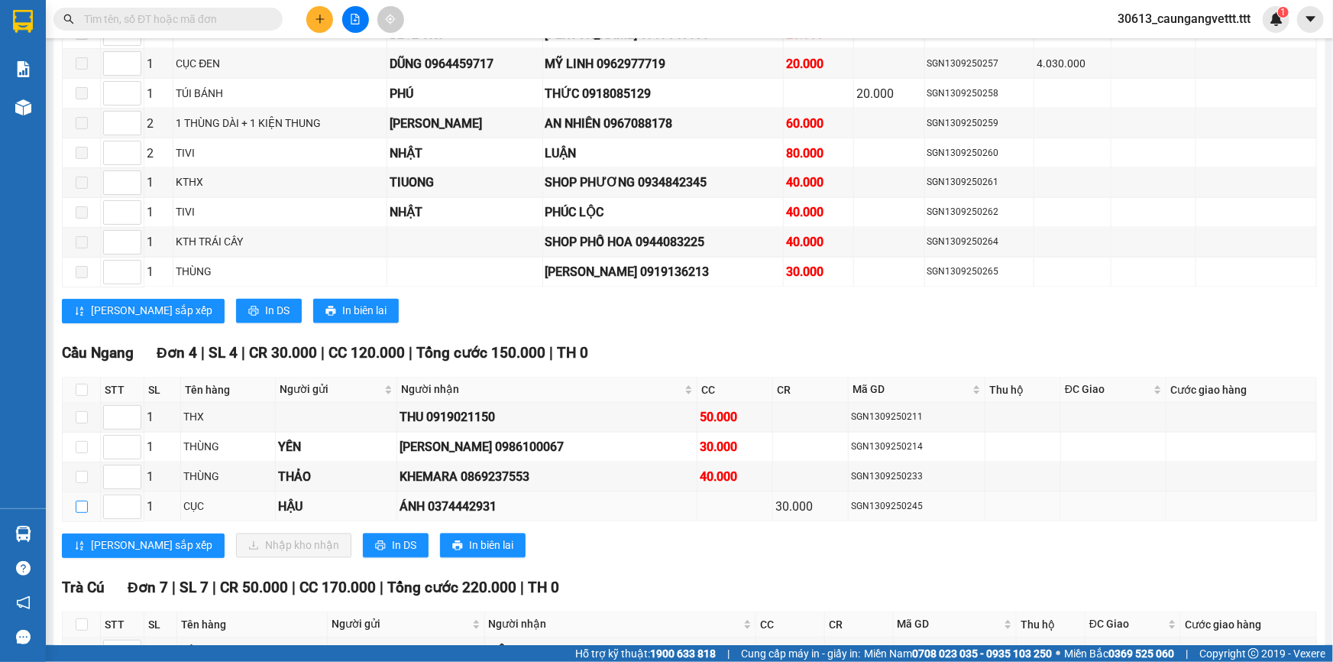
click at [83, 500] on input "checkbox" at bounding box center [82, 506] width 12 height 12
checkbox input "true"
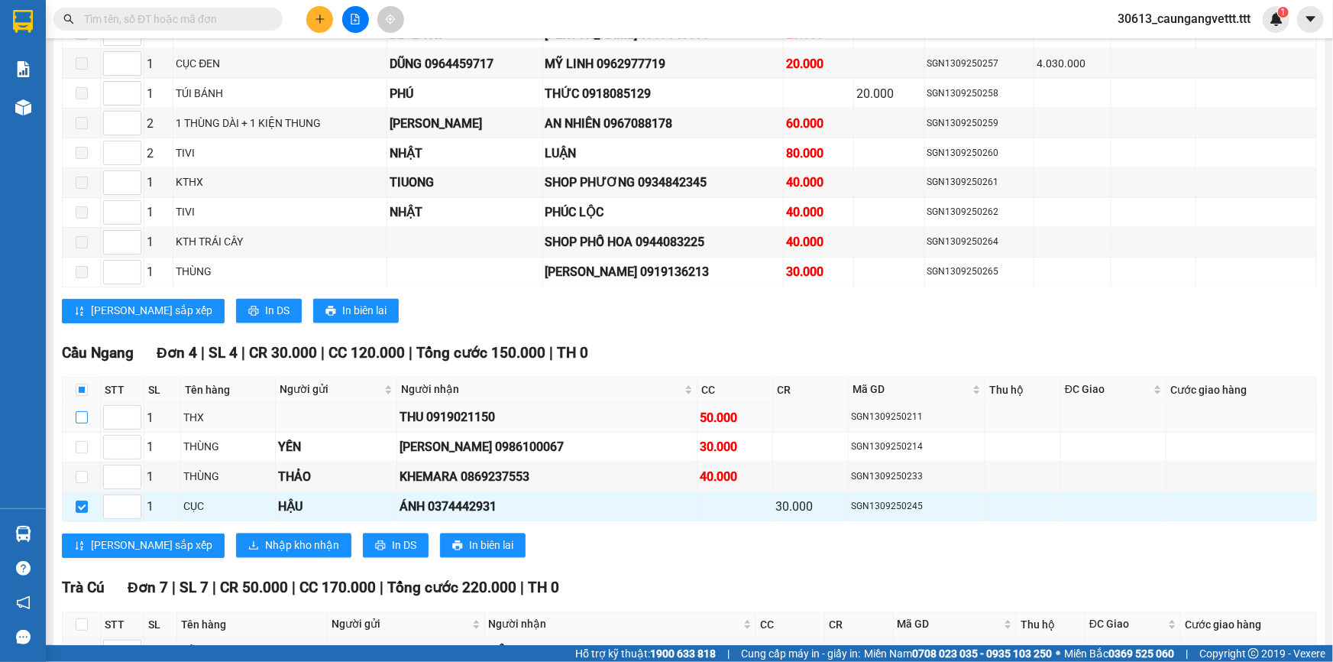
click at [83, 411] on input "checkbox" at bounding box center [82, 417] width 12 height 12
checkbox input "true"
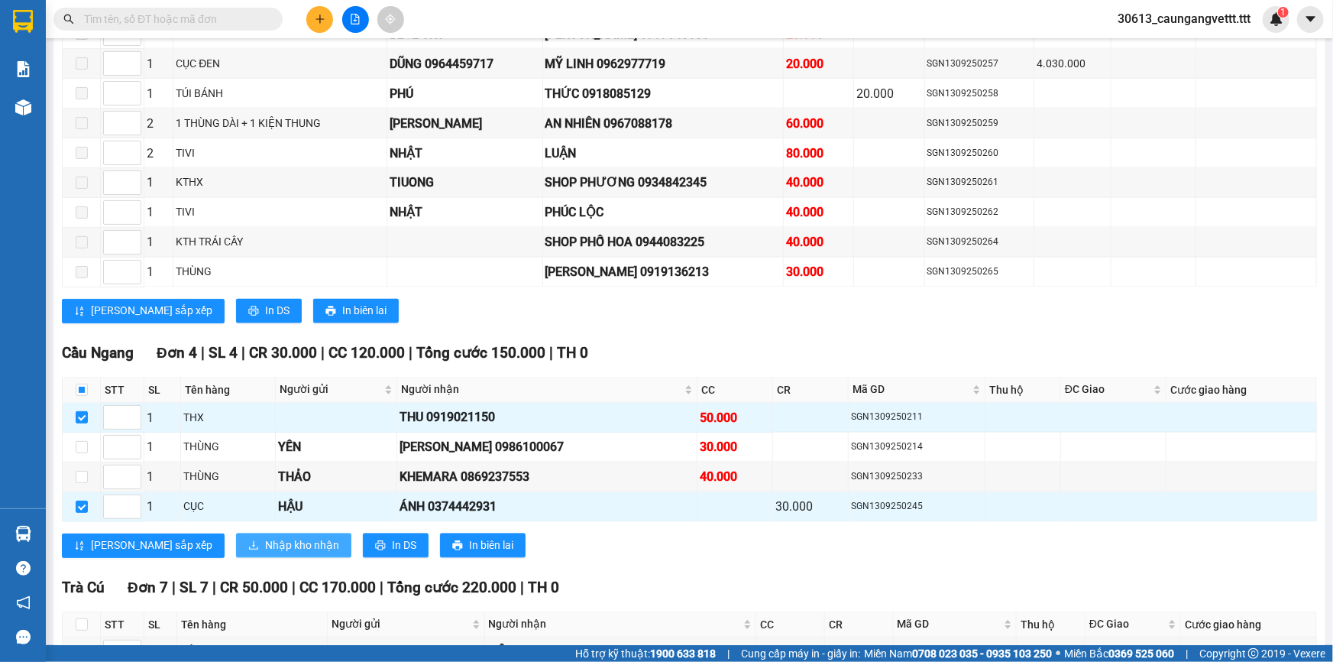
click at [265, 537] on span "Nhập kho nhận" at bounding box center [302, 545] width 74 height 17
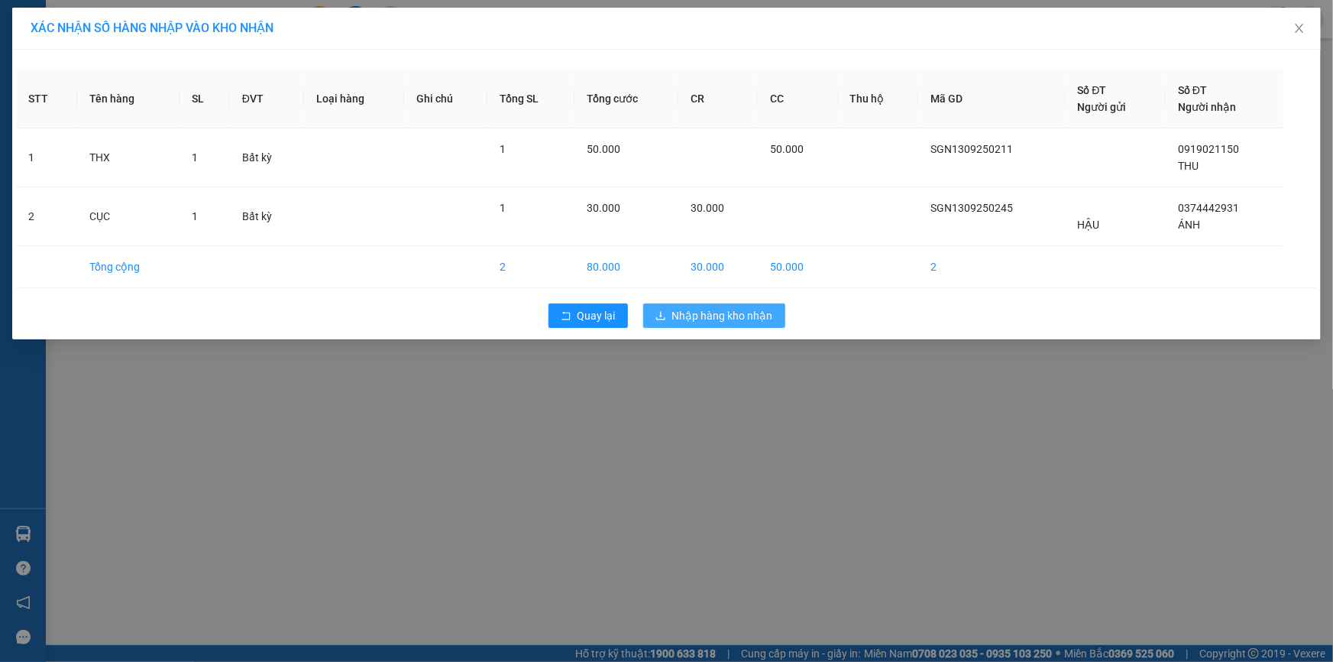
click at [714, 309] on span "Nhập hàng kho nhận" at bounding box center [722, 315] width 101 height 17
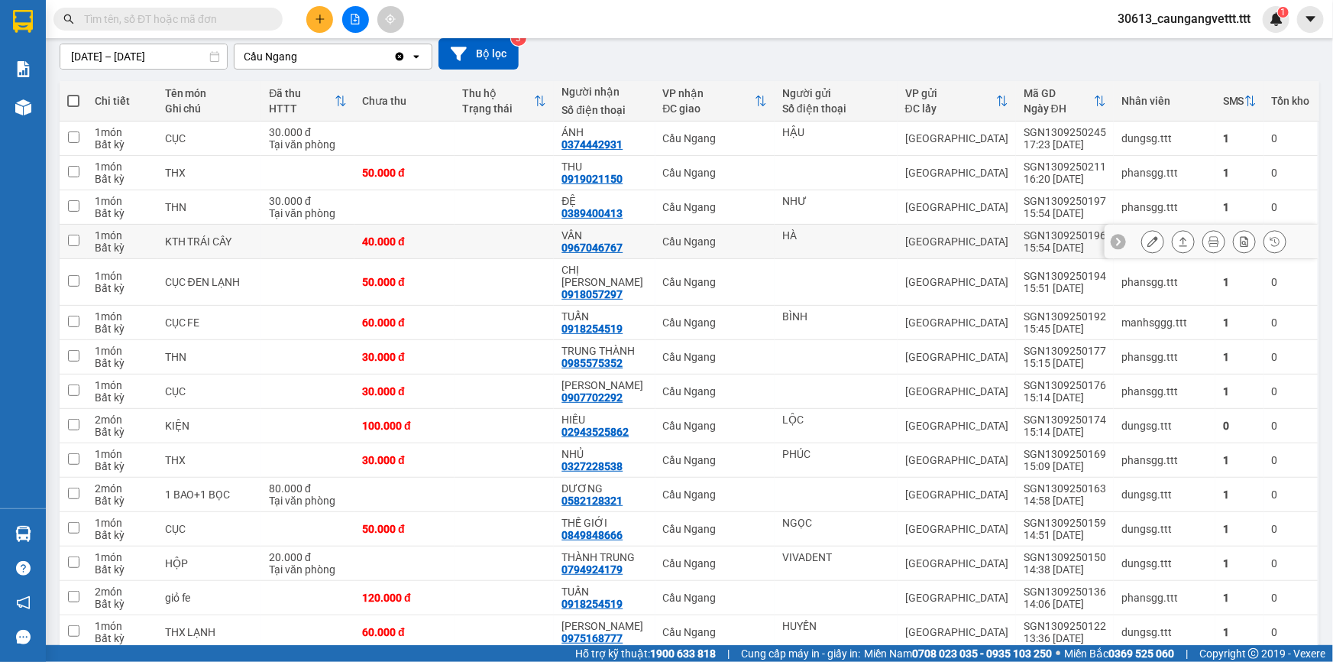
scroll to position [134, 0]
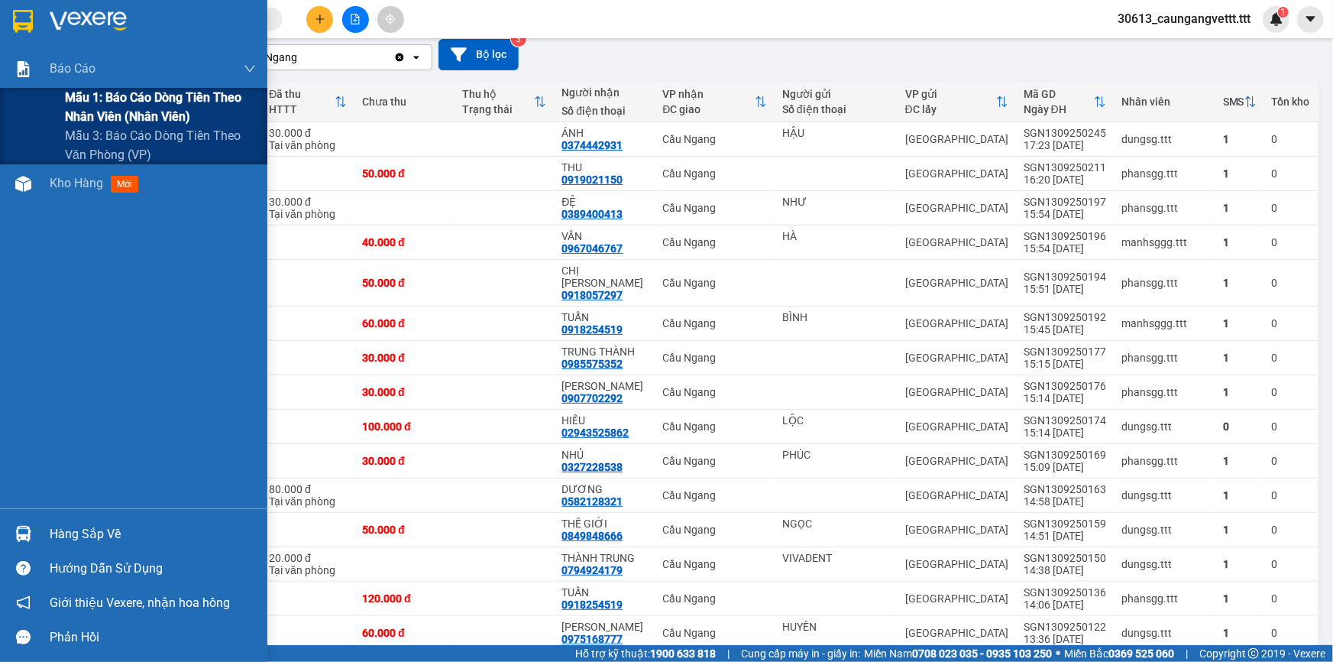
click at [129, 109] on span "Mẫu 1: Báo cáo dòng tiền theo nhân viên (nhân viên)" at bounding box center [160, 107] width 191 height 38
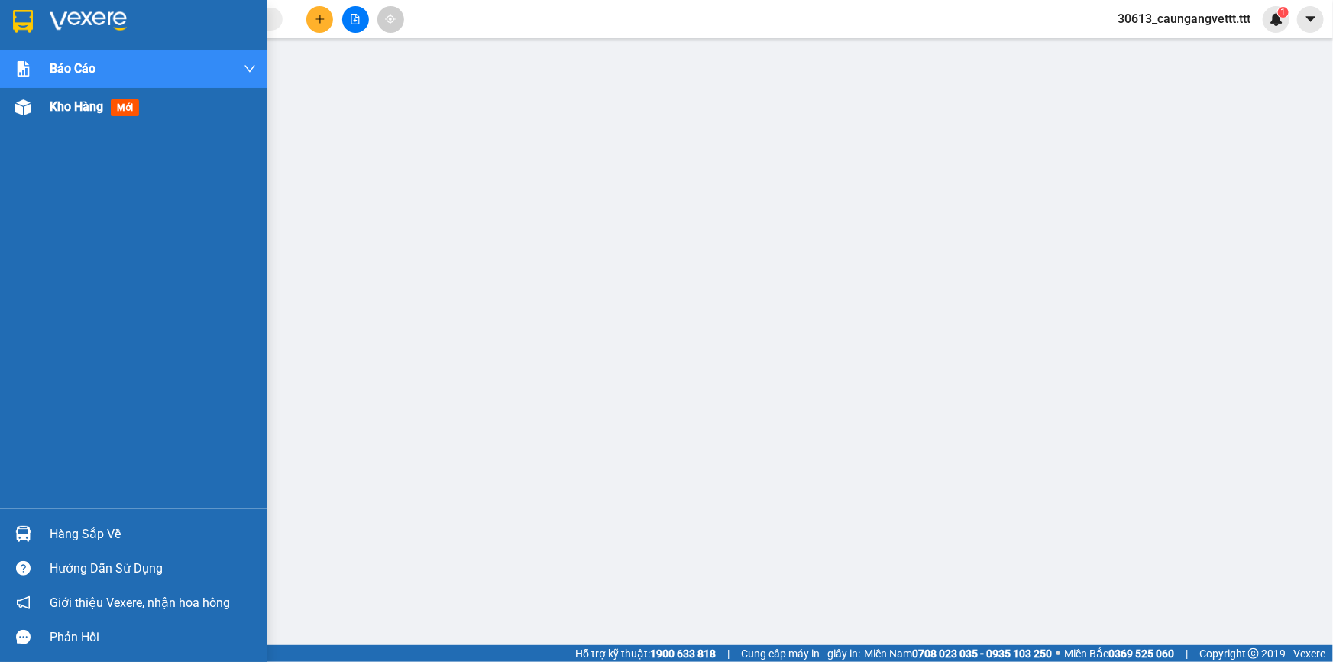
click at [73, 106] on span "Kho hàng" at bounding box center [76, 106] width 53 height 15
